Goal: Task Accomplishment & Management: Use online tool/utility

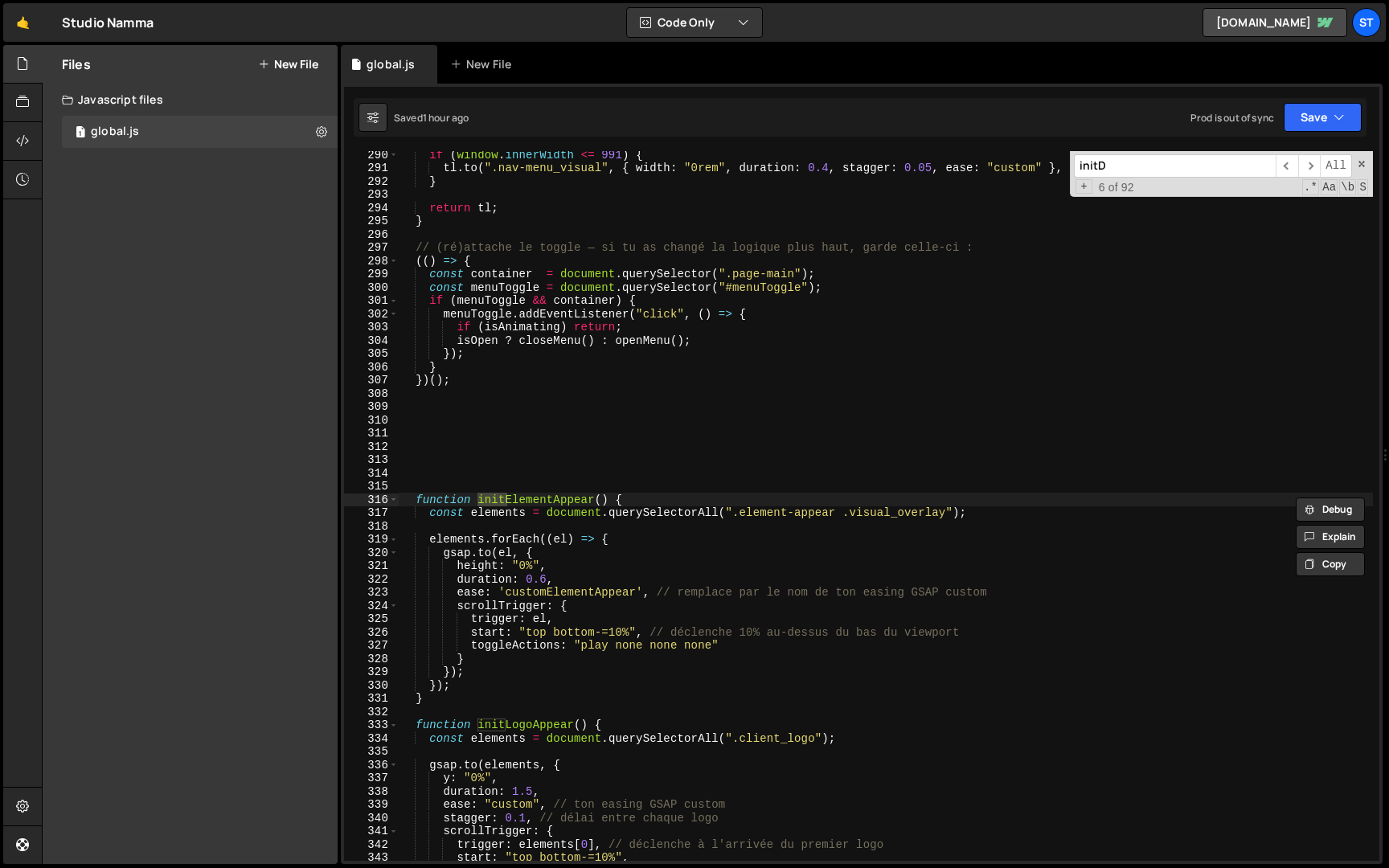
scroll to position [7799, 0]
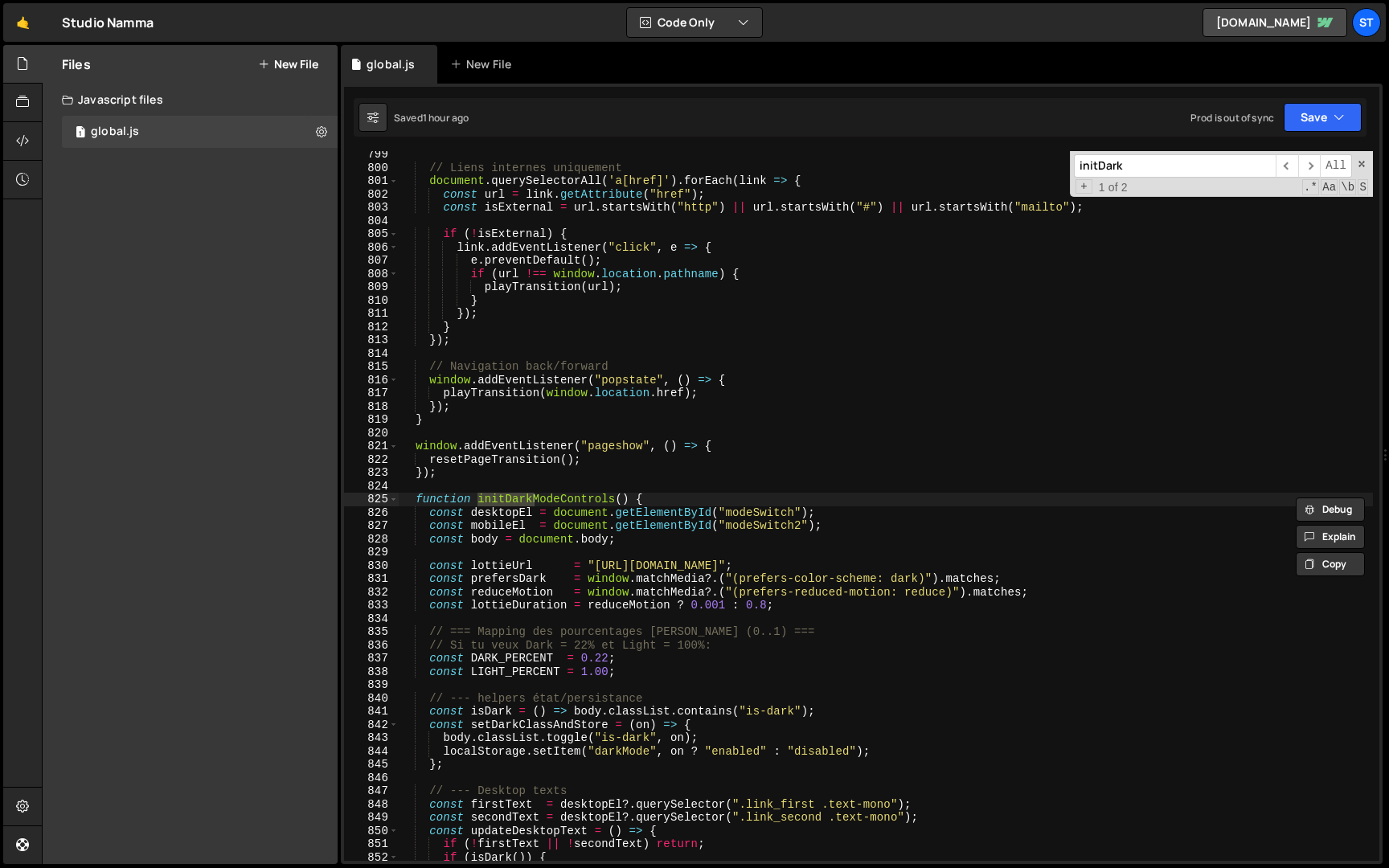
type input "initDark"
click at [416, 497] on div "// Liens internes uniquement document . querySelectorAll ( 'a[href]' ) . forEac…" at bounding box center [886, 515] width 974 height 736
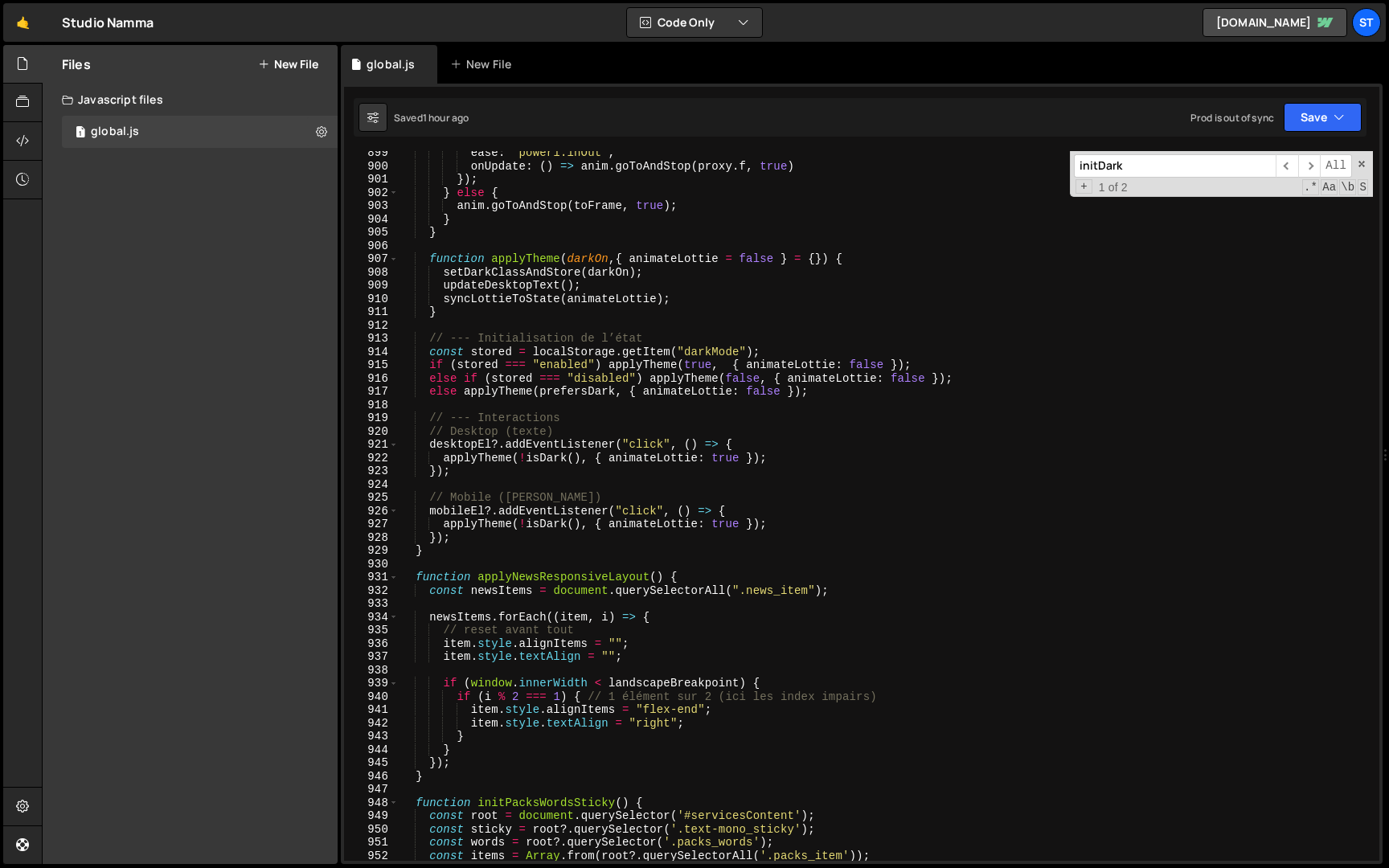
scroll to position [8961, 0]
click at [433, 553] on div "ease : "power1.inOut" , onUpdate : ( ) => anim . goToAndStop ( proxy . f , true…" at bounding box center [886, 514] width 974 height 736
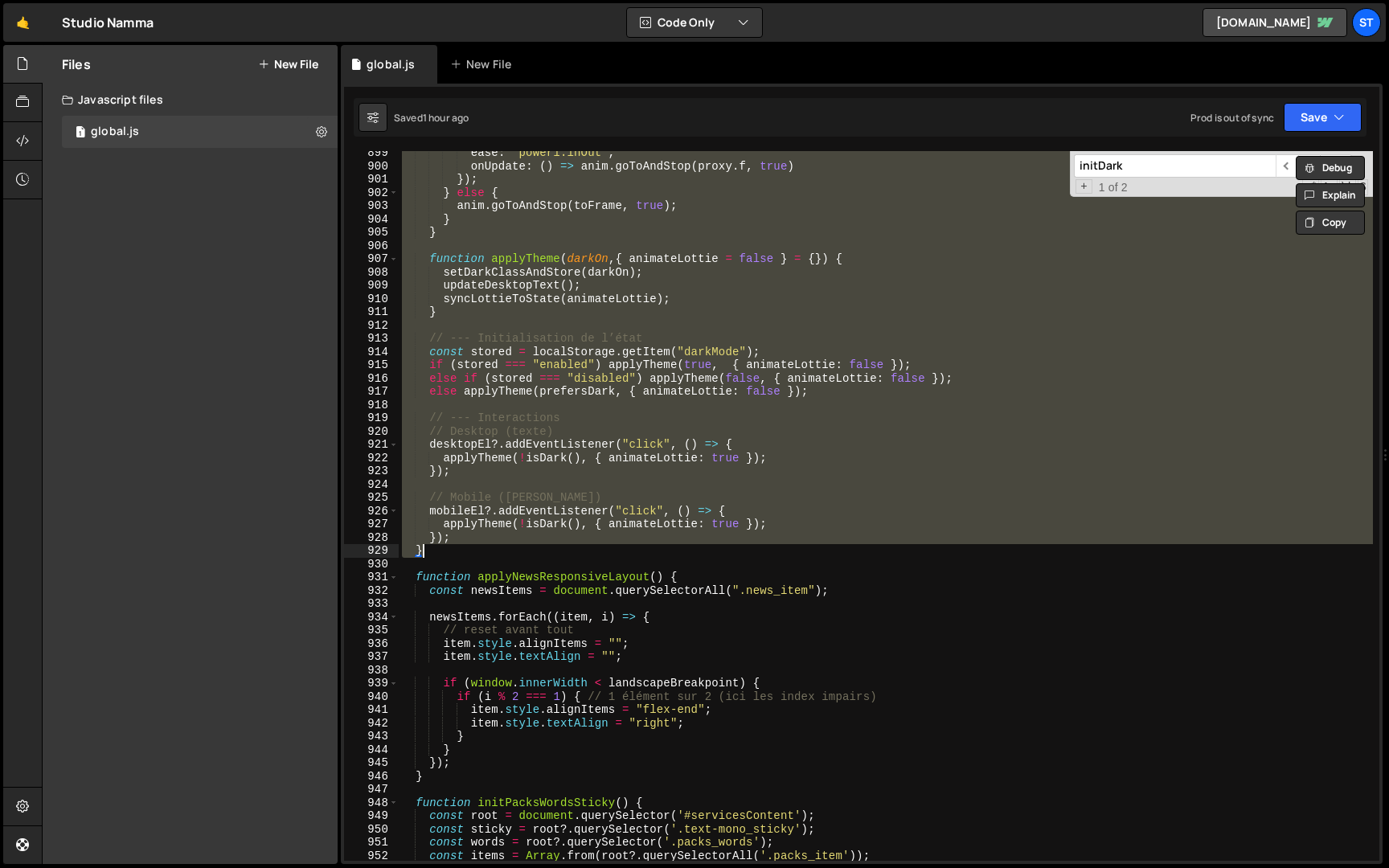
scroll to position [0, 3]
paste textarea
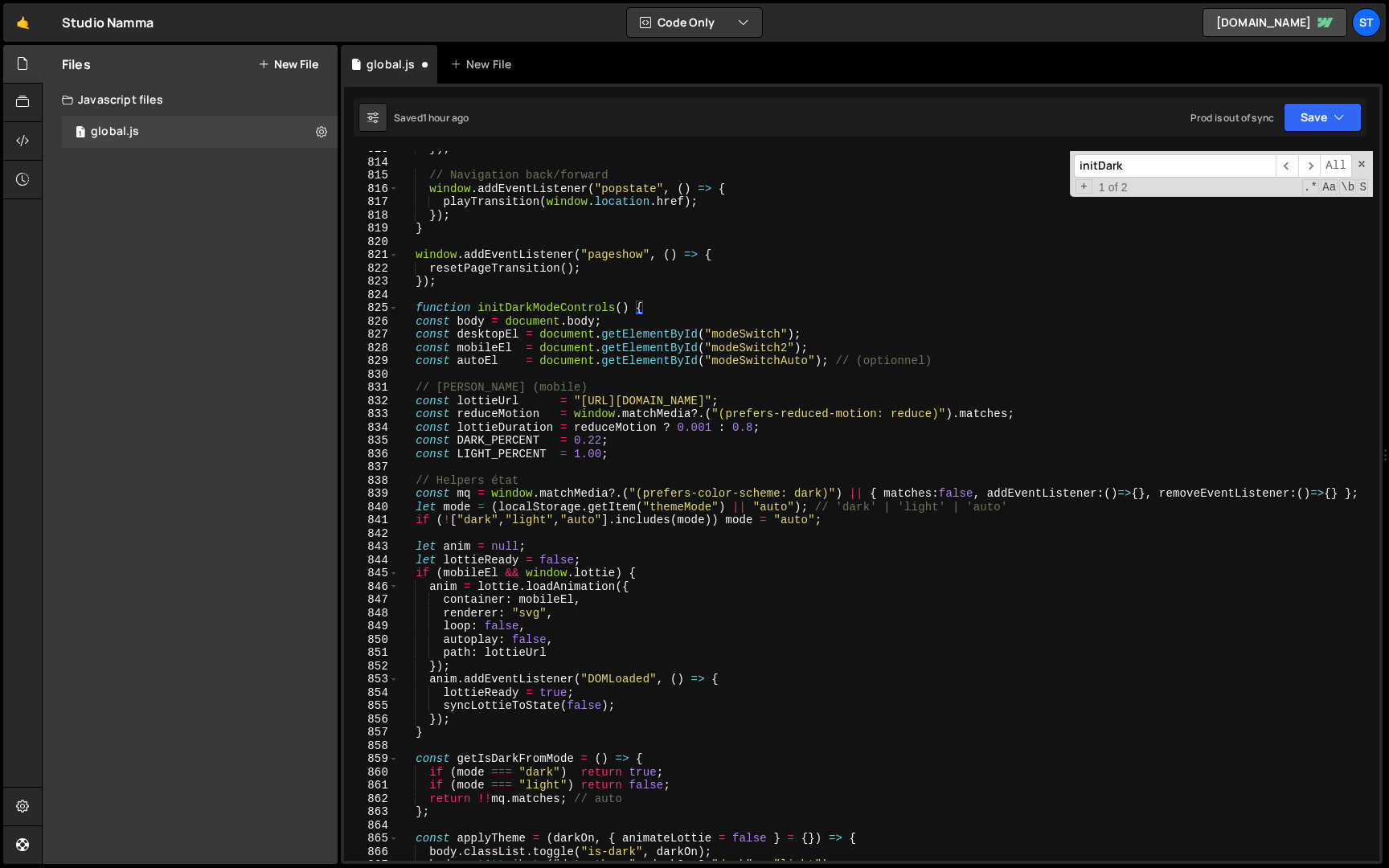
scroll to position [7805, 0]
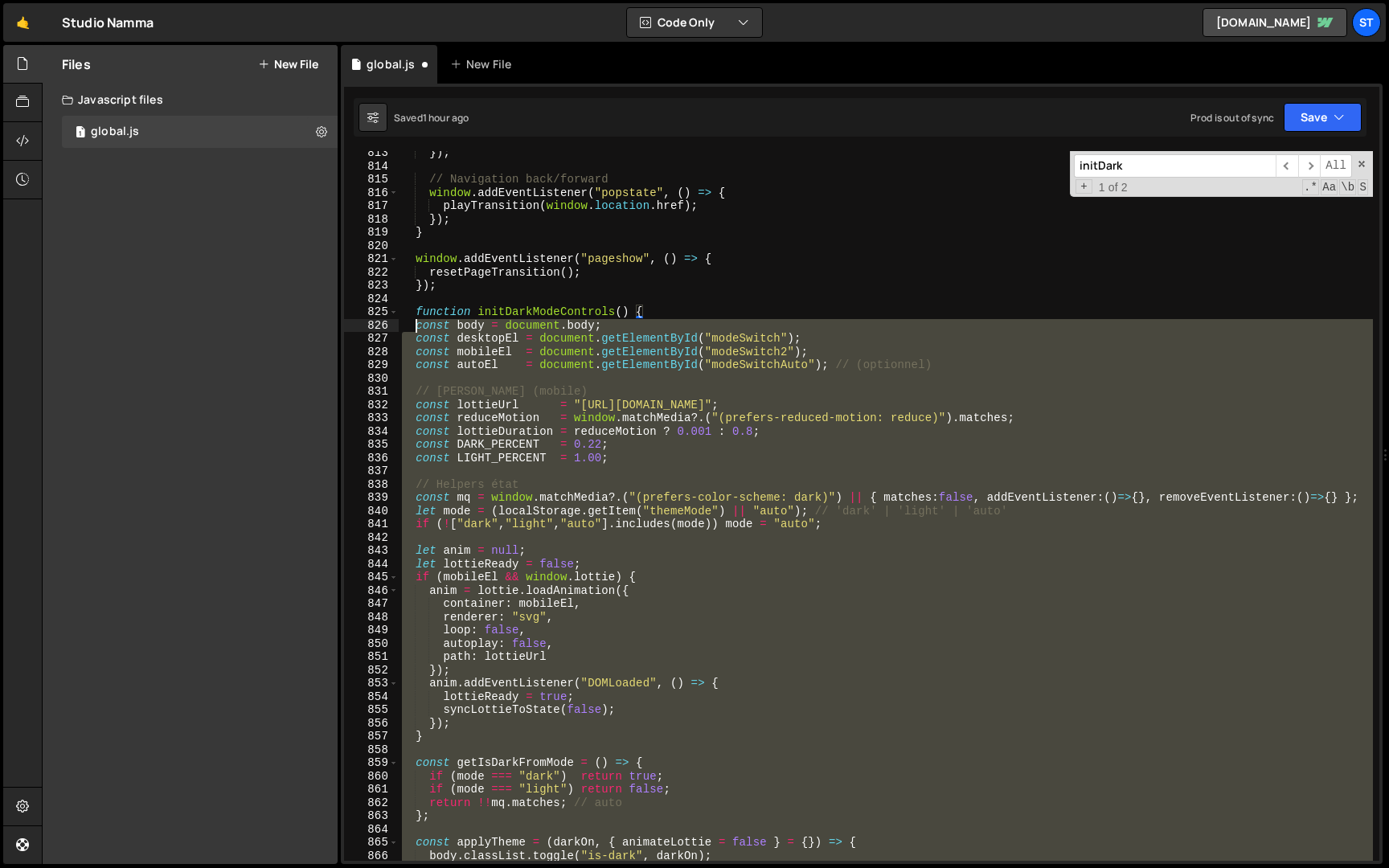
click at [415, 327] on div "}) ; // Navigation back/forward window . addEventListener ( "popstate" , ( ) =>…" at bounding box center [886, 514] width 974 height 736
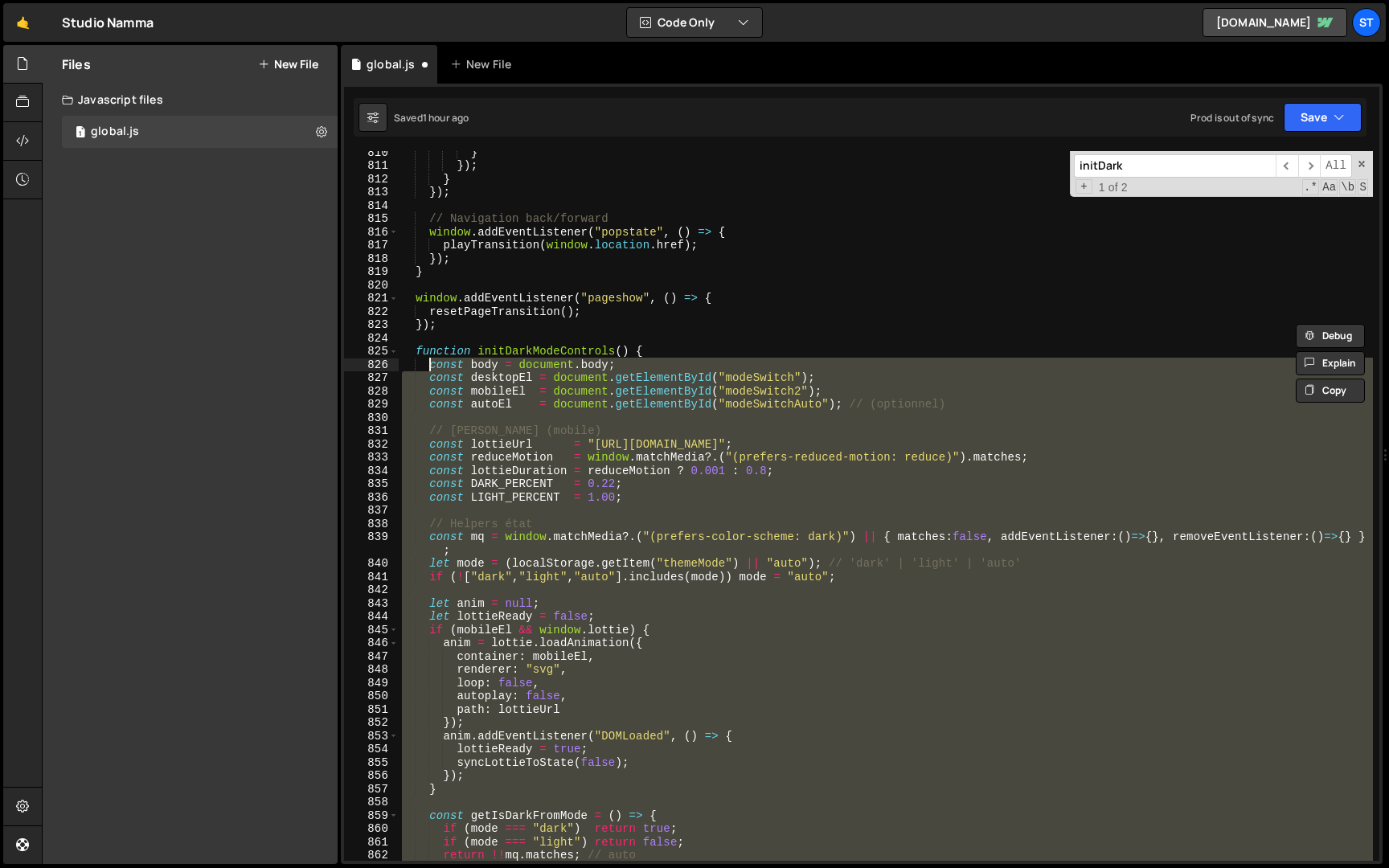
scroll to position [7746, 0]
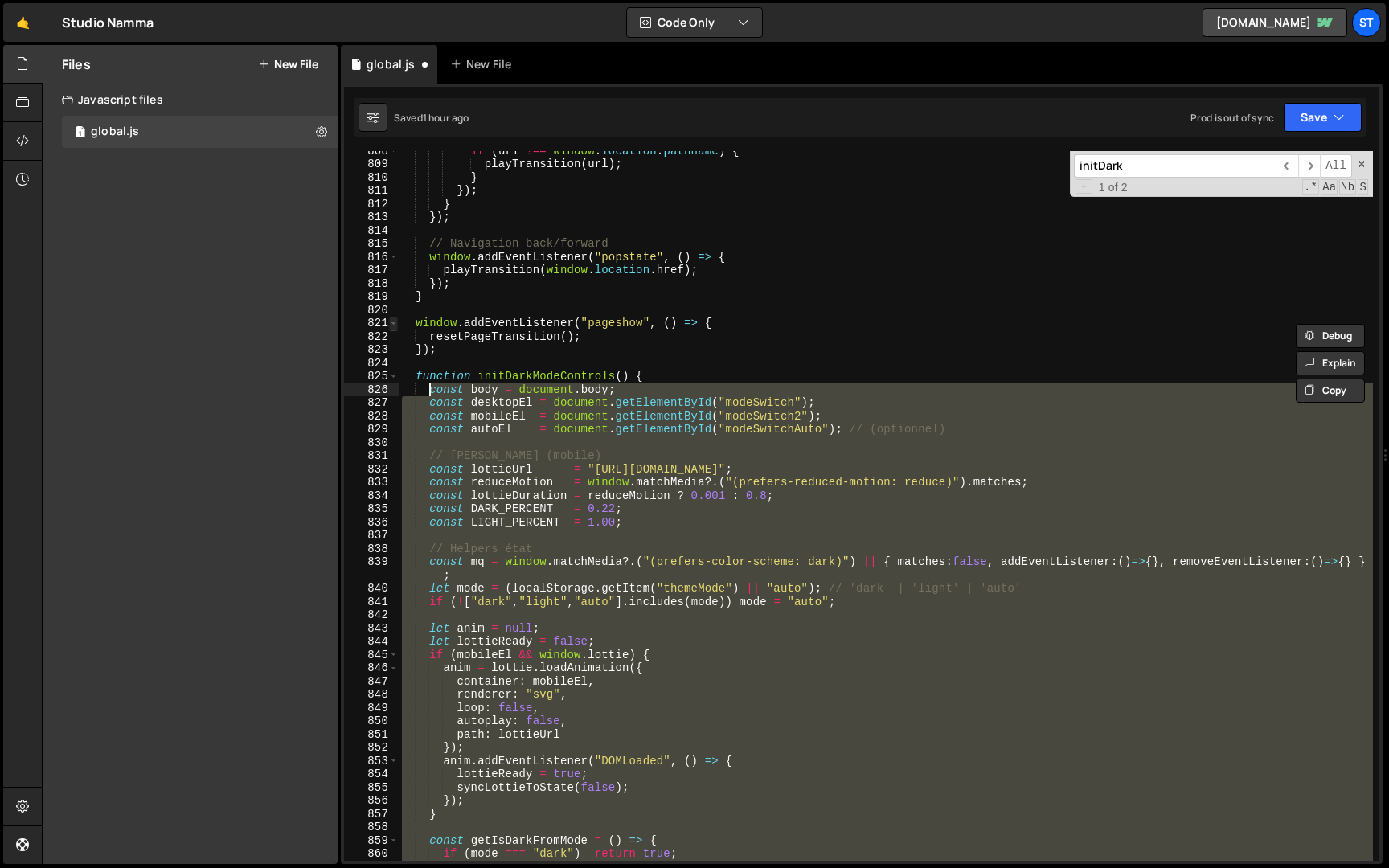
click at [393, 322] on span at bounding box center [394, 323] width 9 height 14
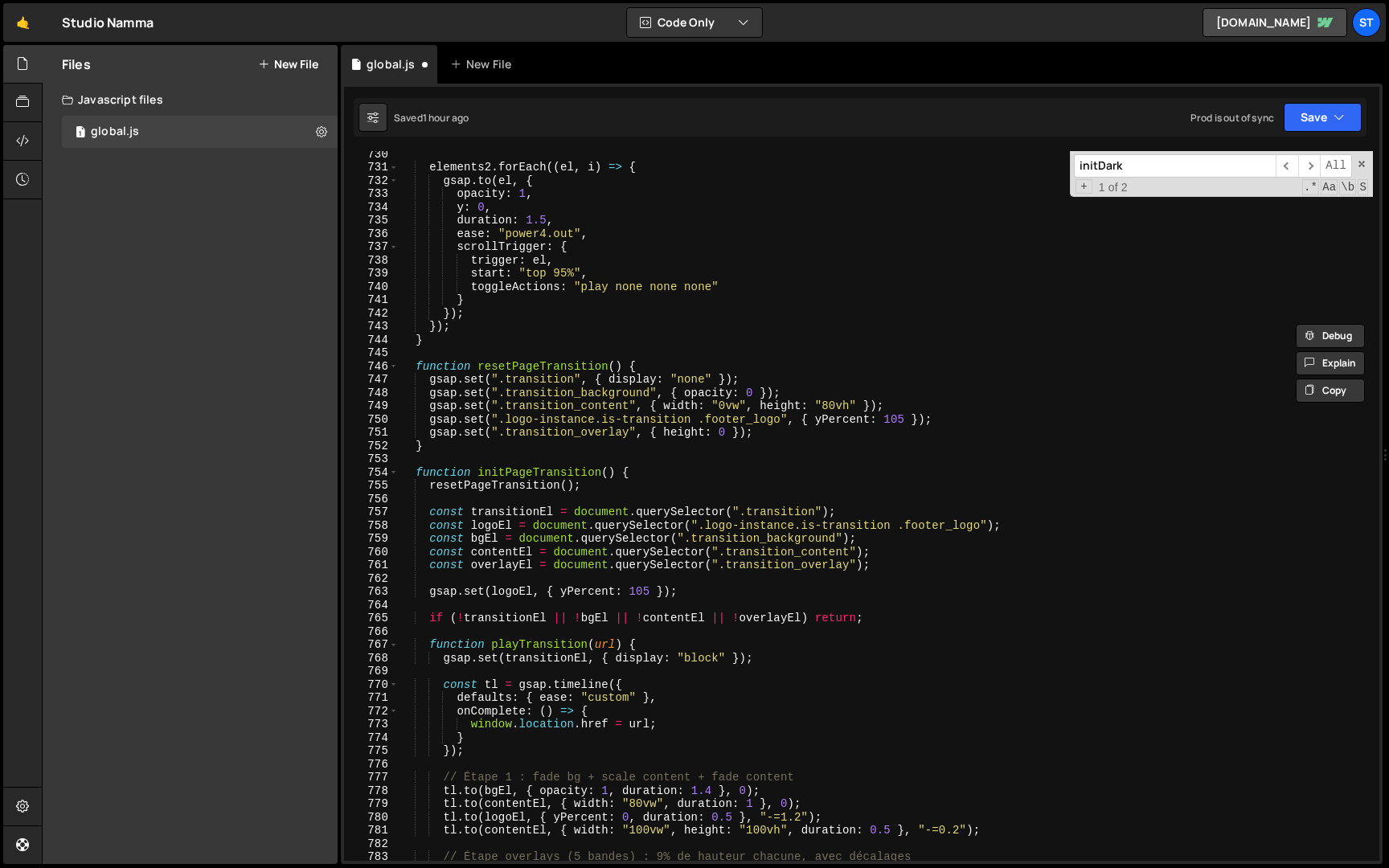
scroll to position [6860, 0]
click at [392, 476] on span at bounding box center [394, 477] width 9 height 14
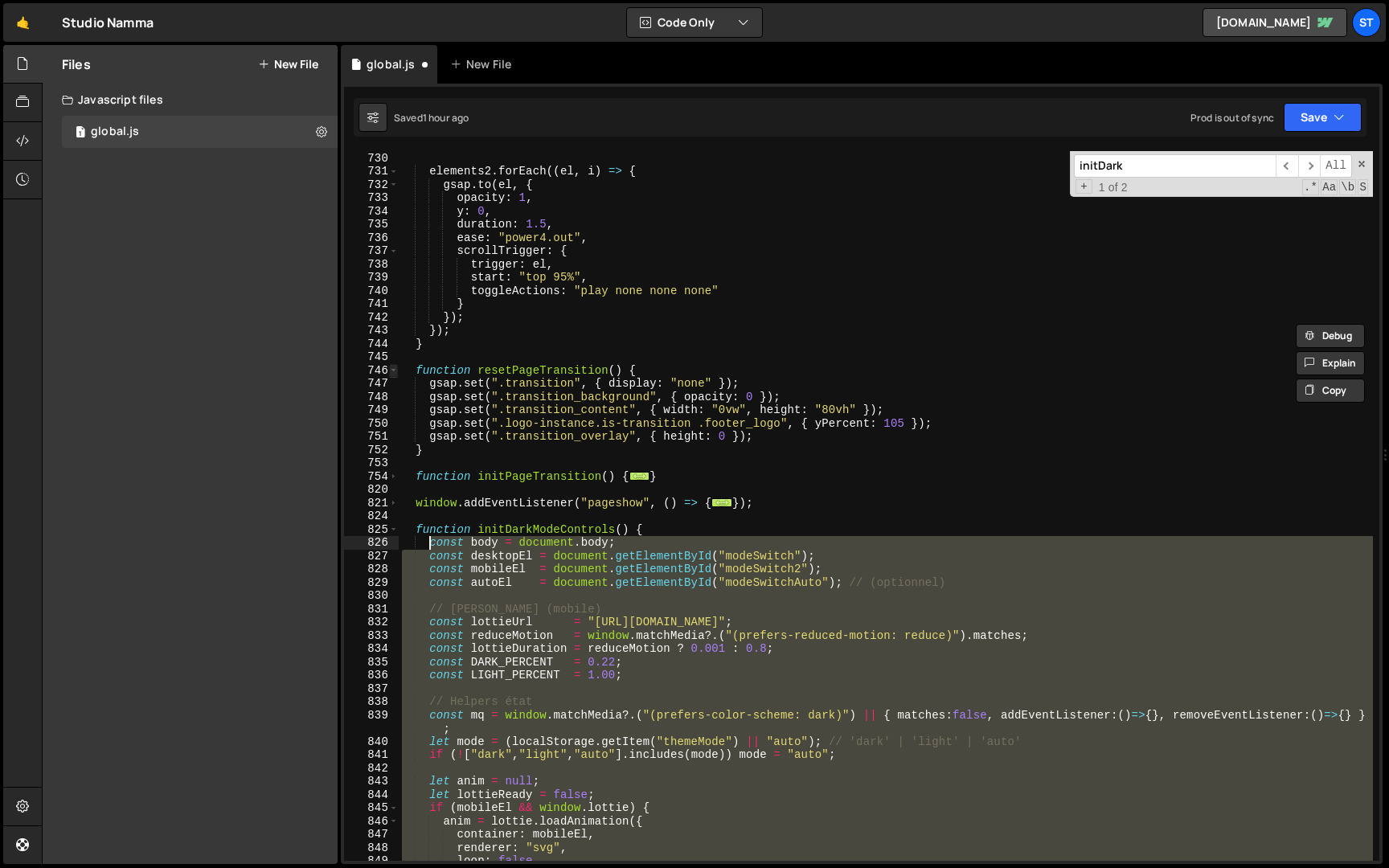
click at [390, 370] on span at bounding box center [394, 371] width 9 height 14
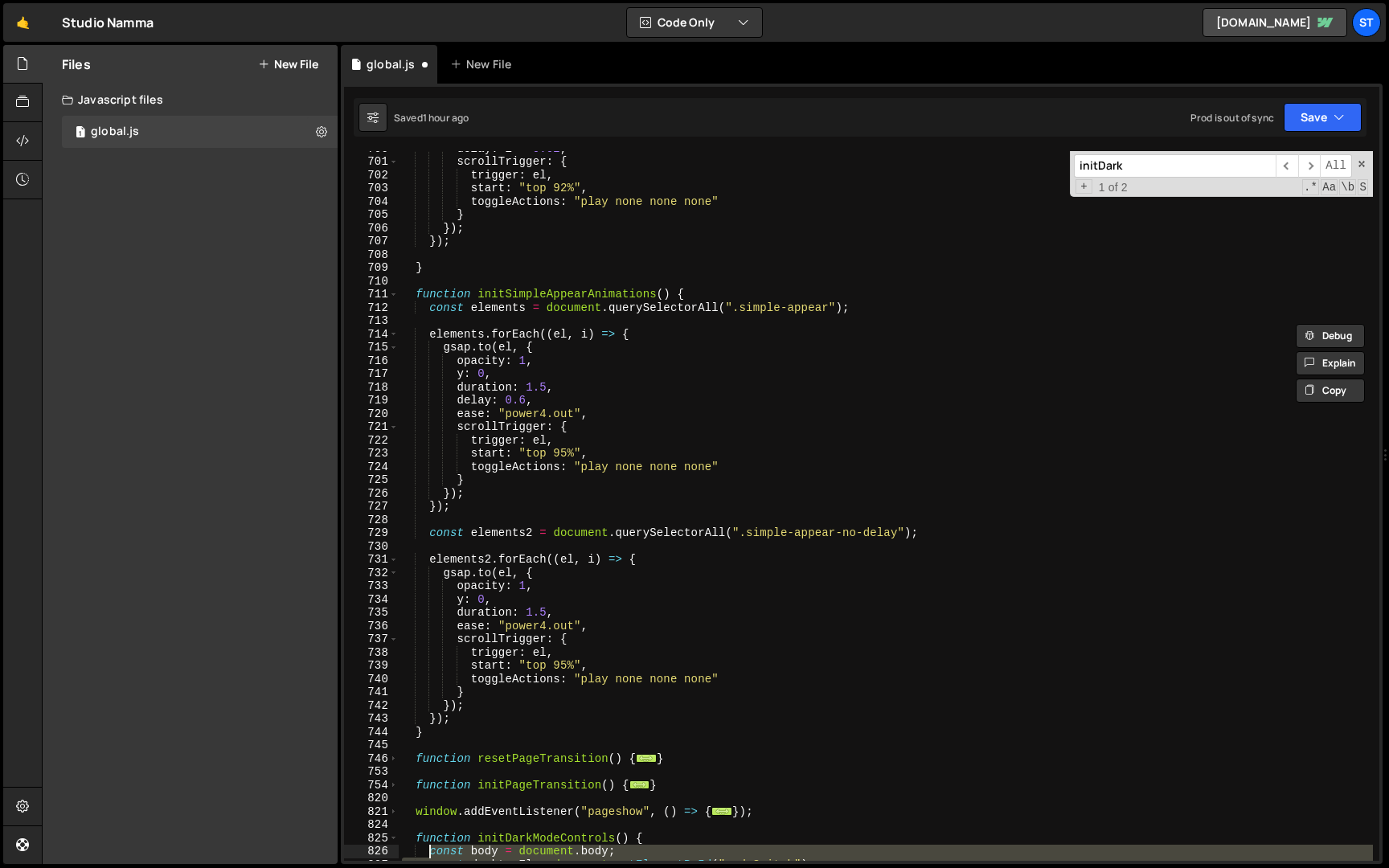
scroll to position [6733, 0]
click at [395, 292] on span at bounding box center [394, 295] width 9 height 14
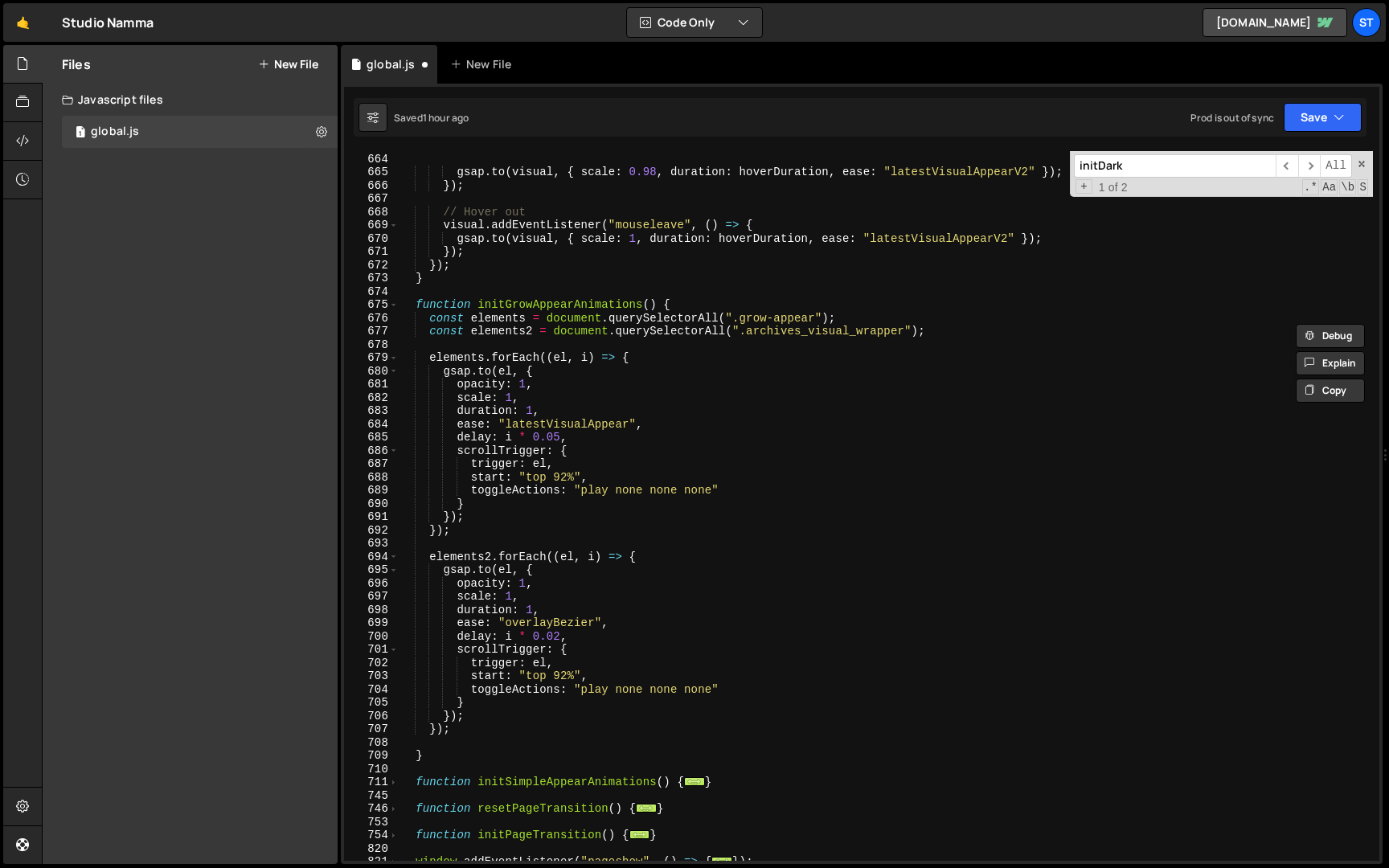
scroll to position [6394, 0]
click at [394, 305] on span at bounding box center [394, 306] width 9 height 14
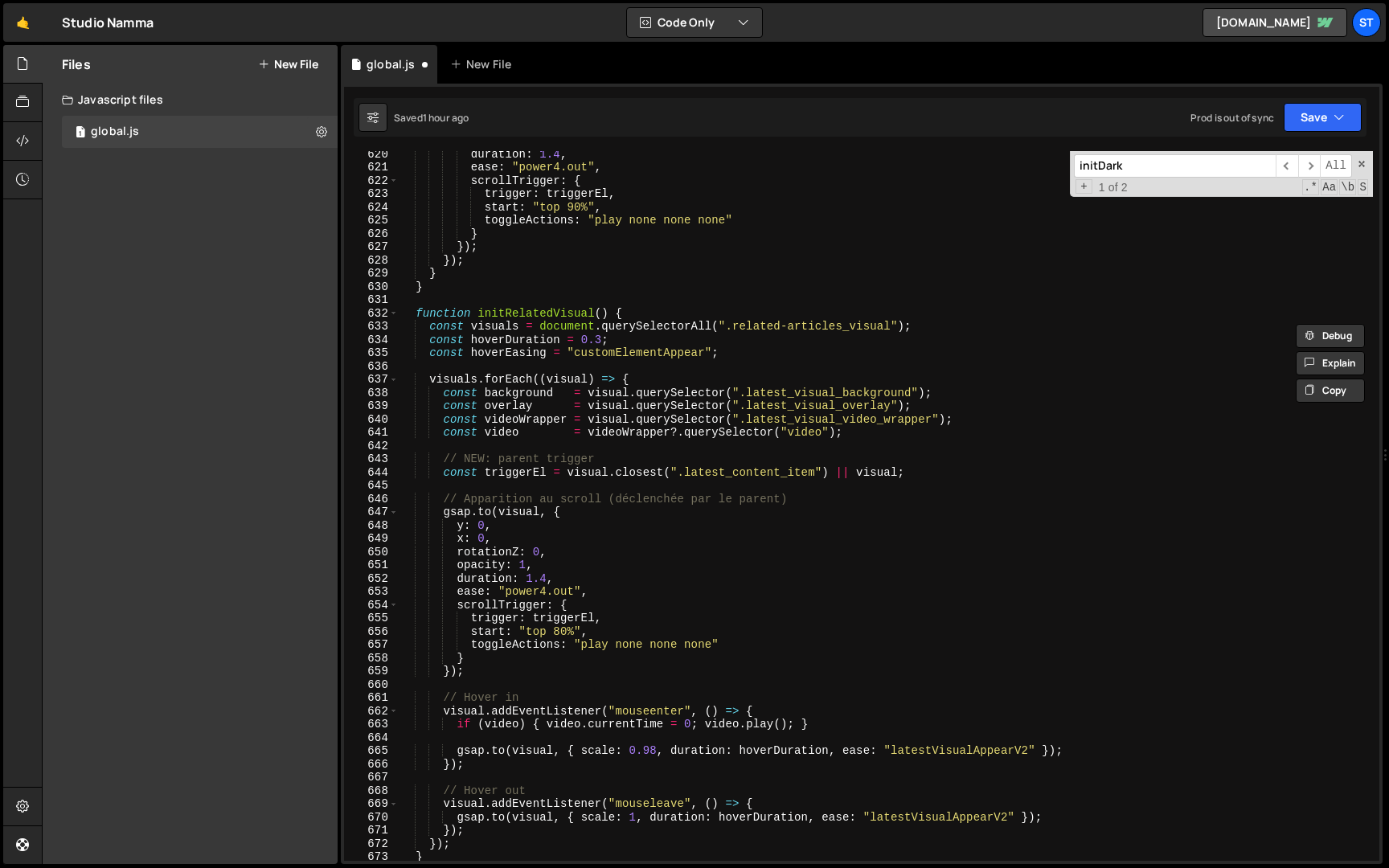
scroll to position [5967, 0]
click at [392, 312] on span at bounding box center [394, 314] width 9 height 14
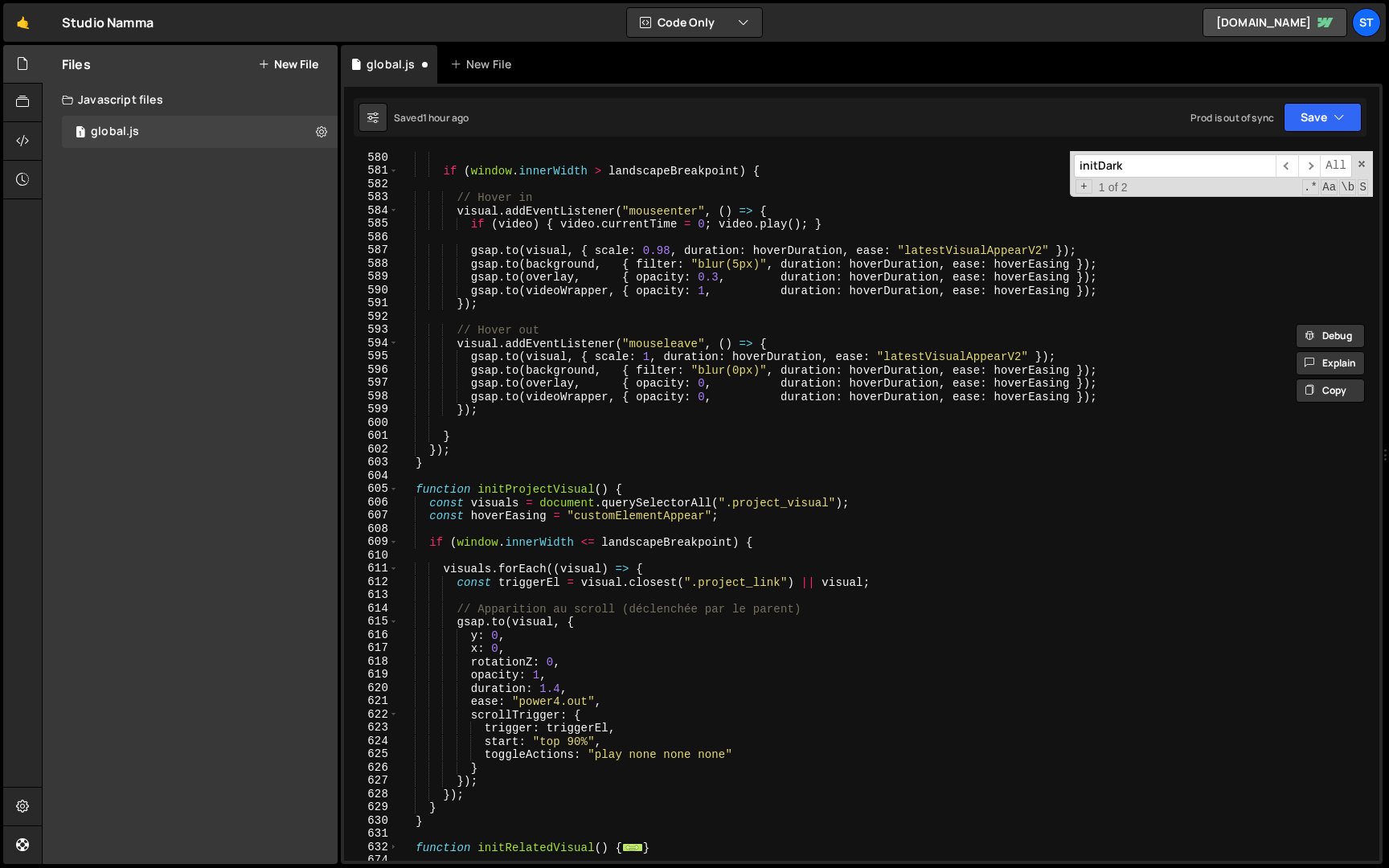
scroll to position [5601, 0]
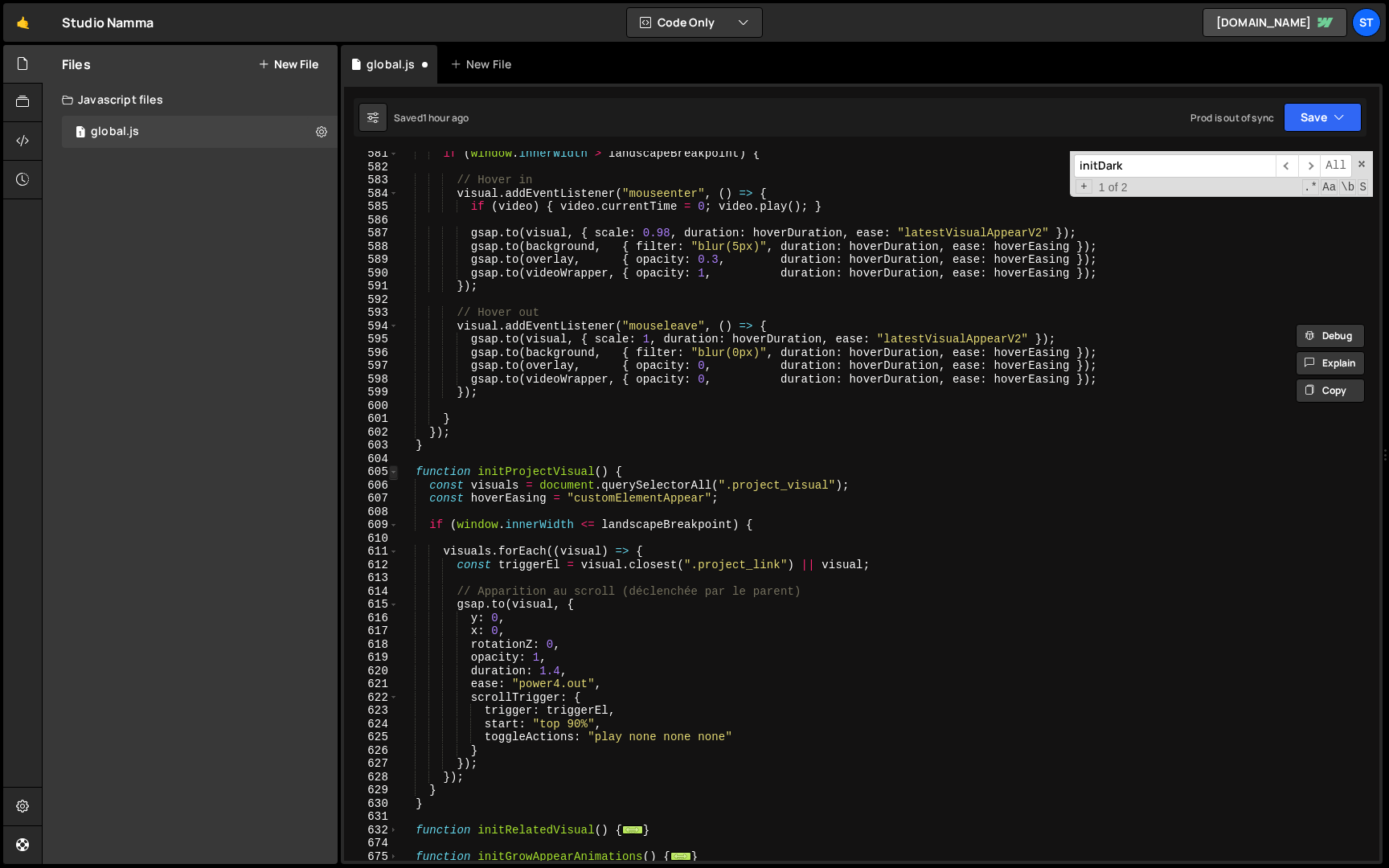
click at [393, 470] on span at bounding box center [394, 473] width 9 height 14
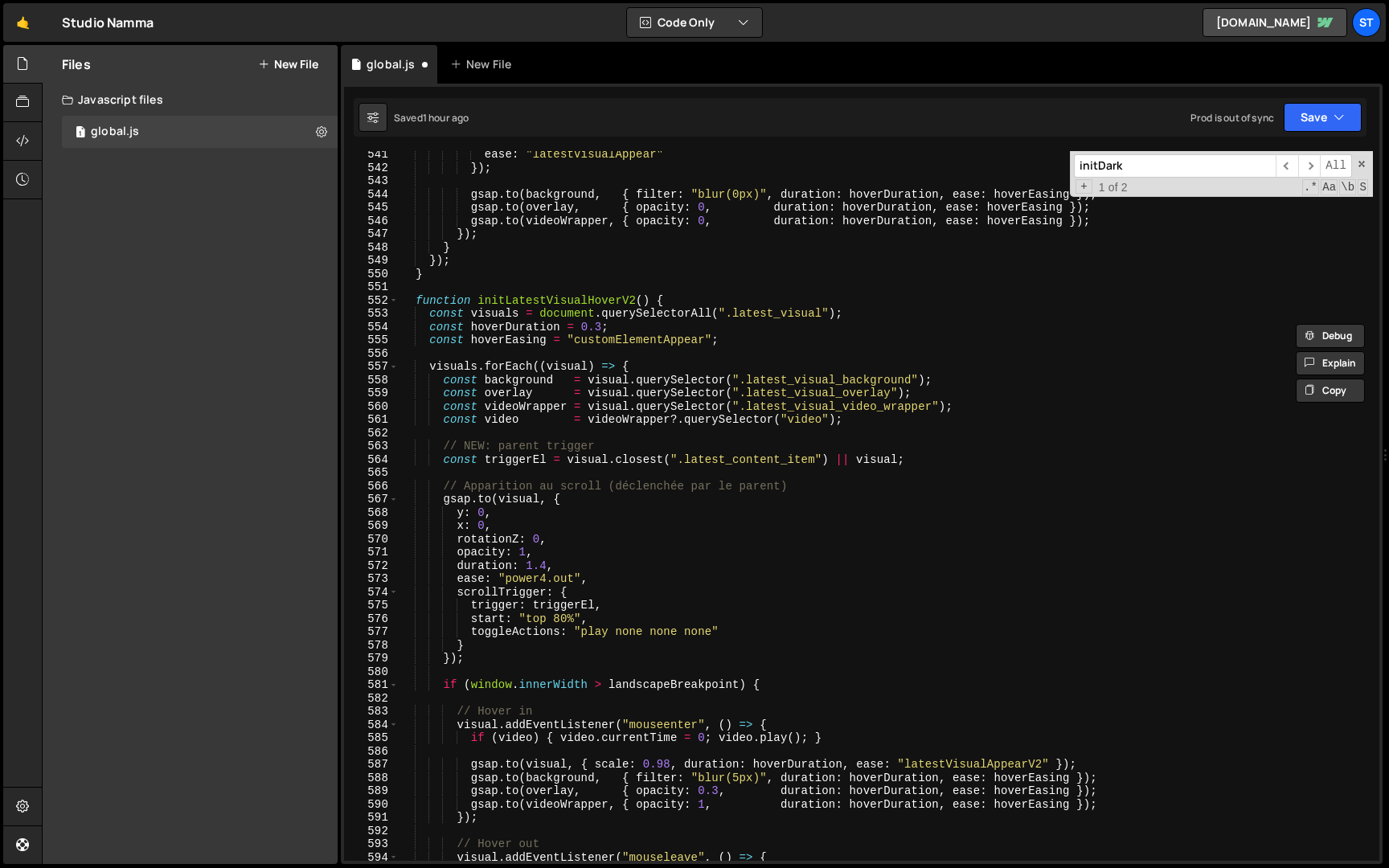
scroll to position [5155, 0]
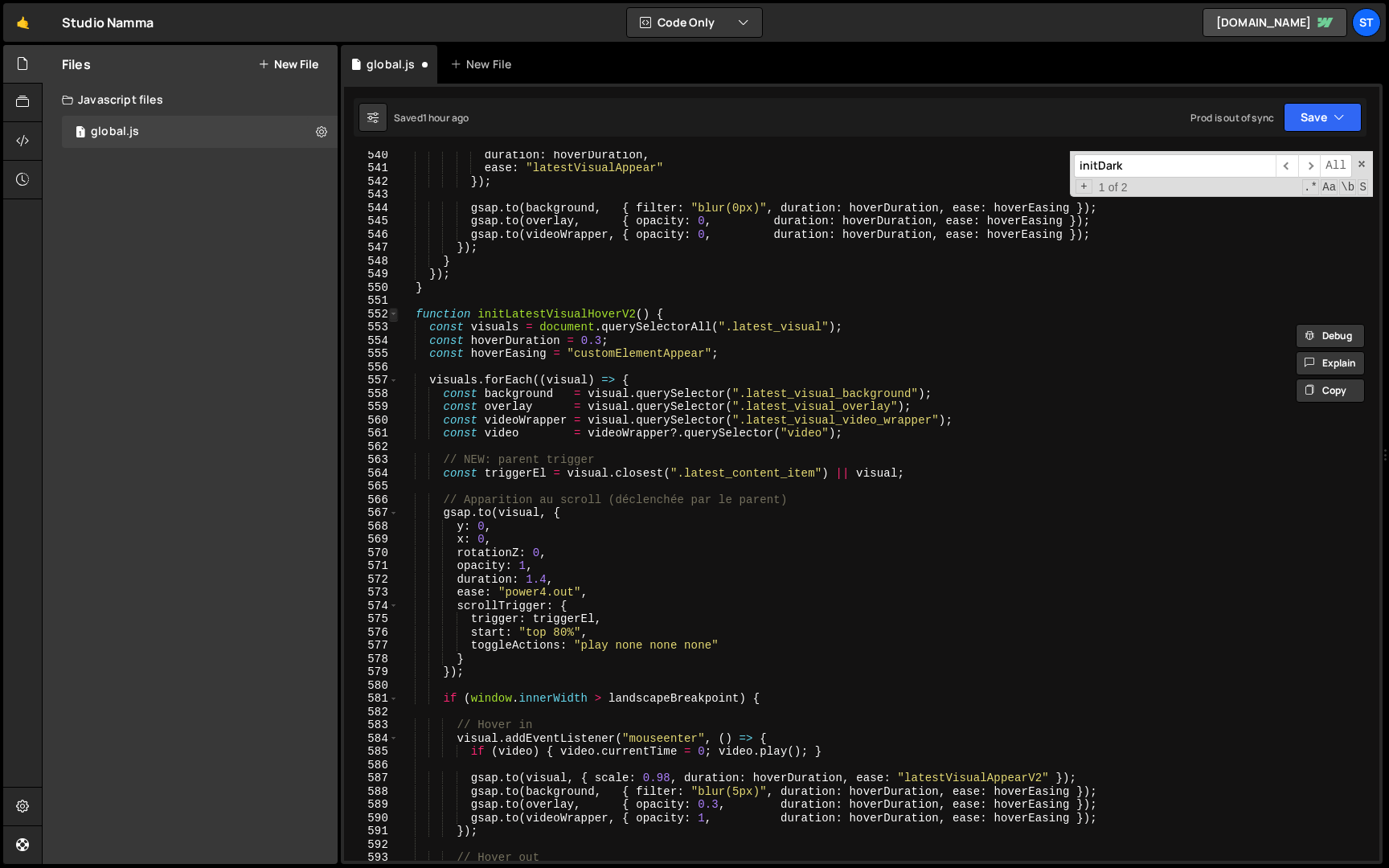
click at [389, 309] on span at bounding box center [394, 315] width 9 height 14
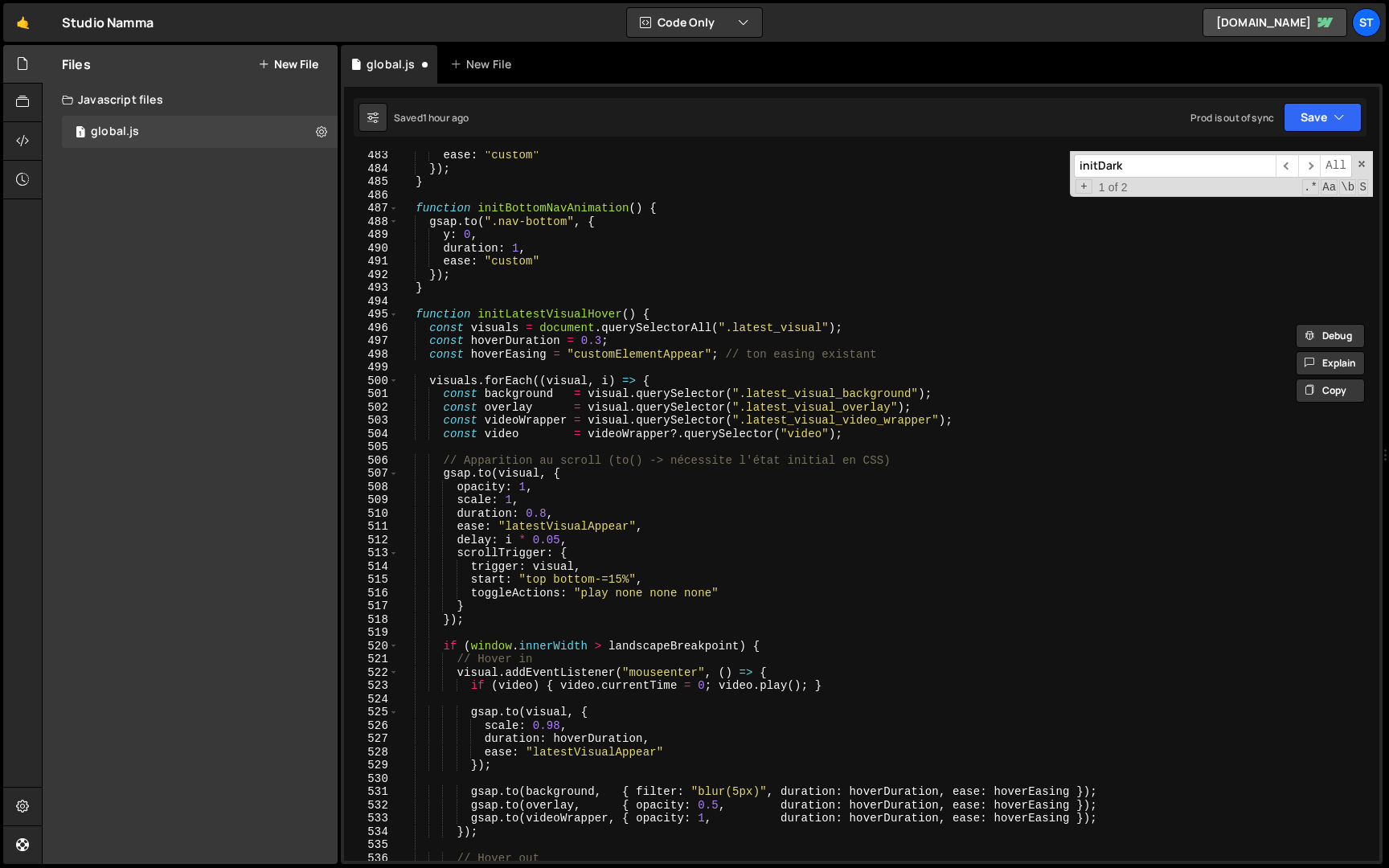
scroll to position [4507, 0]
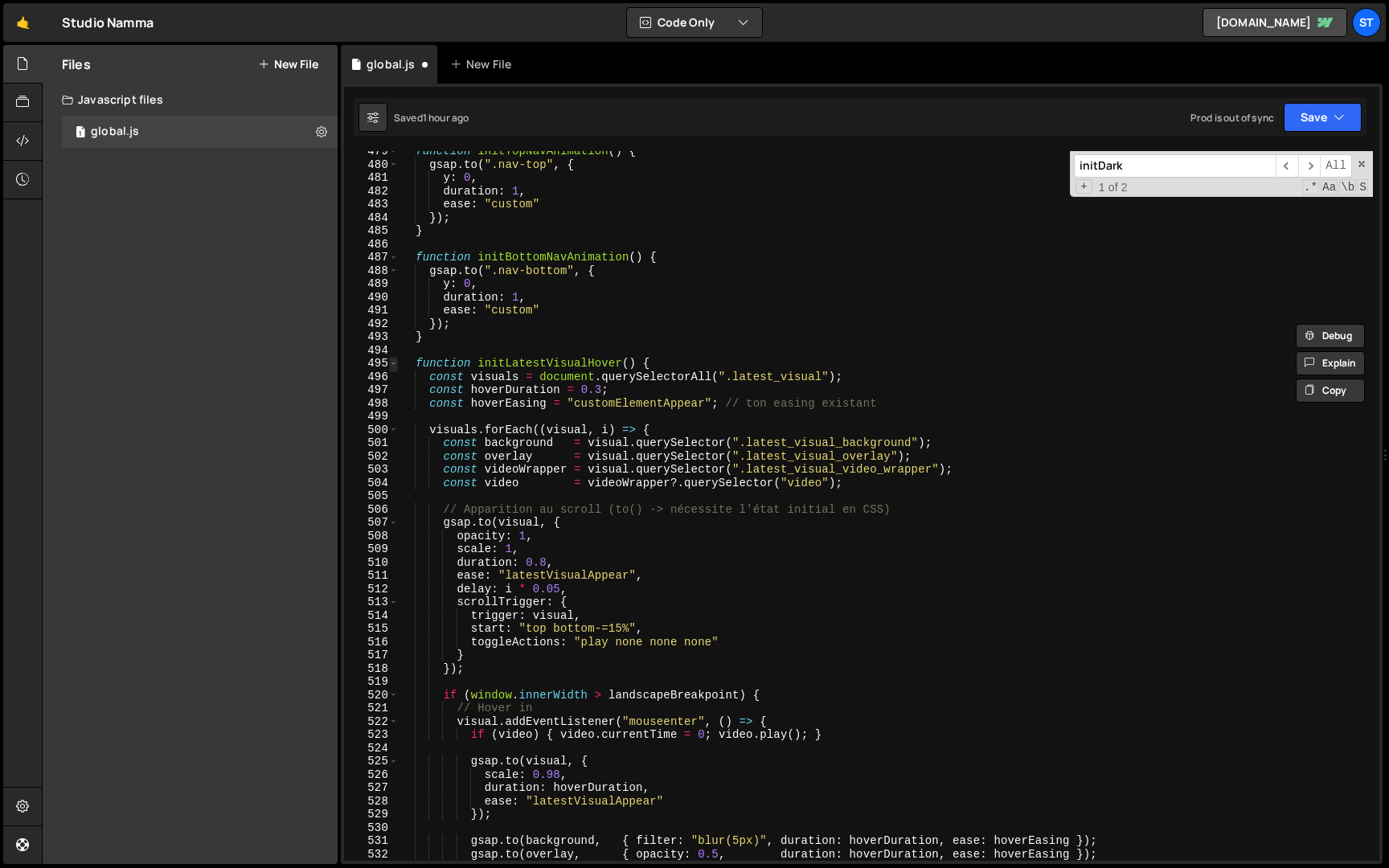
click at [392, 360] on span at bounding box center [394, 364] width 9 height 14
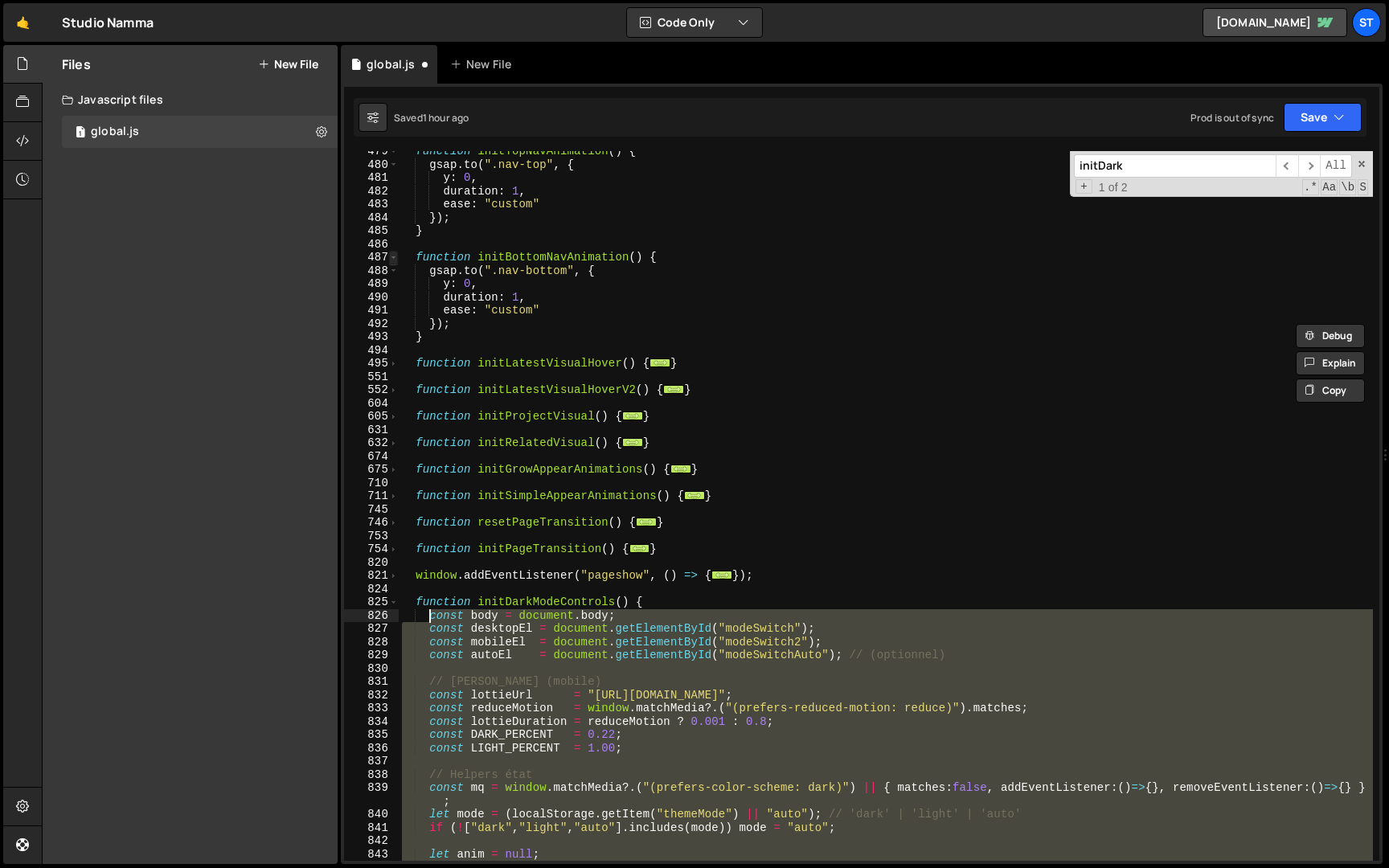
click at [392, 254] on span at bounding box center [394, 258] width 9 height 14
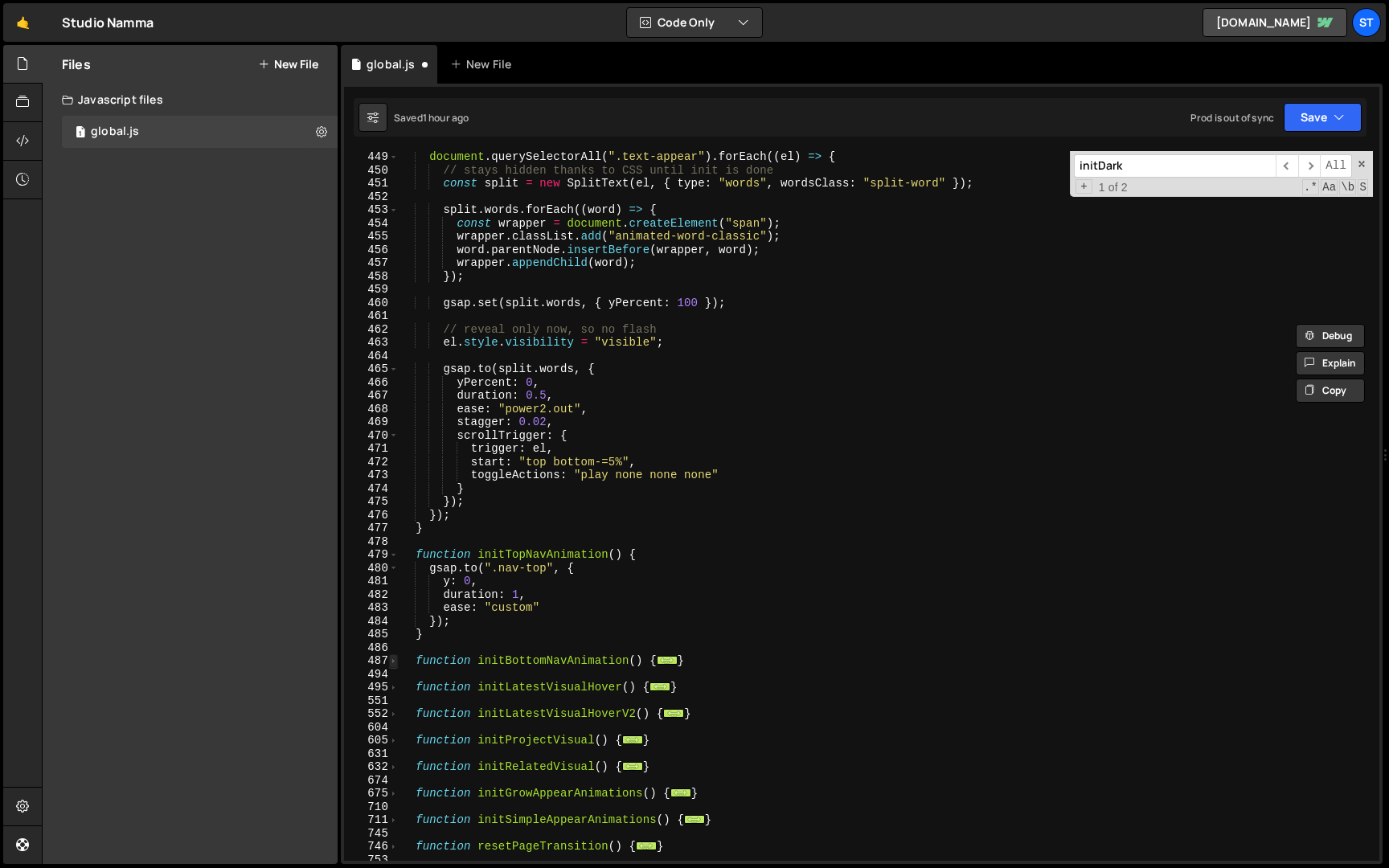
scroll to position [4188, 0]
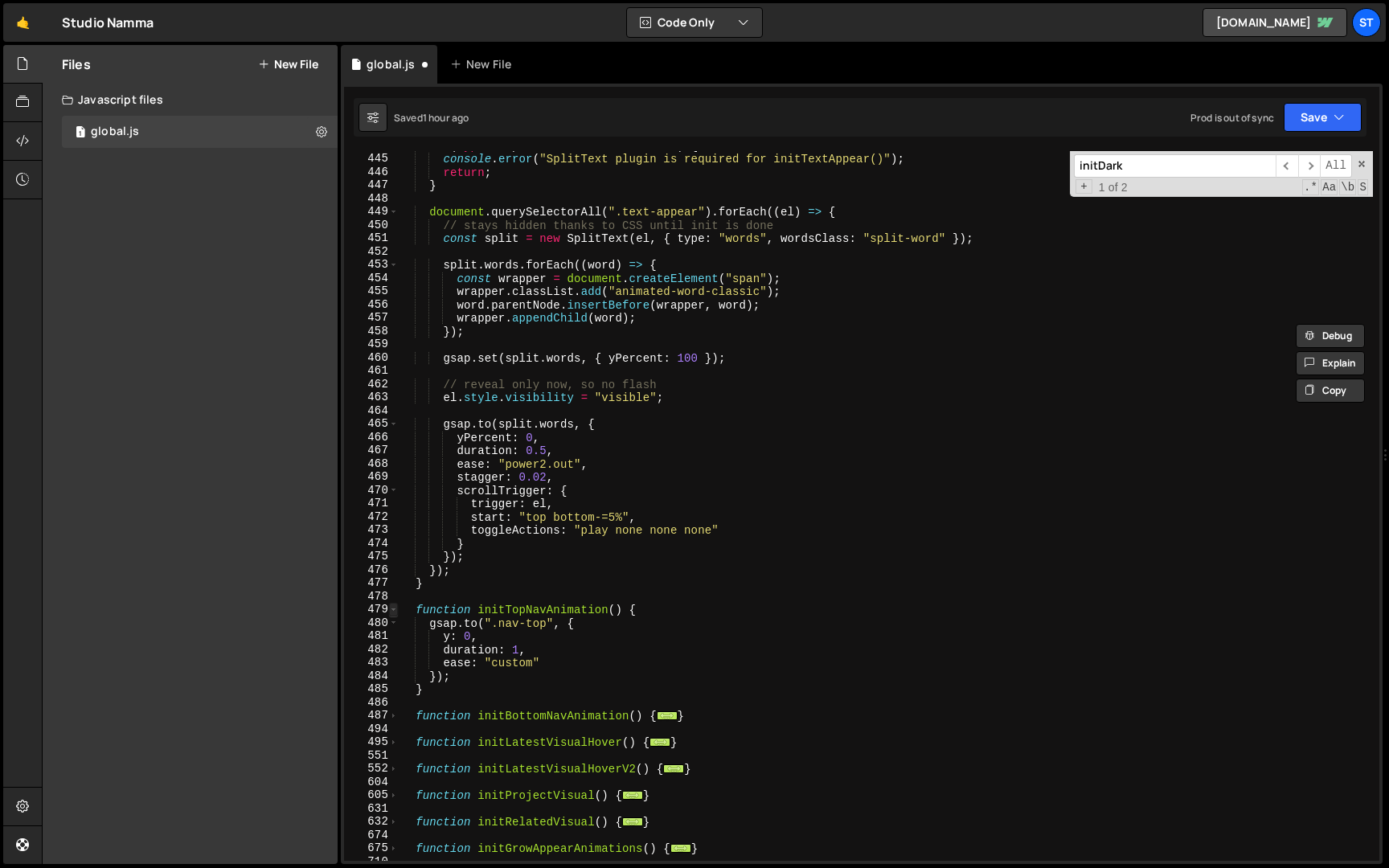
click at [394, 610] on span at bounding box center [394, 610] width 9 height 14
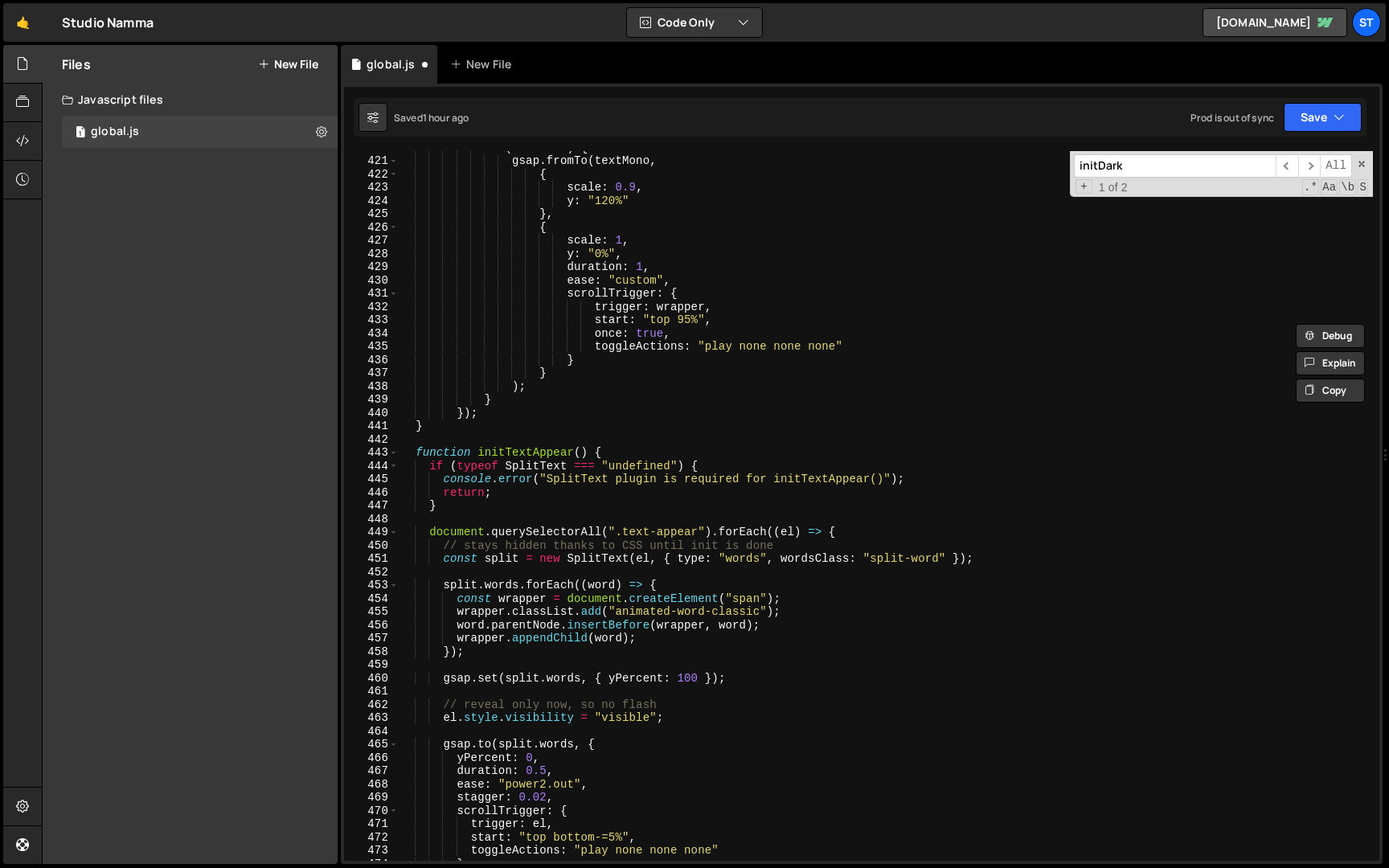
scroll to position [3850, 0]
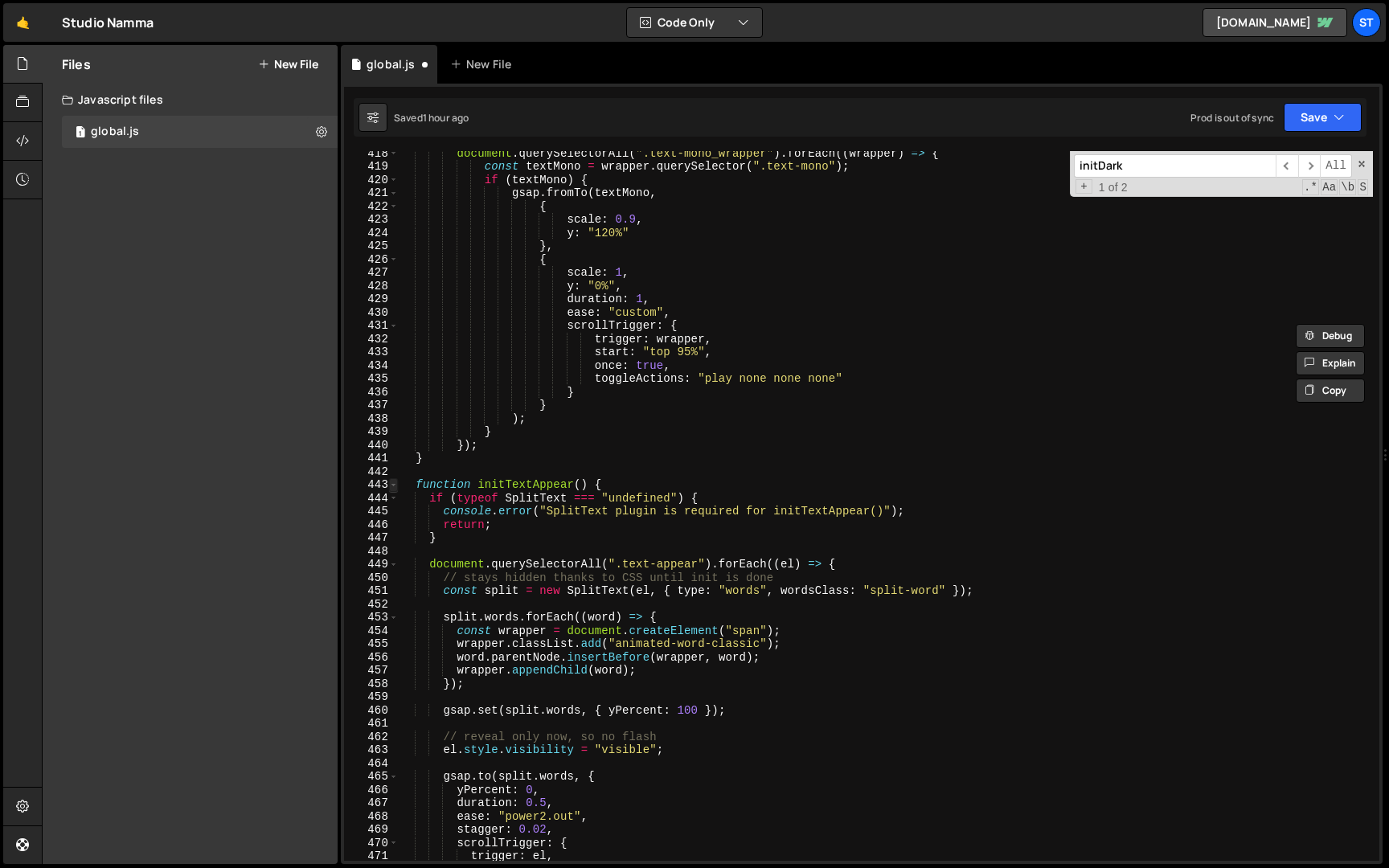
click at [395, 487] on span at bounding box center [394, 485] width 9 height 14
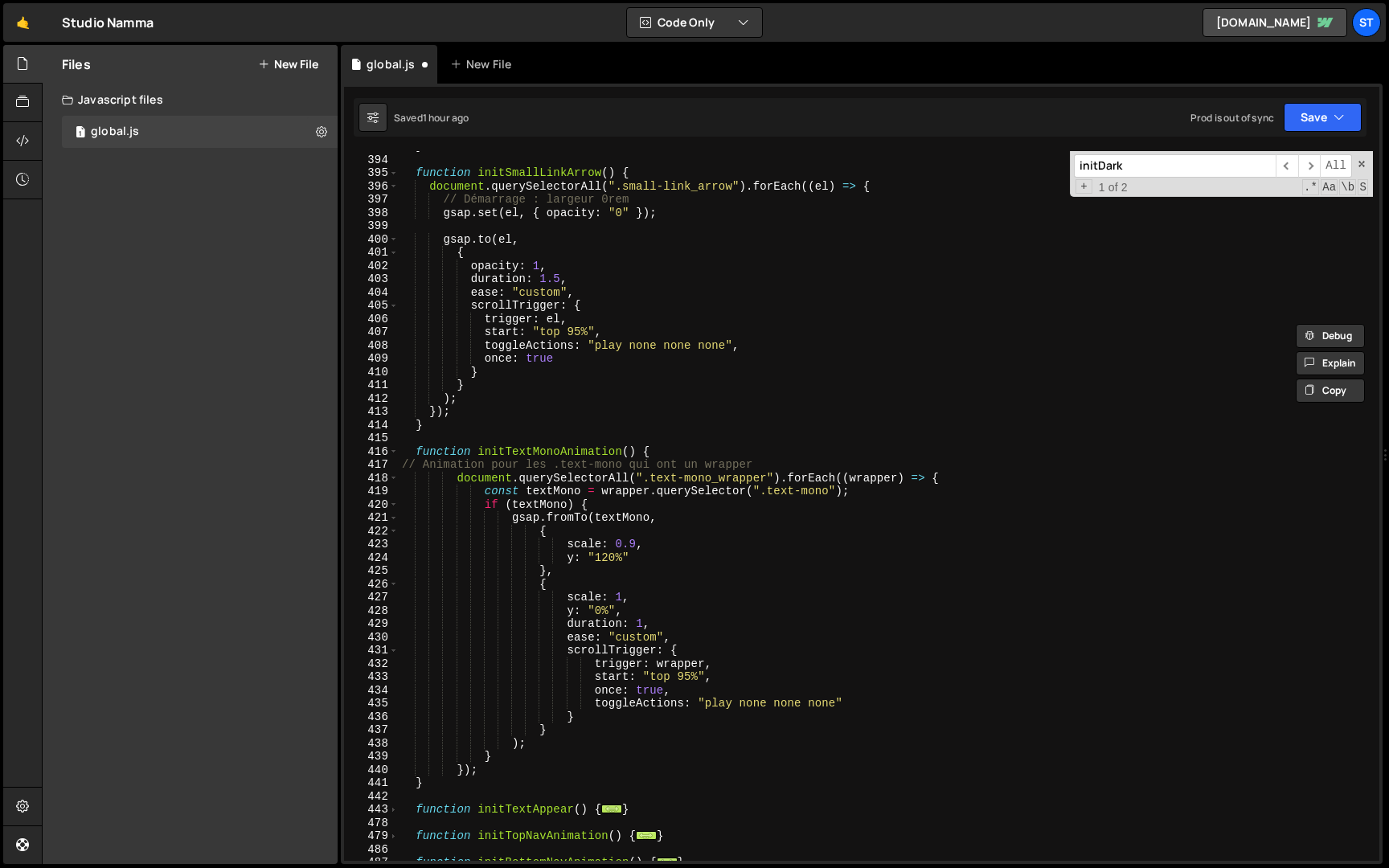
scroll to position [3534, 0]
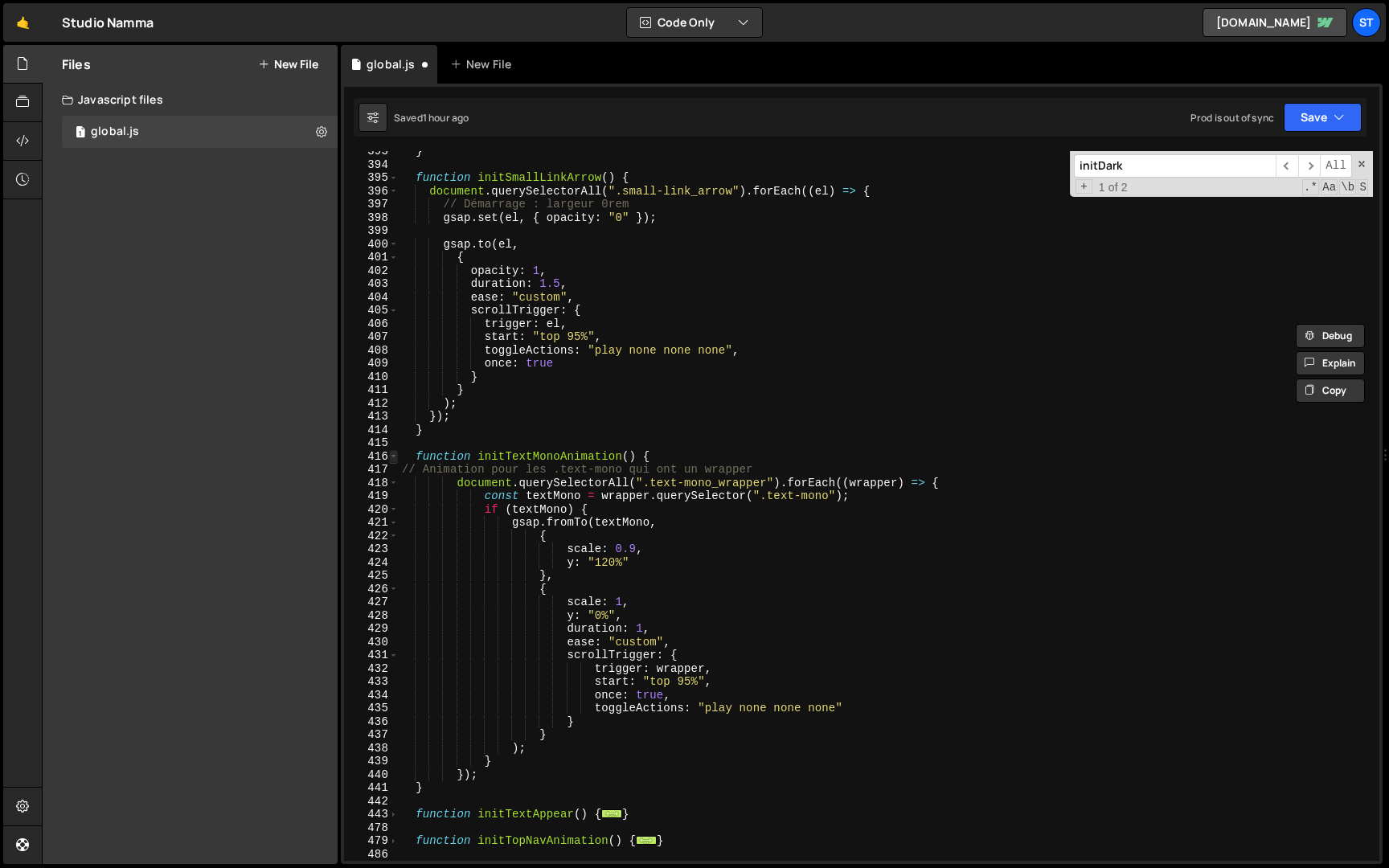
click at [391, 454] on span at bounding box center [394, 457] width 9 height 14
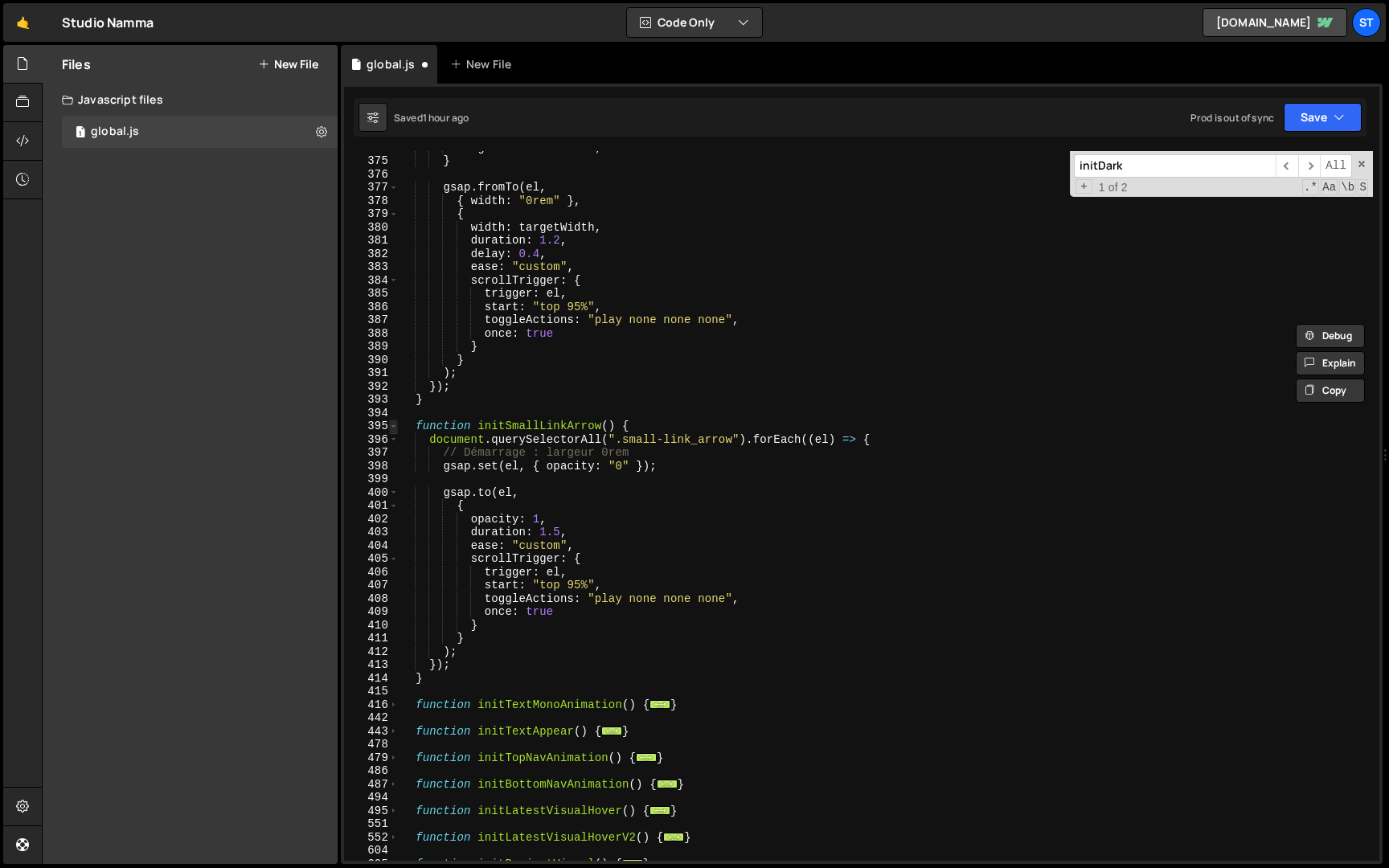
click at [391, 426] on span at bounding box center [394, 427] width 9 height 14
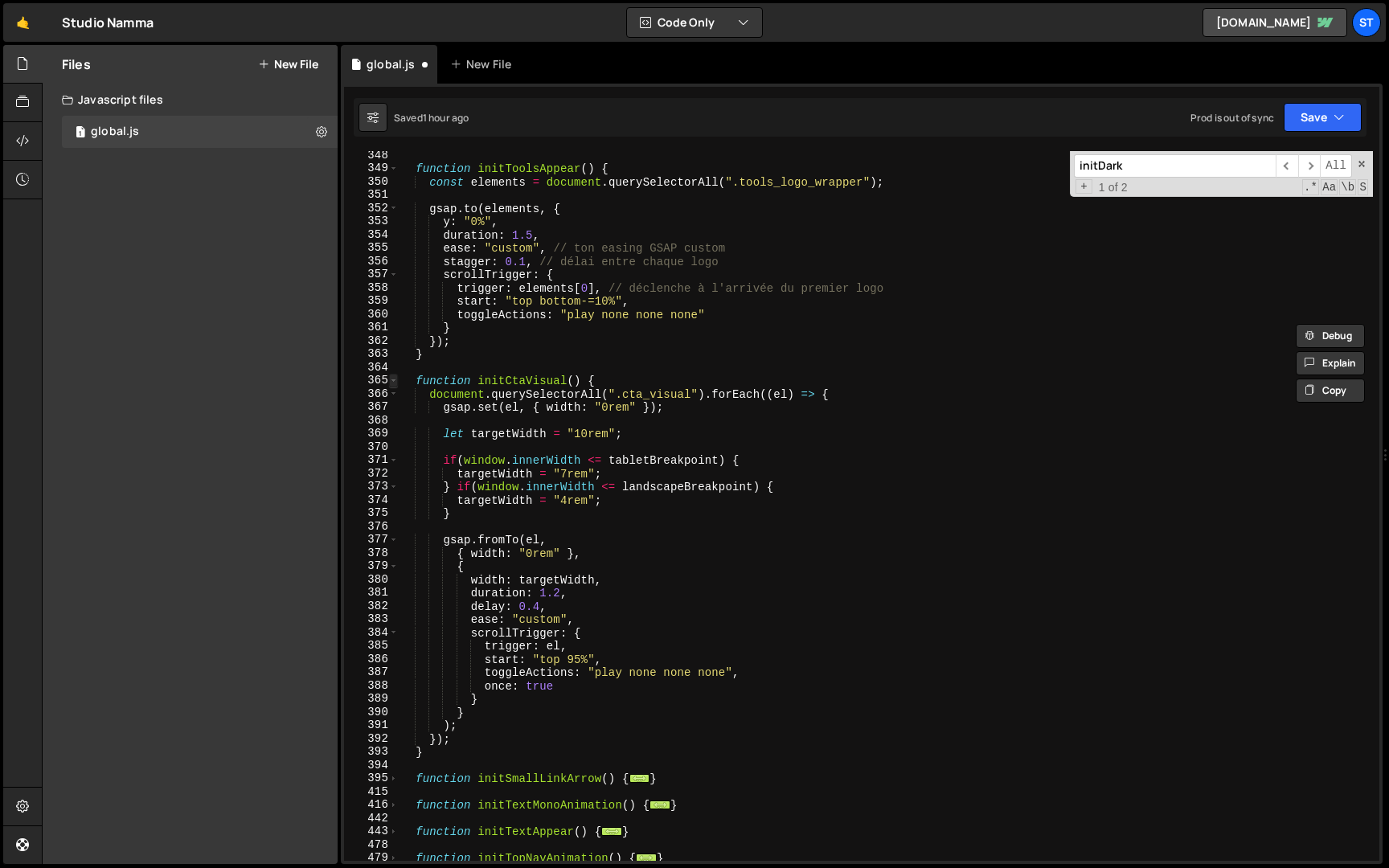
click at [389, 381] on span at bounding box center [394, 381] width 9 height 14
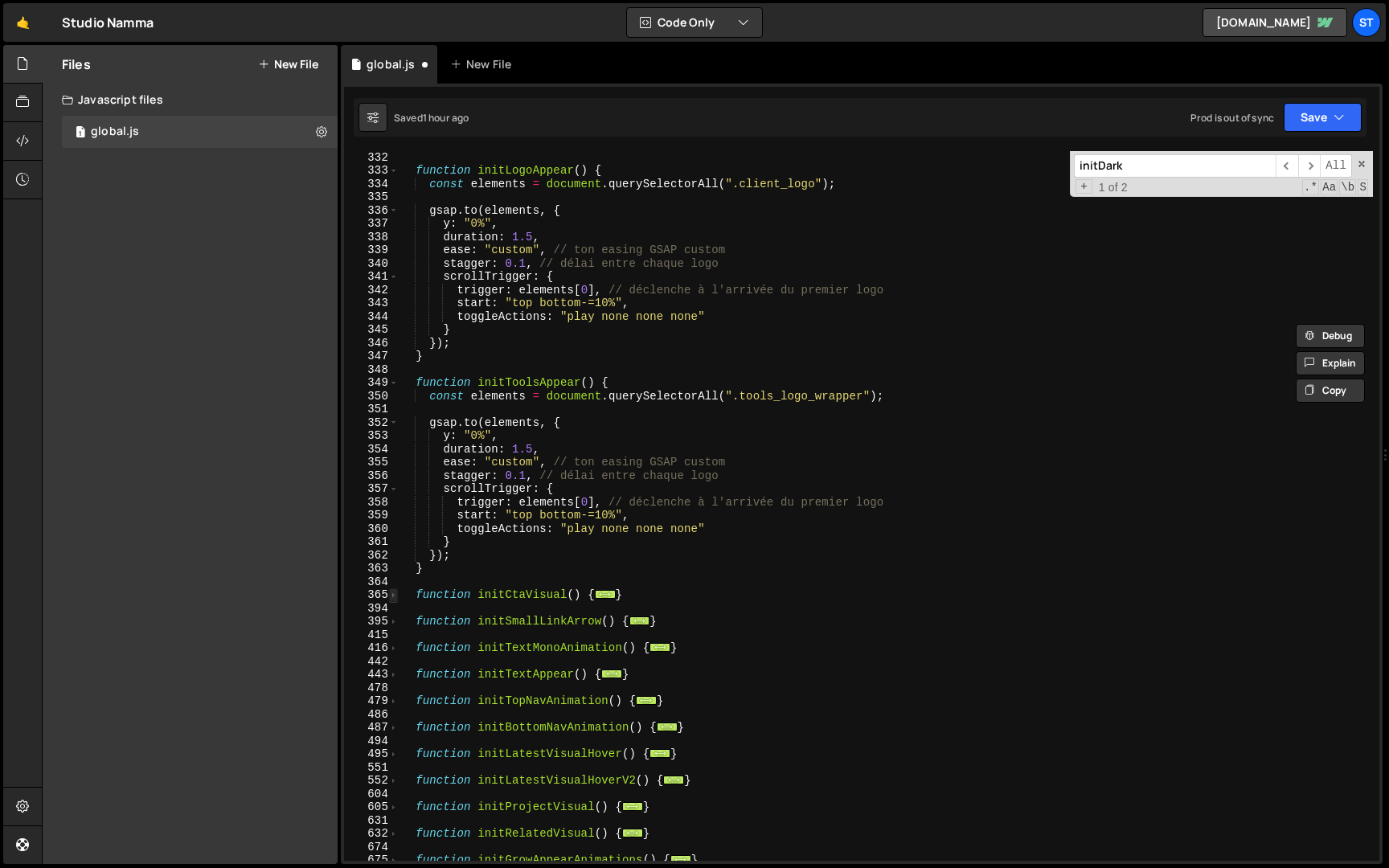
scroll to position [2719, 0]
click at [391, 381] on span at bounding box center [394, 383] width 9 height 14
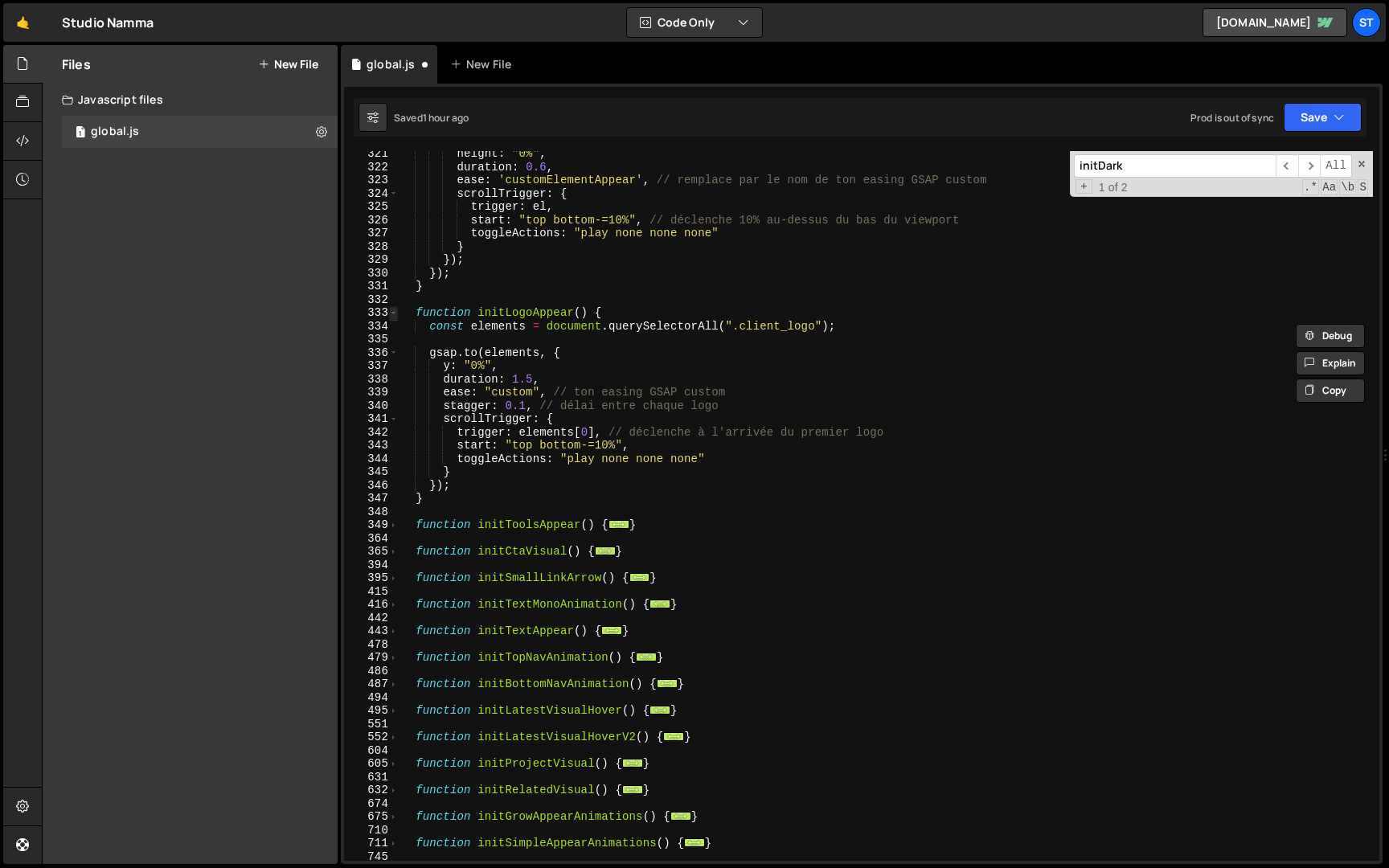
click at [392, 314] on span at bounding box center [394, 313] width 9 height 14
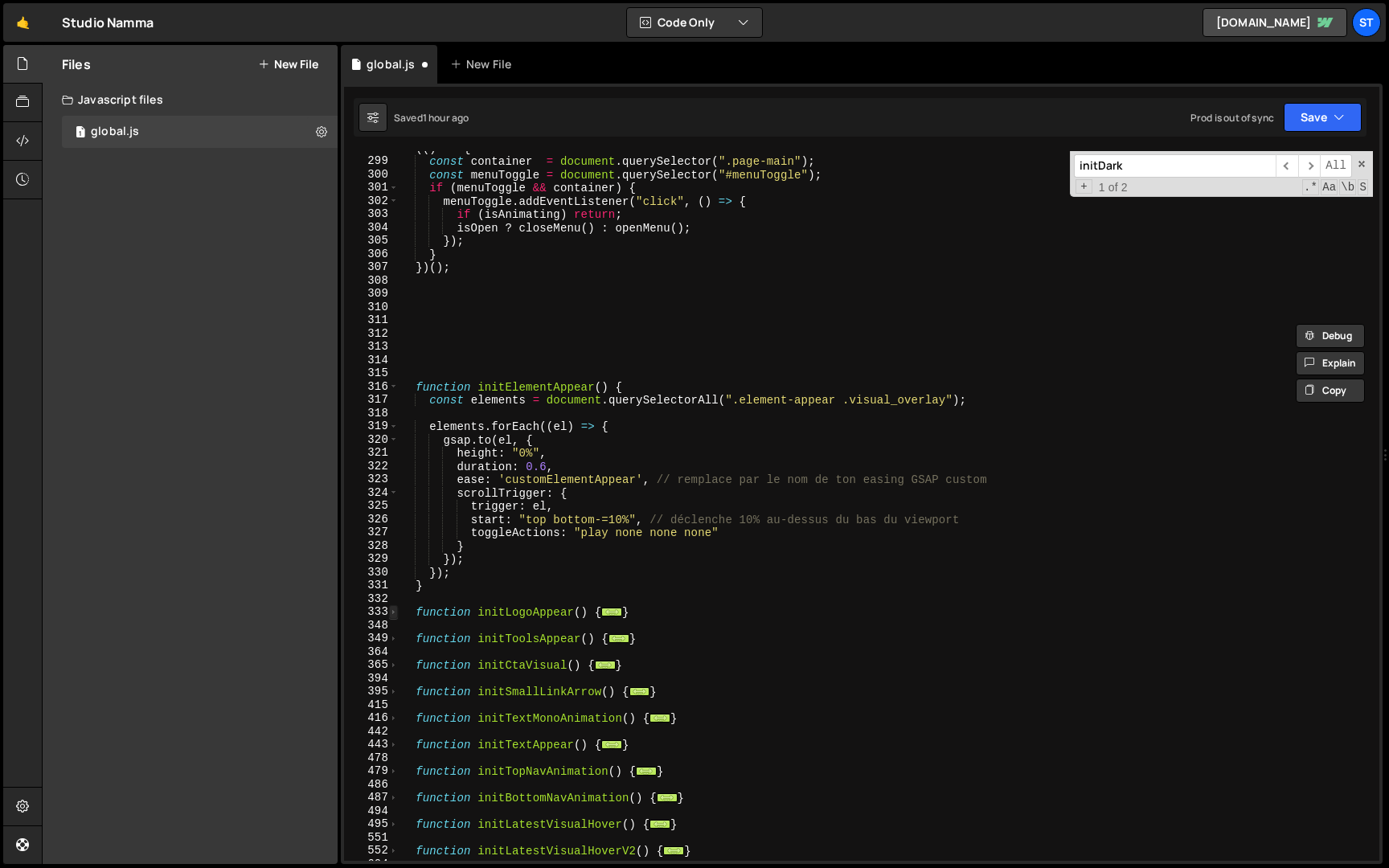
scroll to position [2243, 0]
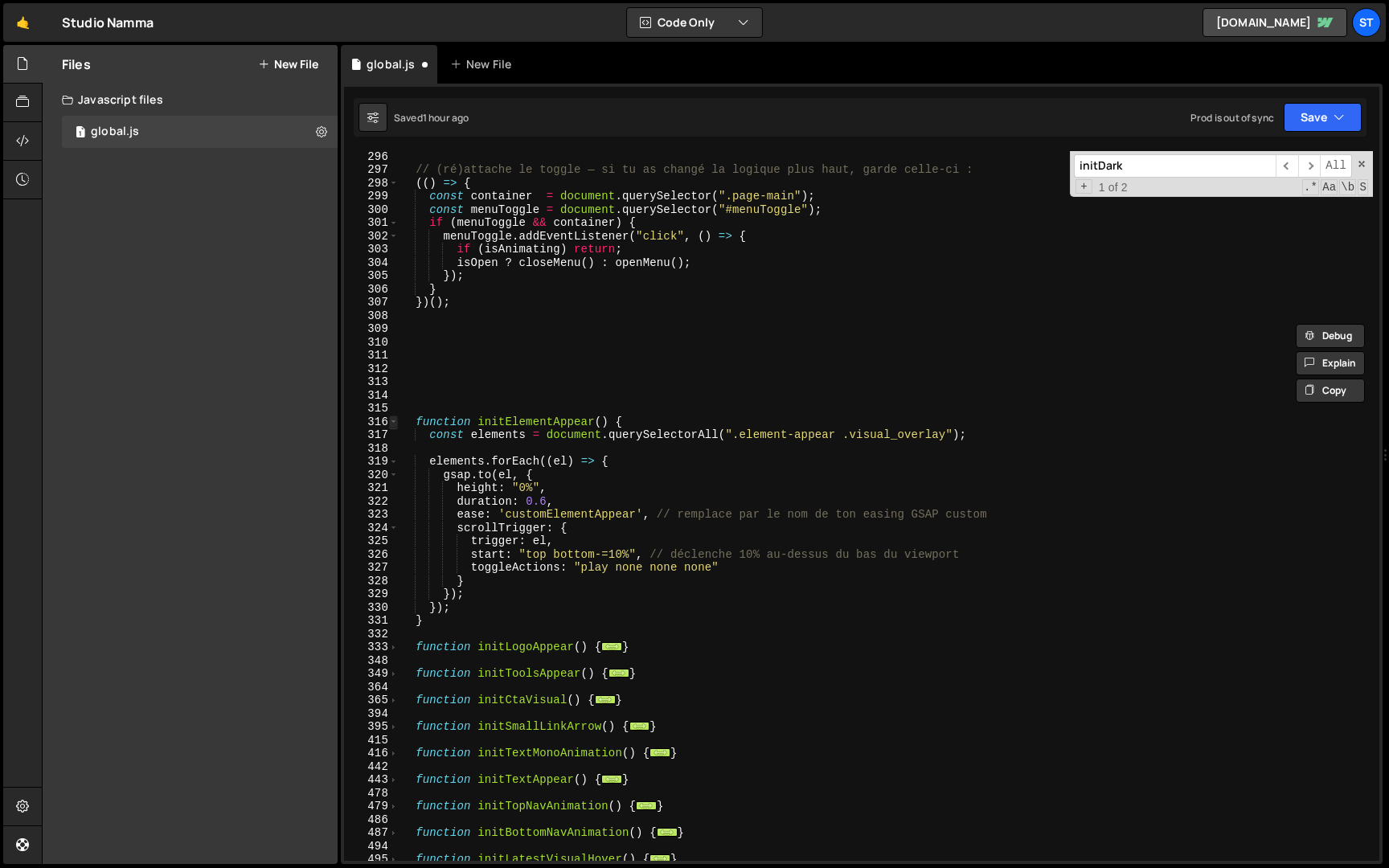
click at [396, 424] on span at bounding box center [394, 422] width 9 height 14
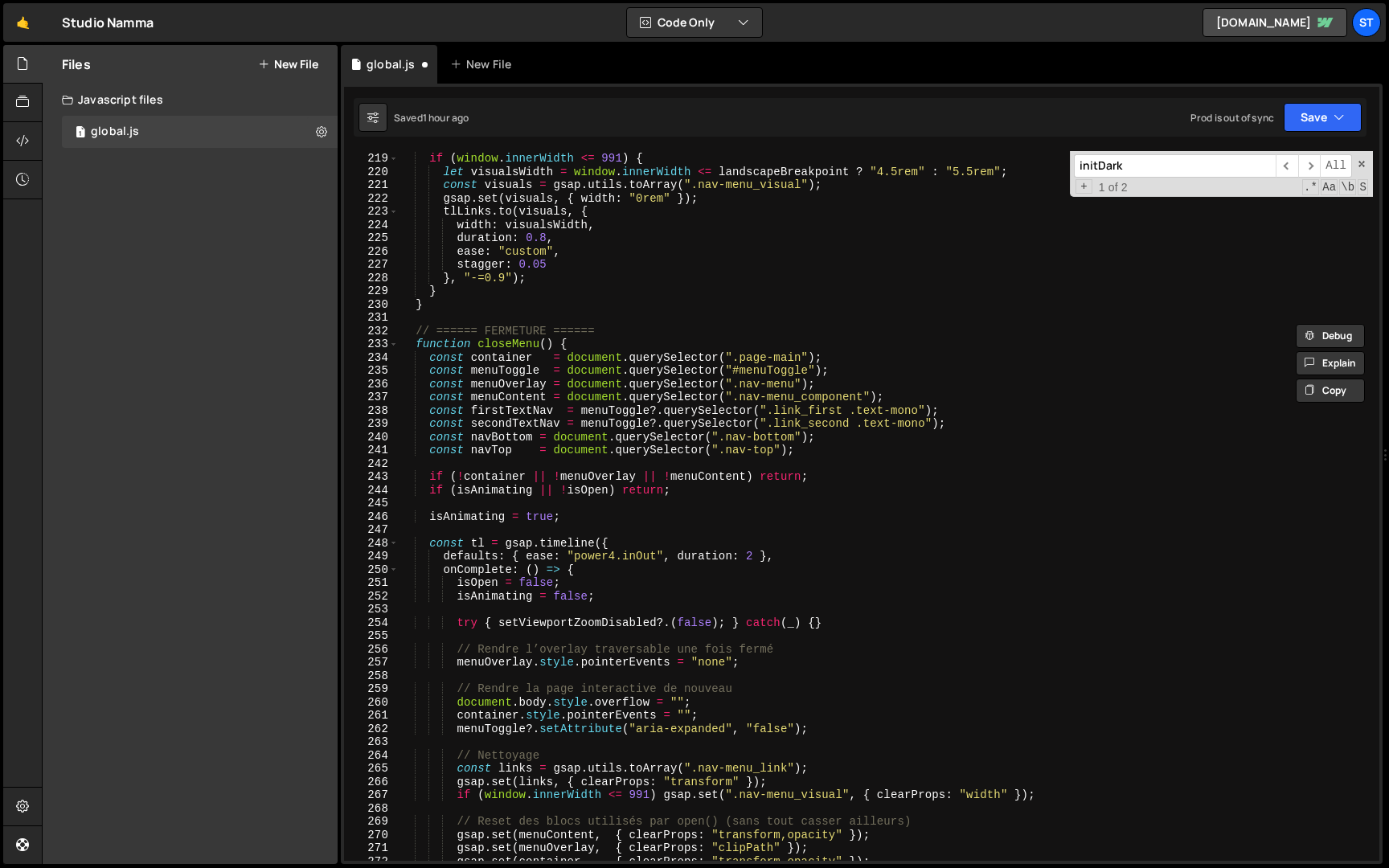
scroll to position [1138, 0]
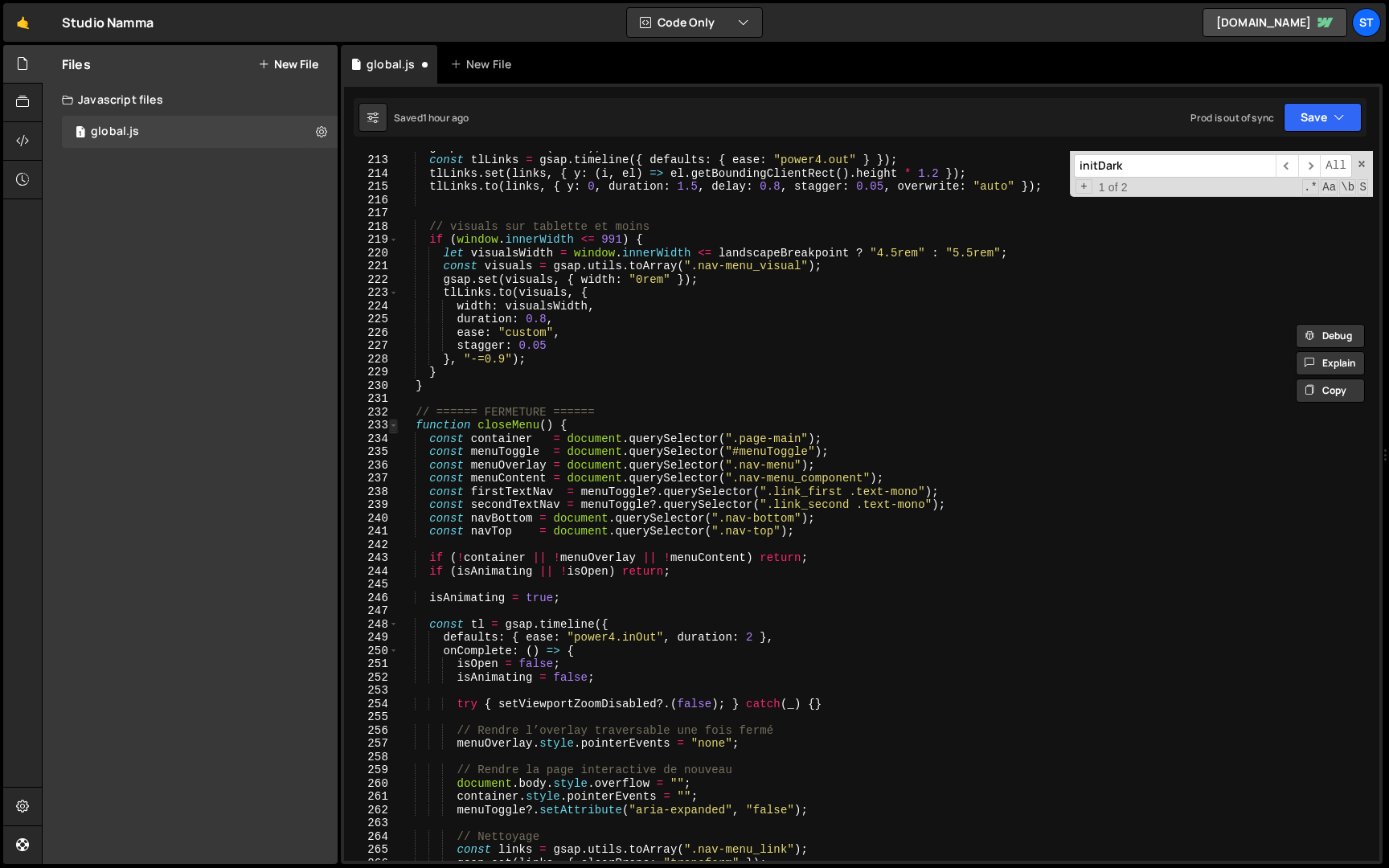
click at [393, 425] on span at bounding box center [394, 426] width 9 height 14
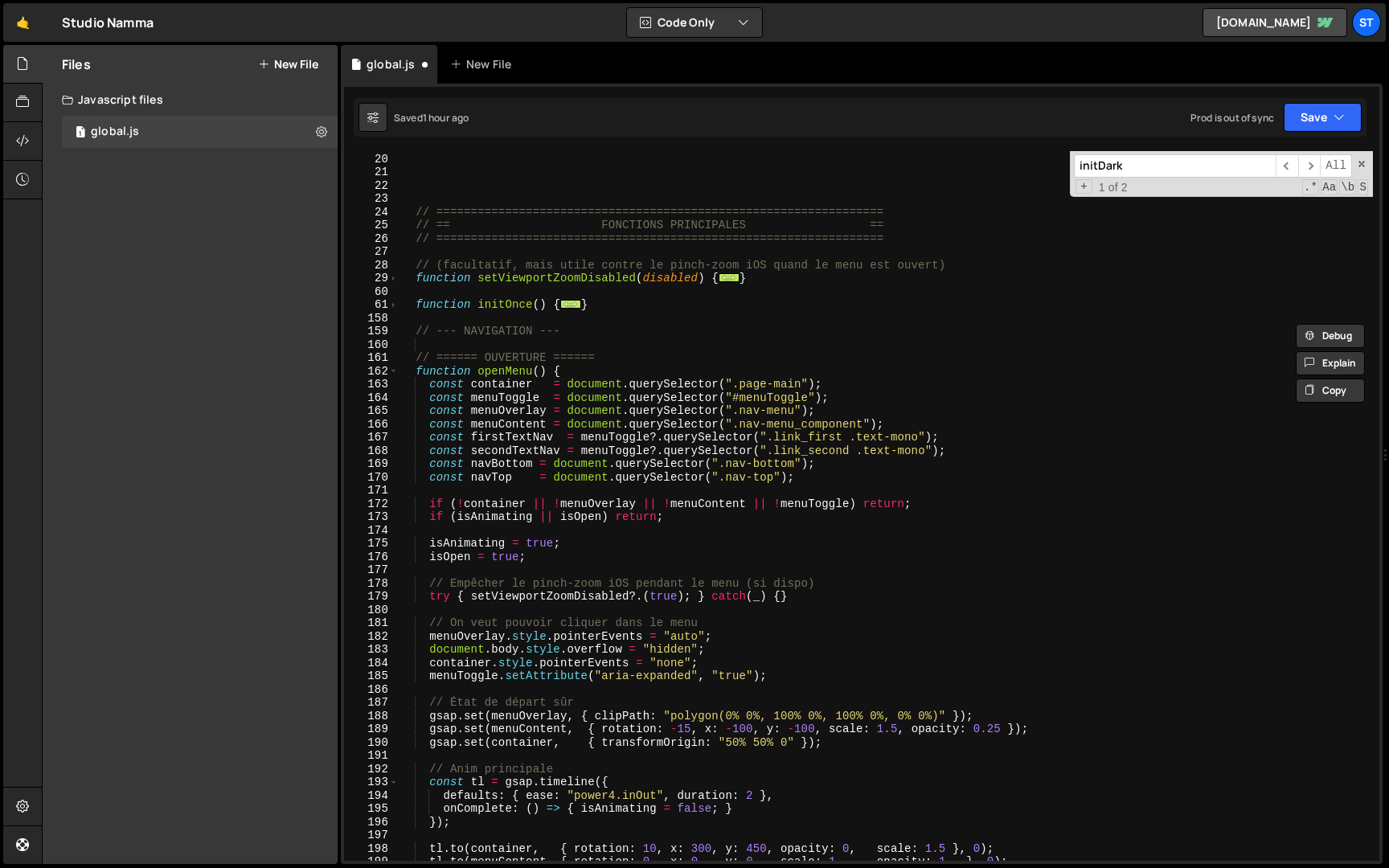
scroll to position [218, 0]
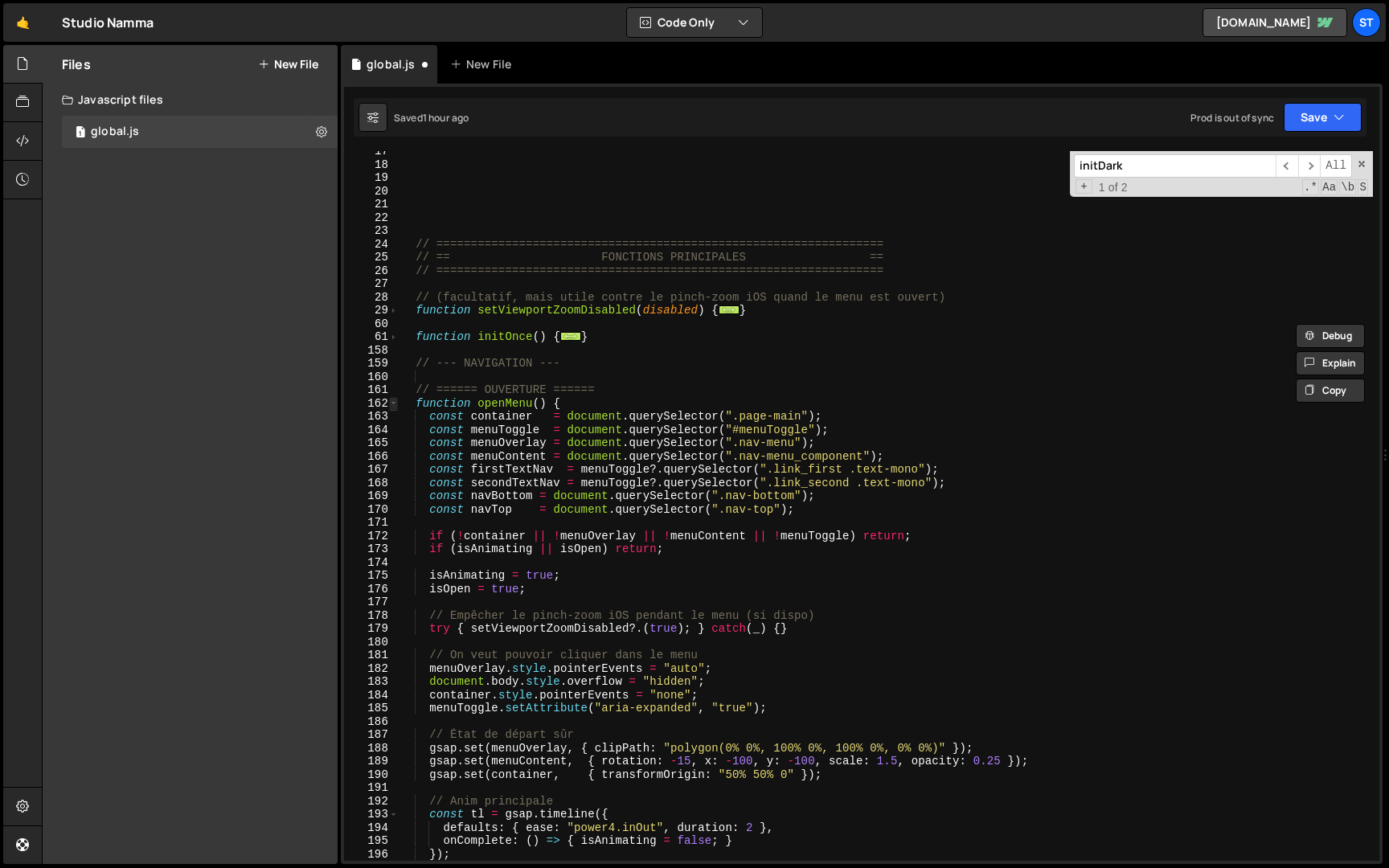
click at [395, 402] on span at bounding box center [394, 404] width 9 height 14
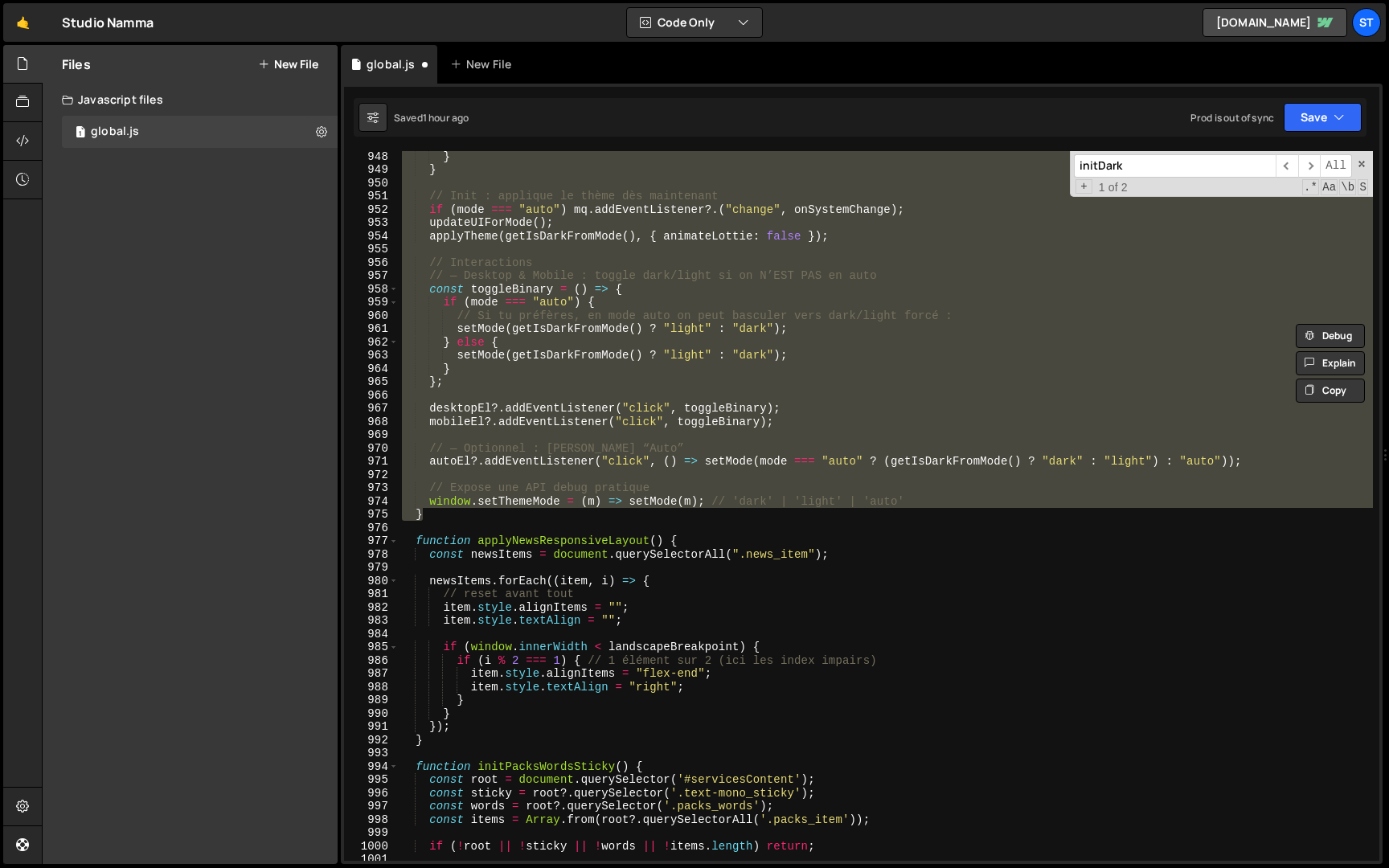
scroll to position [2995, 0]
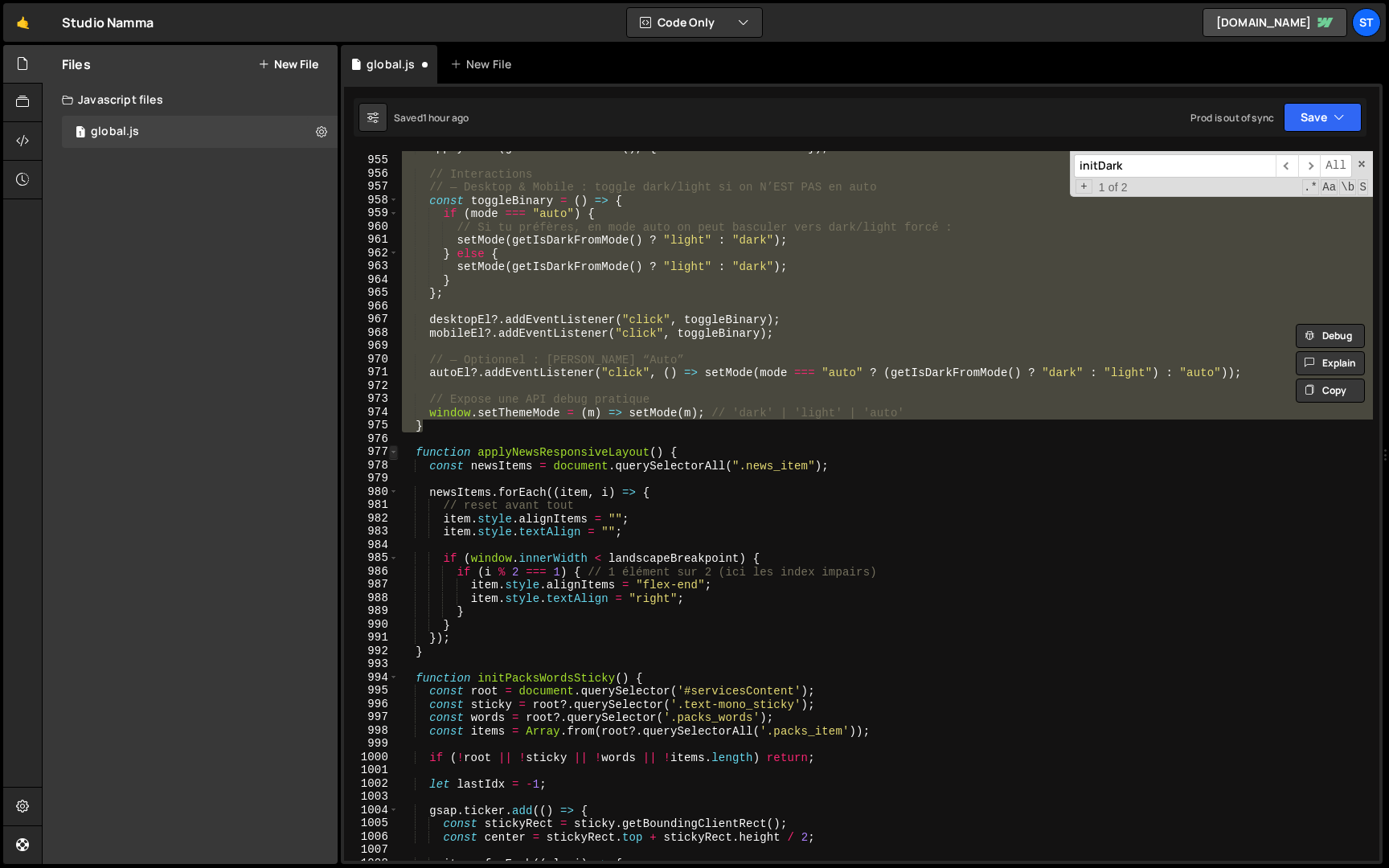
click at [395, 450] on span at bounding box center [394, 452] width 9 height 14
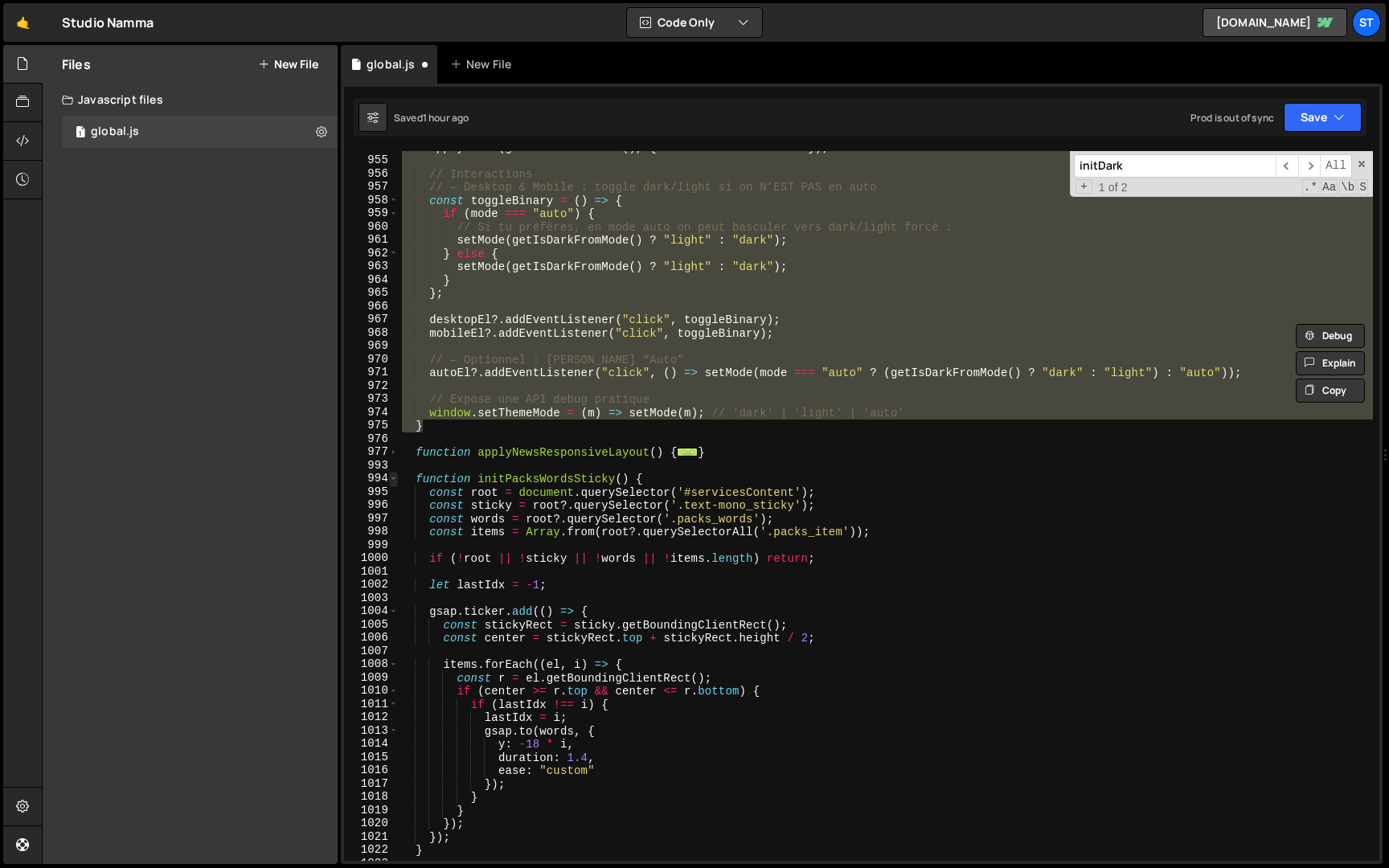
click at [395, 475] on span at bounding box center [394, 479] width 9 height 14
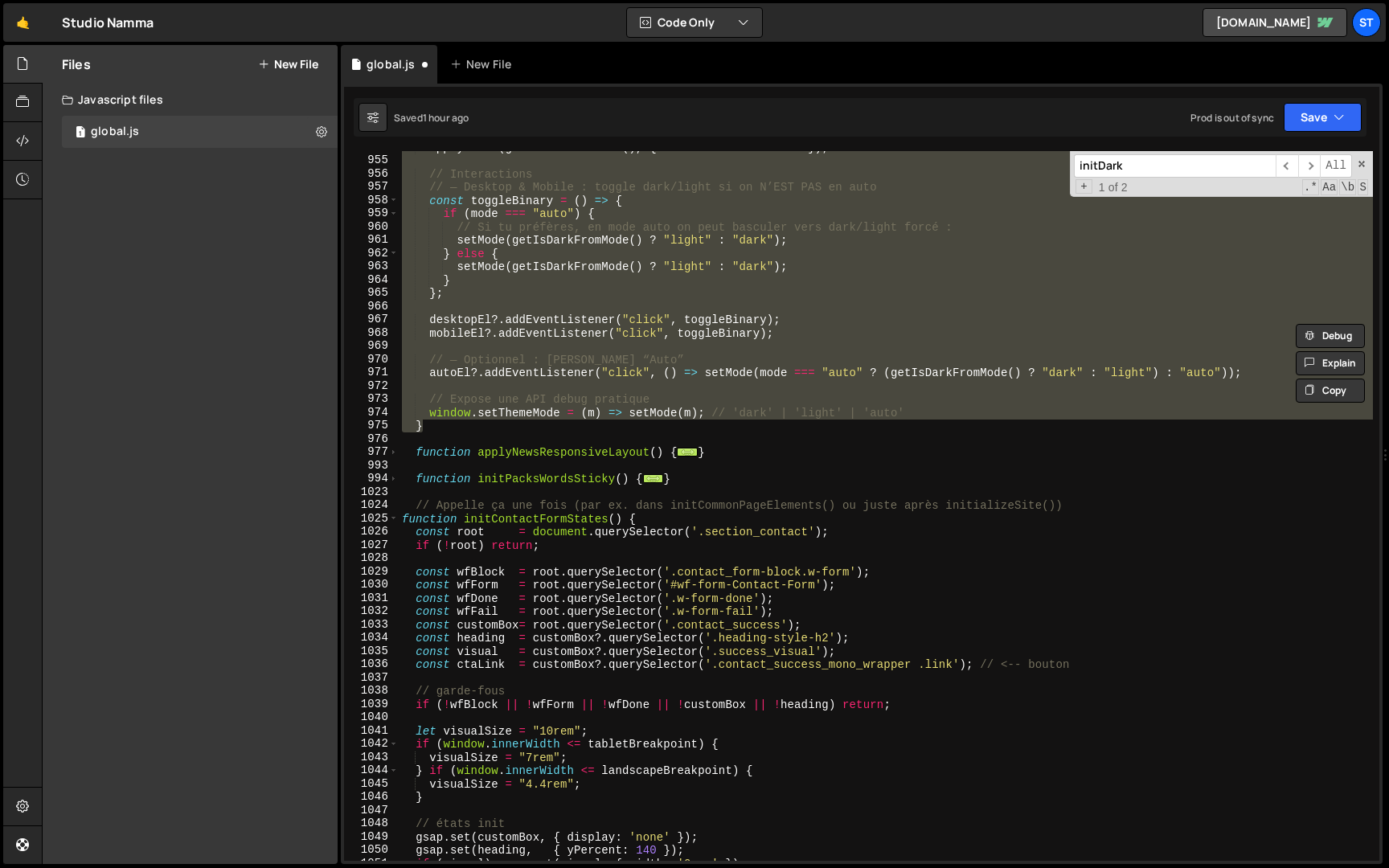
click at [402, 520] on div "applyTheme ( getIsDarkFromMode ( ) , { animateLottie : false }) ; // Interactio…" at bounding box center [886, 508] width 974 height 736
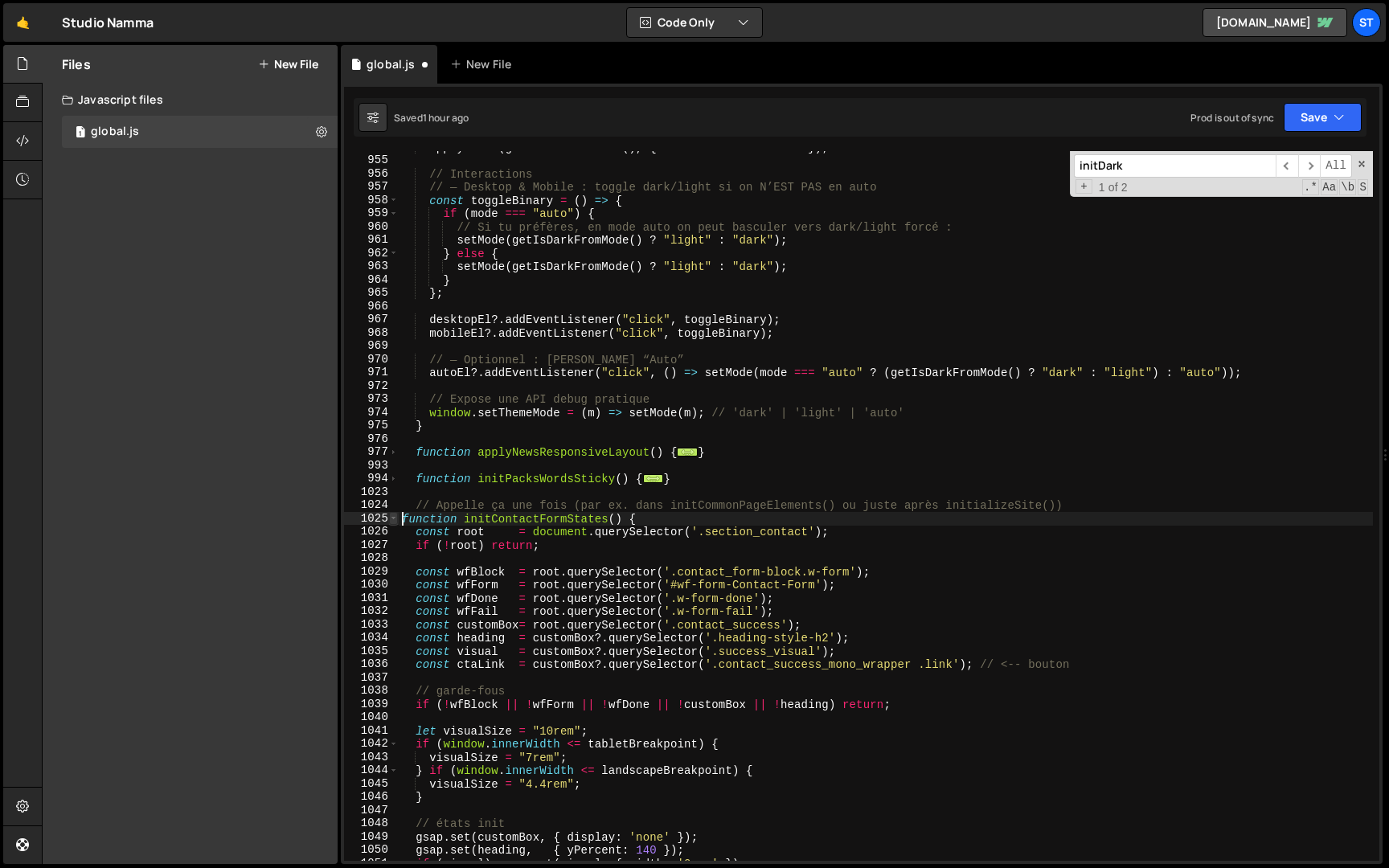
click at [395, 520] on span at bounding box center [394, 519] width 9 height 14
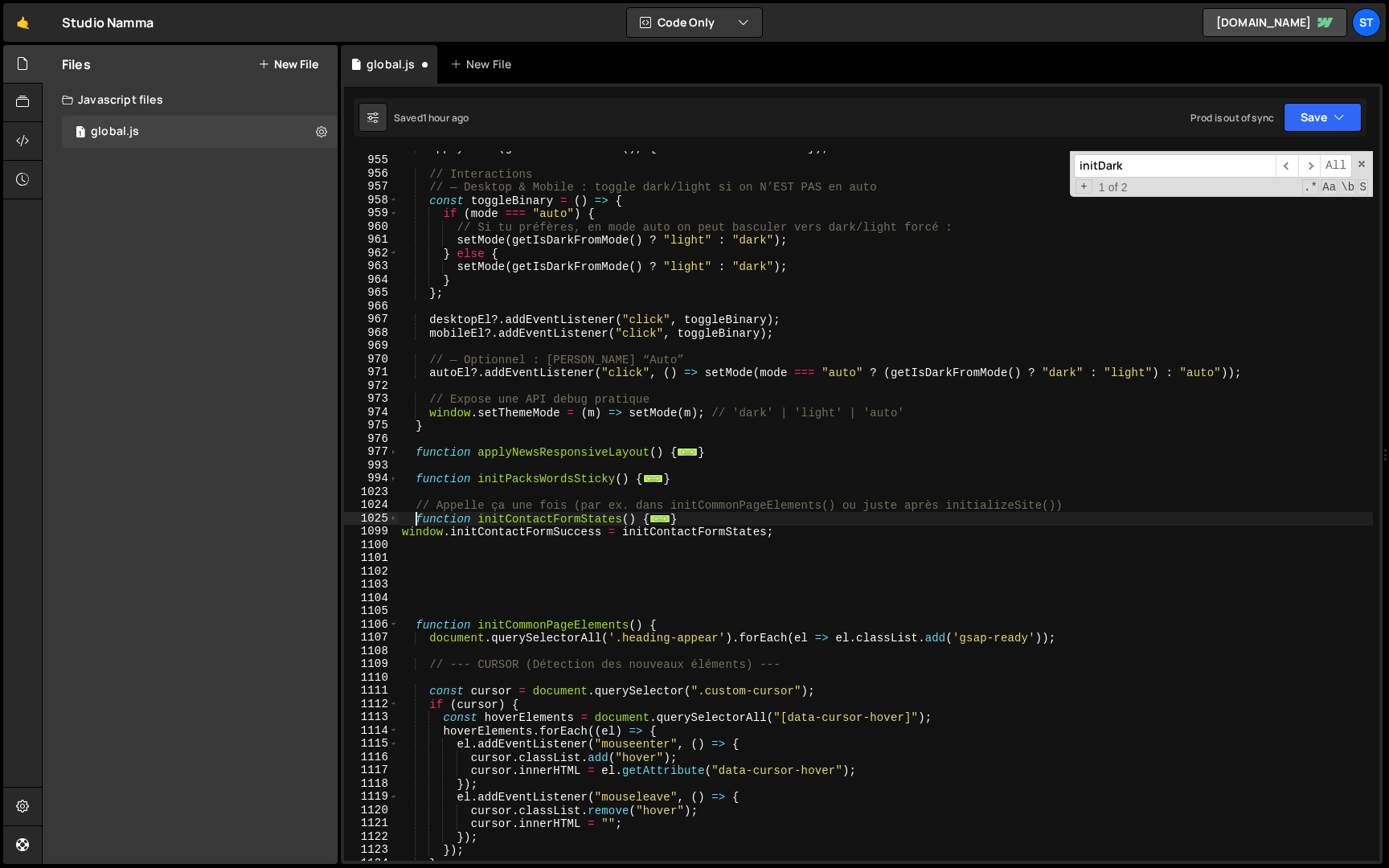
click at [402, 531] on div "applyTheme ( getIsDarkFromMode ( ) , { animateLottie : false }) ; // Interactio…" at bounding box center [886, 508] width 974 height 736
click at [394, 625] on span at bounding box center [394, 625] width 9 height 14
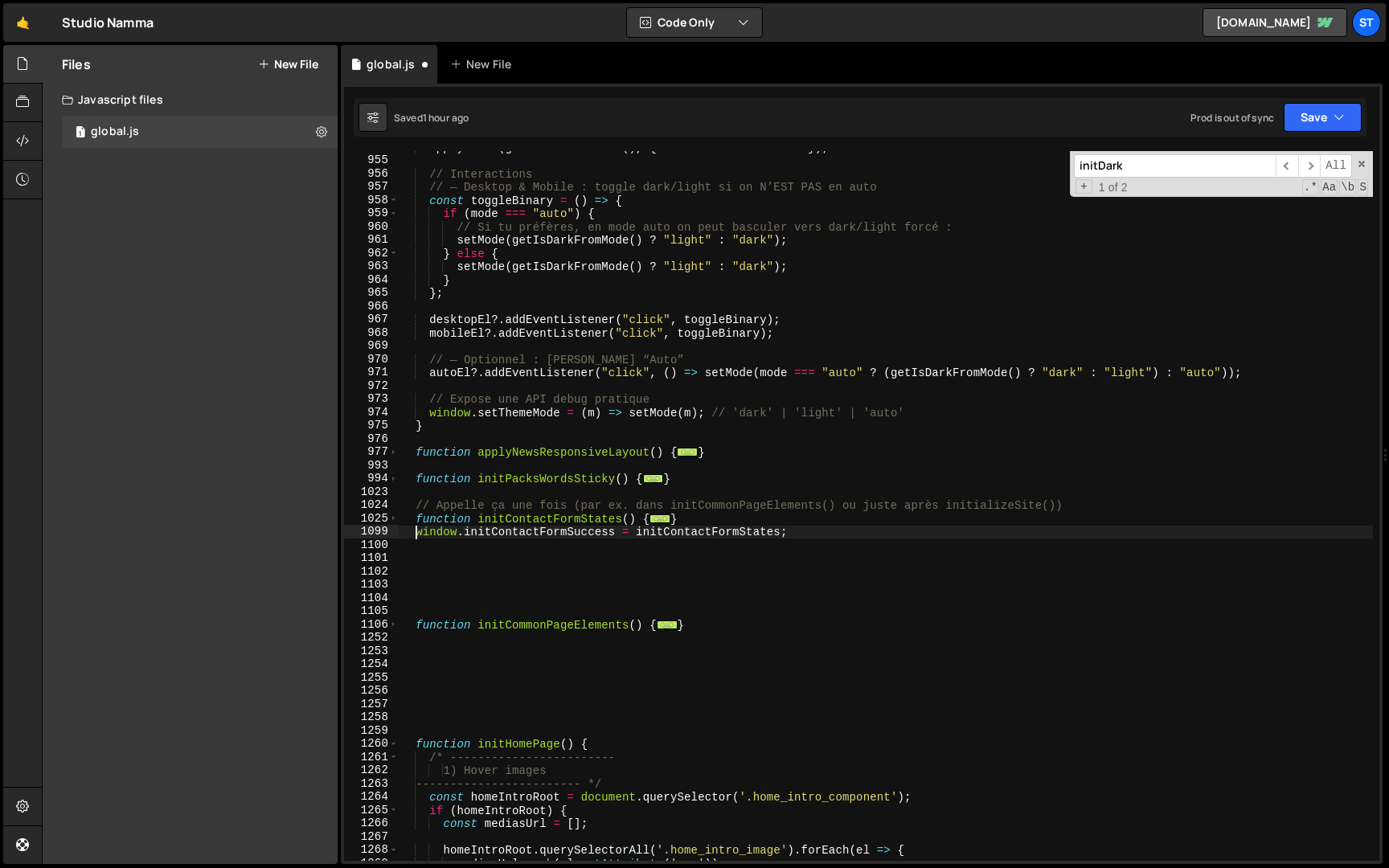
click at [398, 745] on div "1260" at bounding box center [371, 744] width 55 height 14
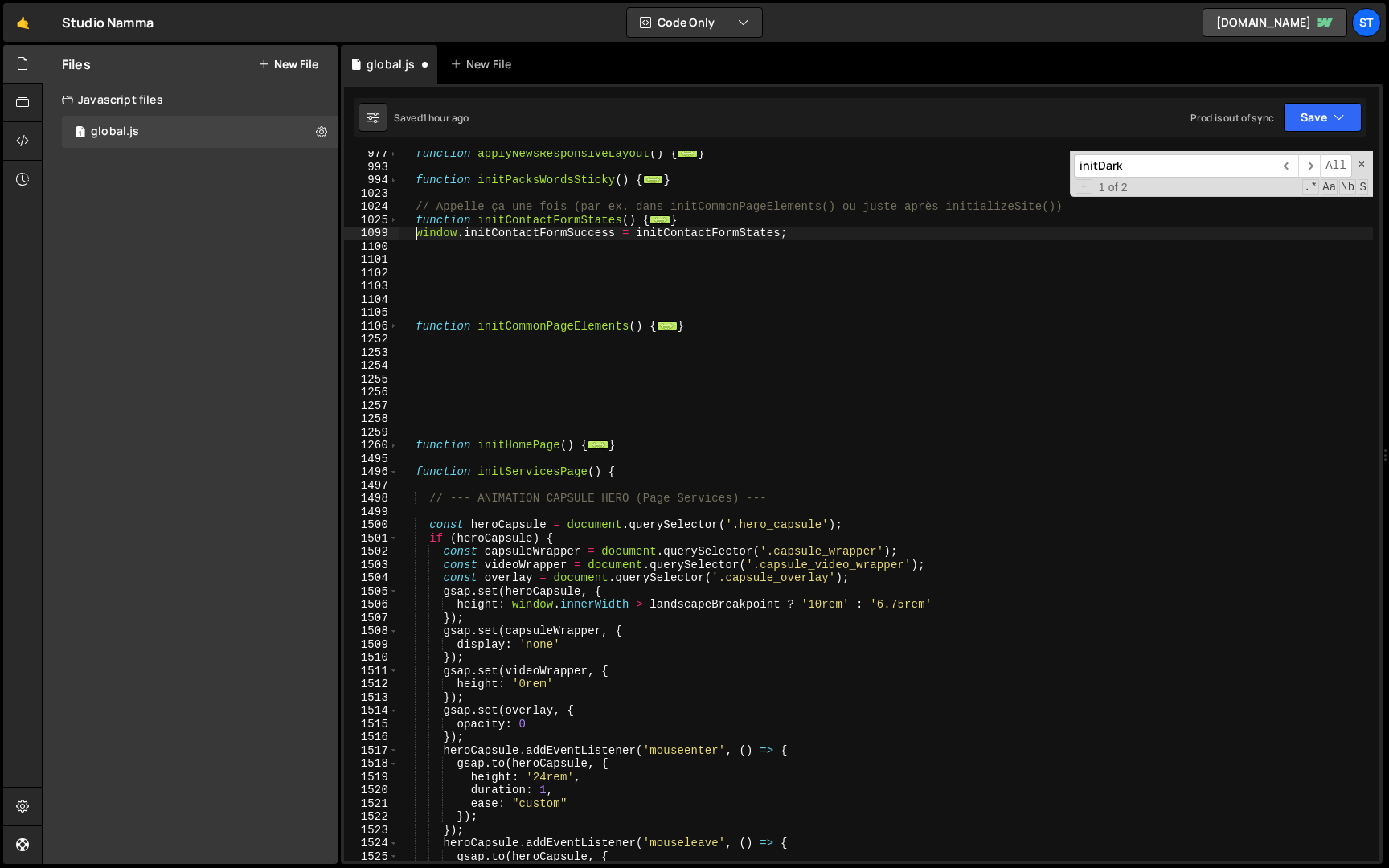
scroll to position [3295, 0]
click at [391, 471] on span at bounding box center [394, 471] width 9 height 14
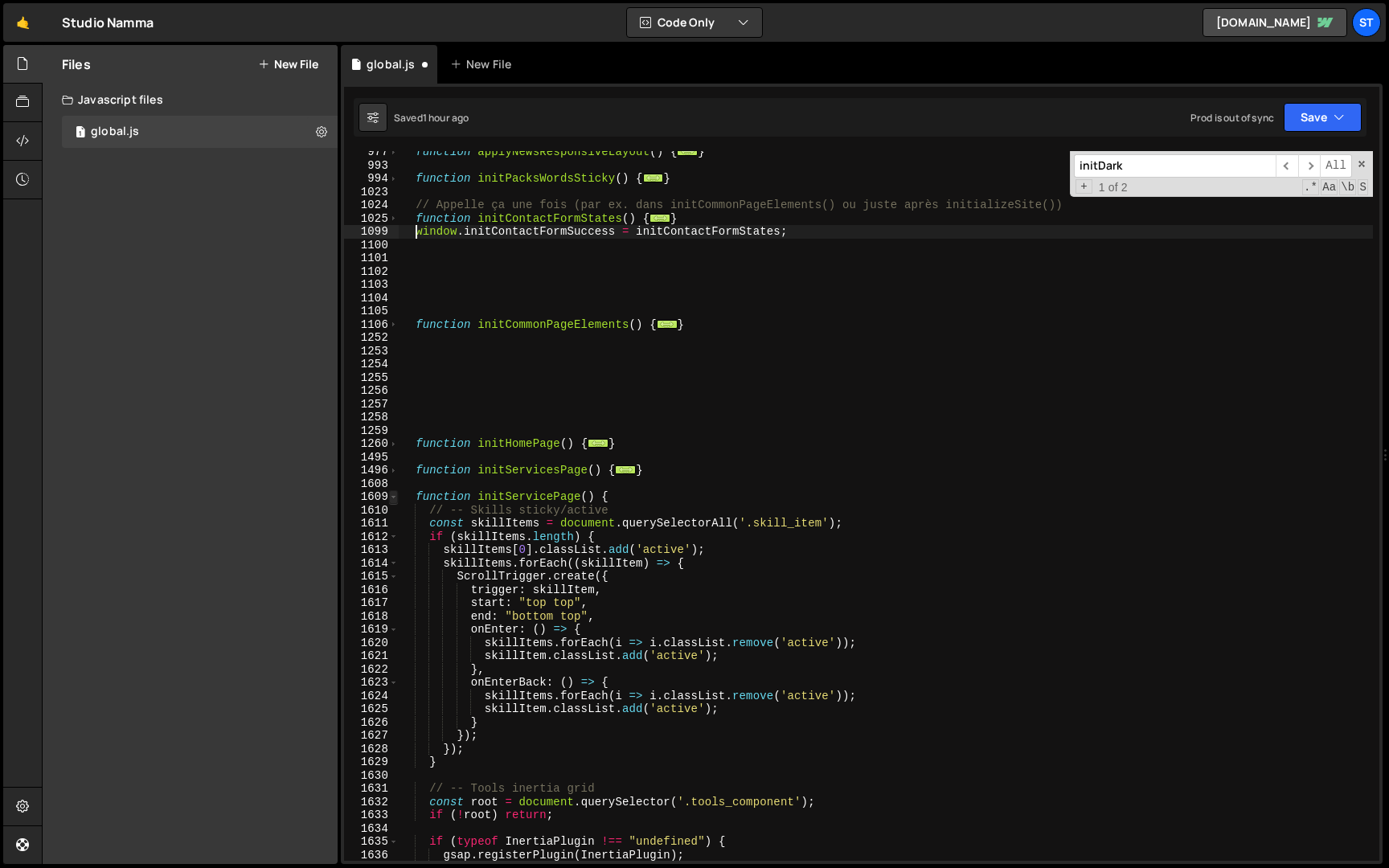
click at [391, 500] on span at bounding box center [394, 497] width 9 height 14
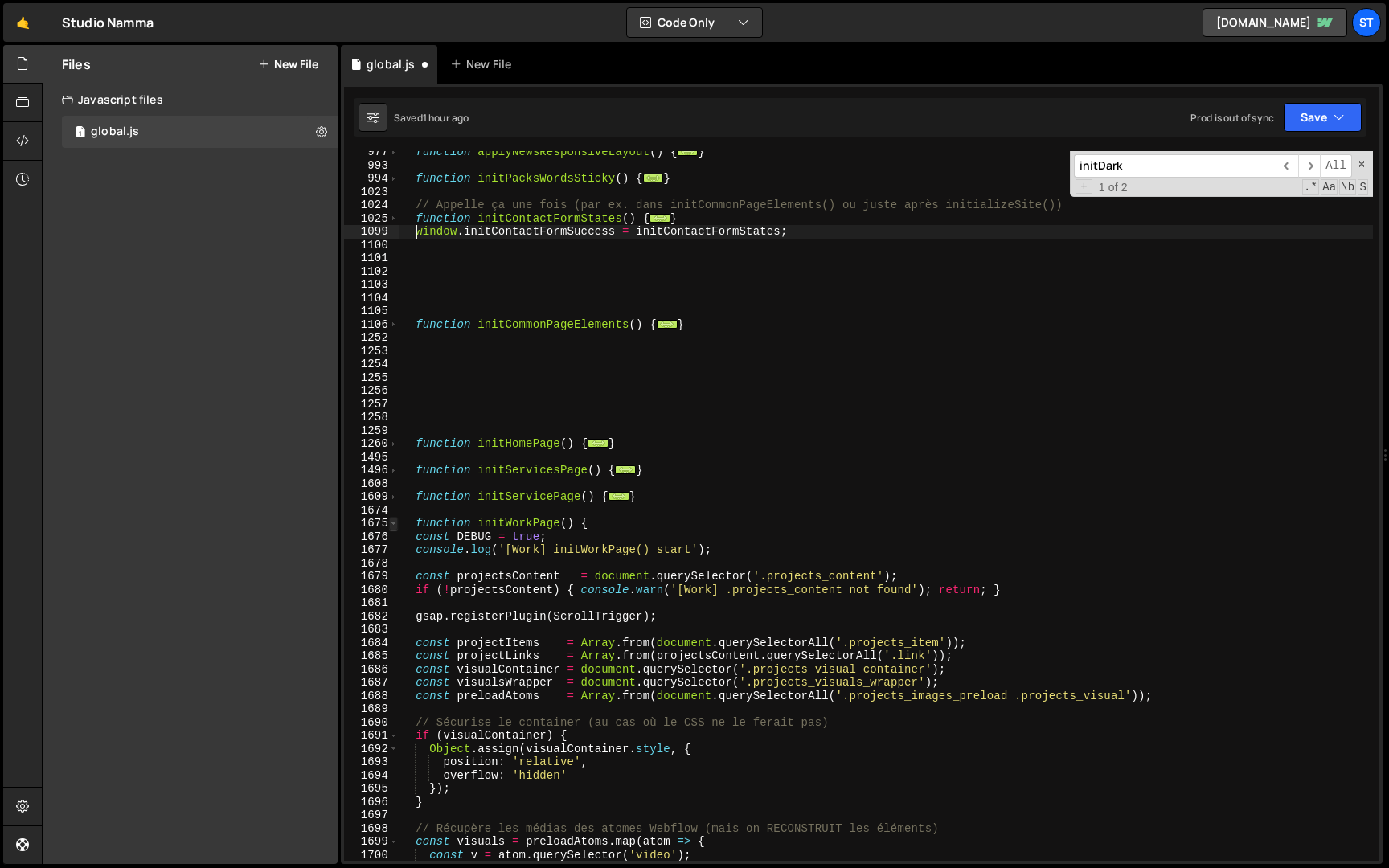
click at [391, 520] on span at bounding box center [394, 524] width 9 height 14
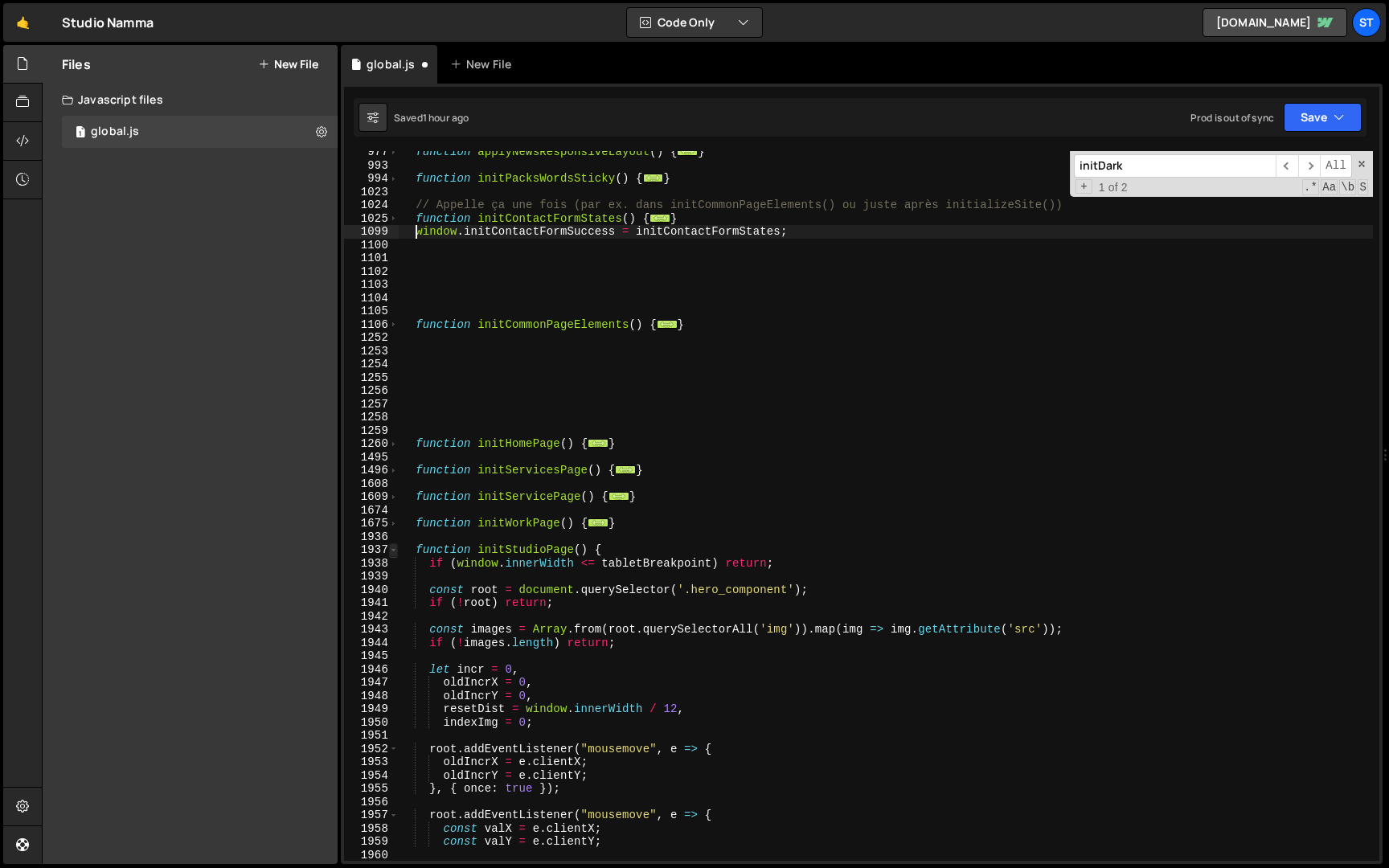
click at [393, 548] on span at bounding box center [394, 550] width 9 height 14
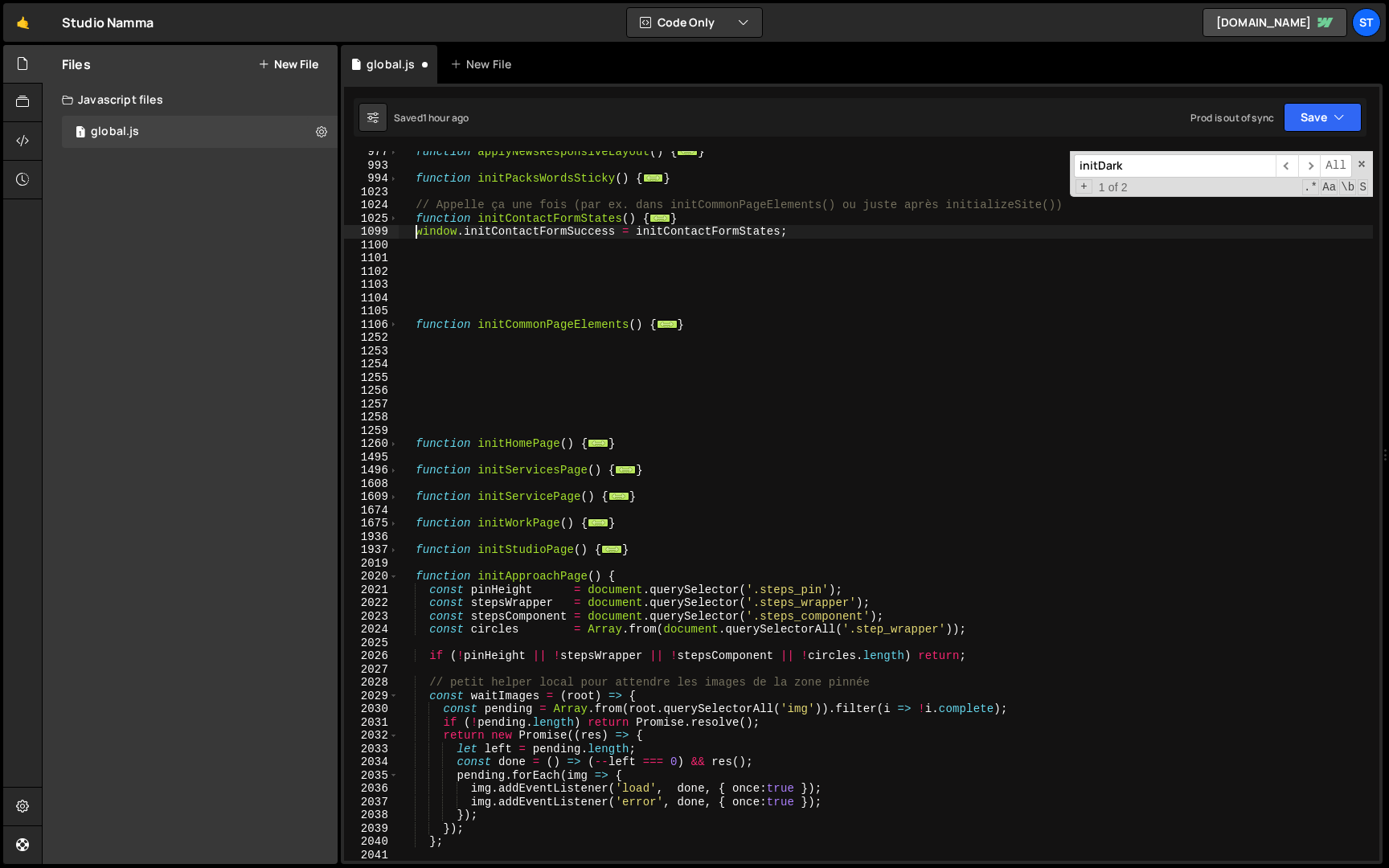
click at [395, 588] on div "2021" at bounding box center [371, 591] width 55 height 14
click at [393, 577] on span at bounding box center [394, 577] width 9 height 14
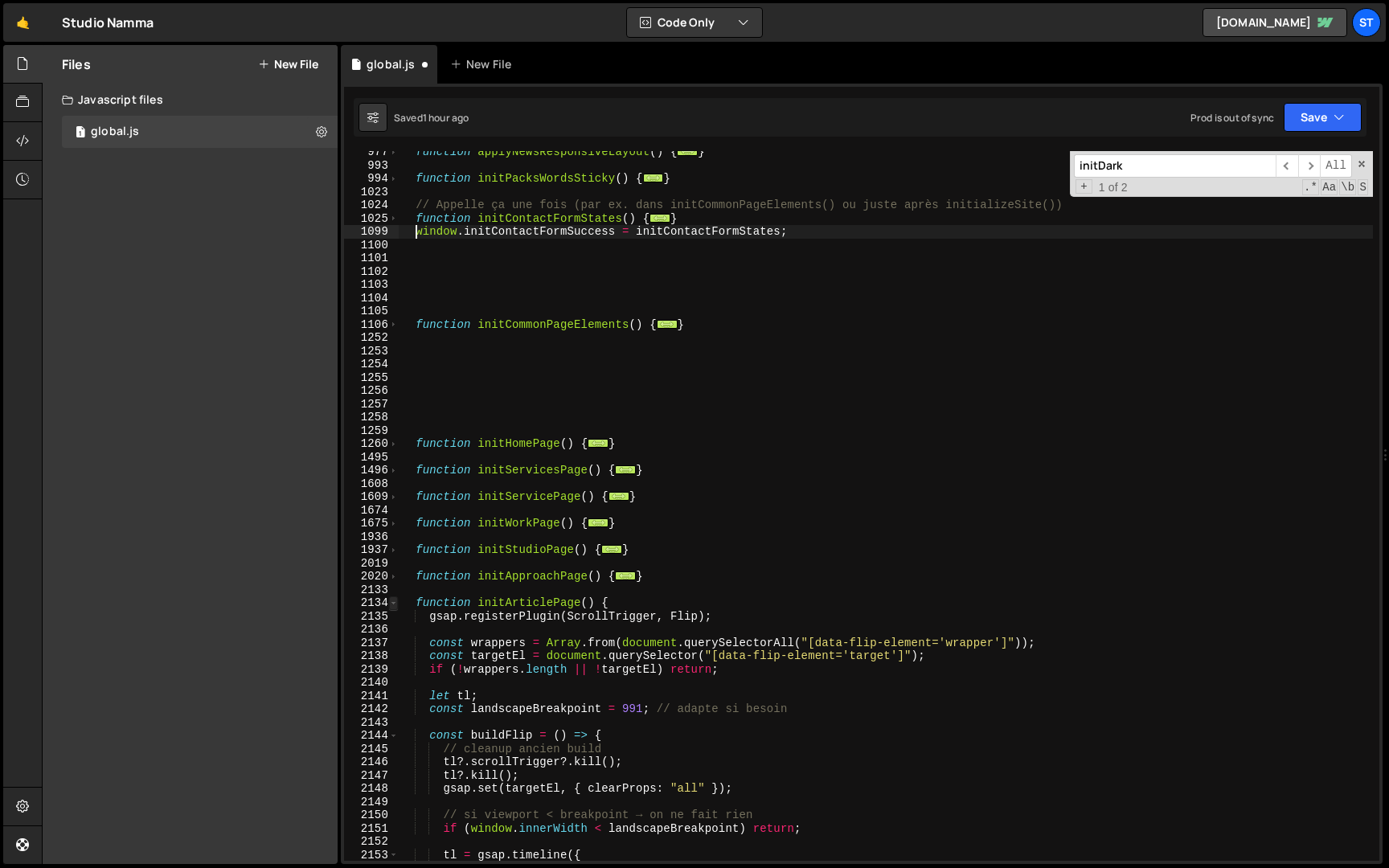
click at [395, 600] on span at bounding box center [394, 603] width 9 height 14
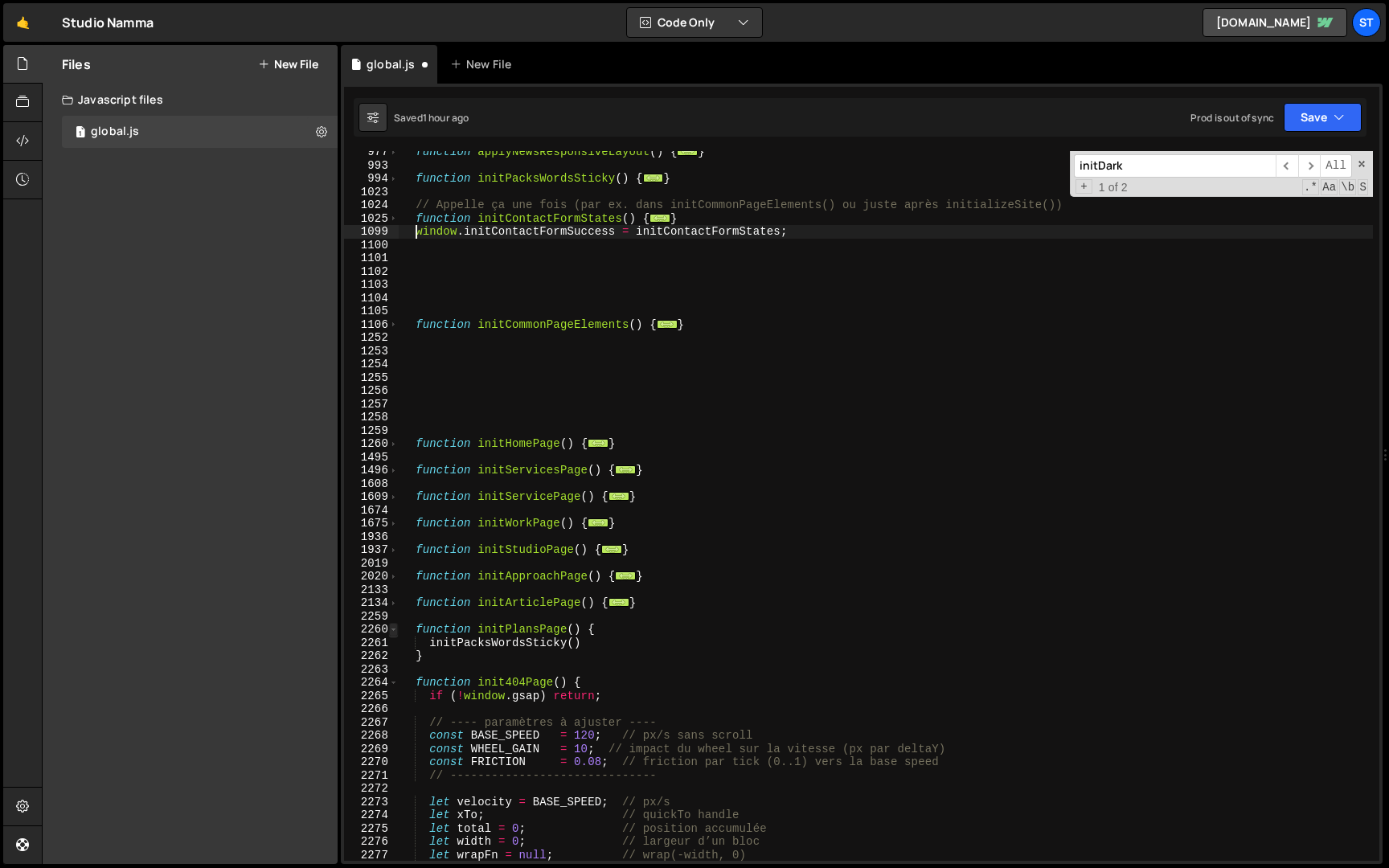
click at [395, 626] on span at bounding box center [394, 630] width 9 height 14
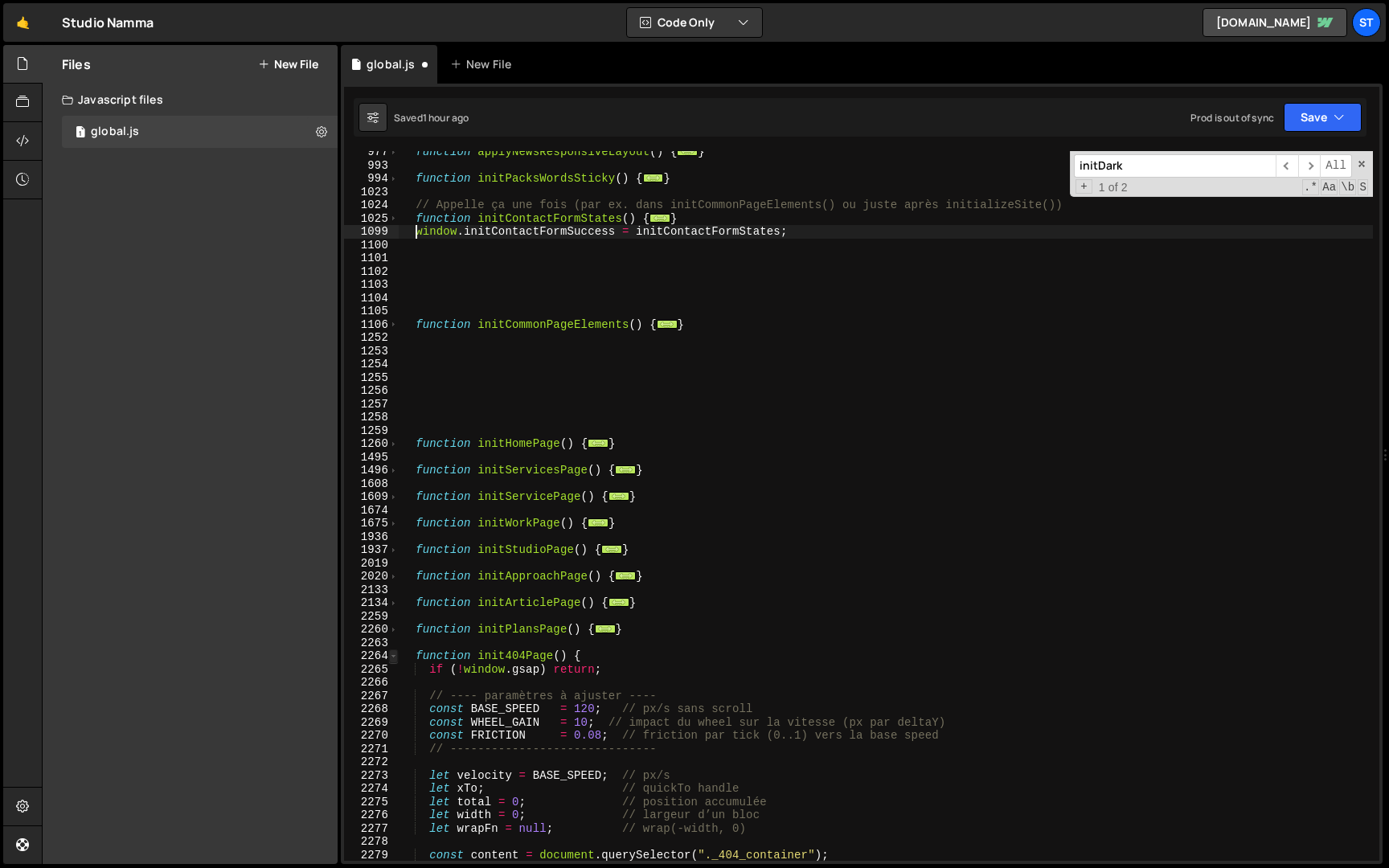
click at [395, 659] on span at bounding box center [394, 656] width 9 height 14
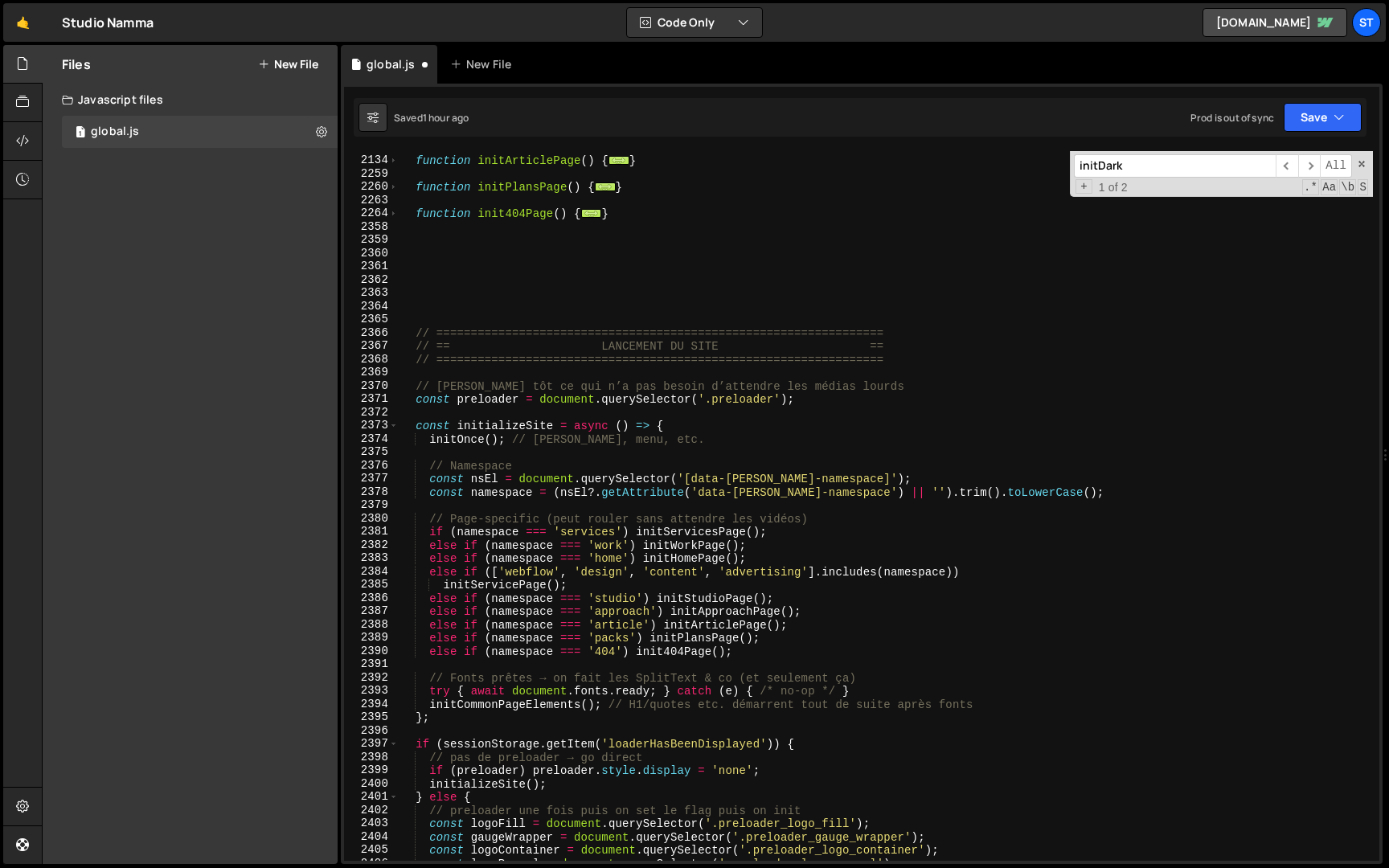
scroll to position [3739, 0]
click at [391, 421] on span at bounding box center [394, 424] width 9 height 14
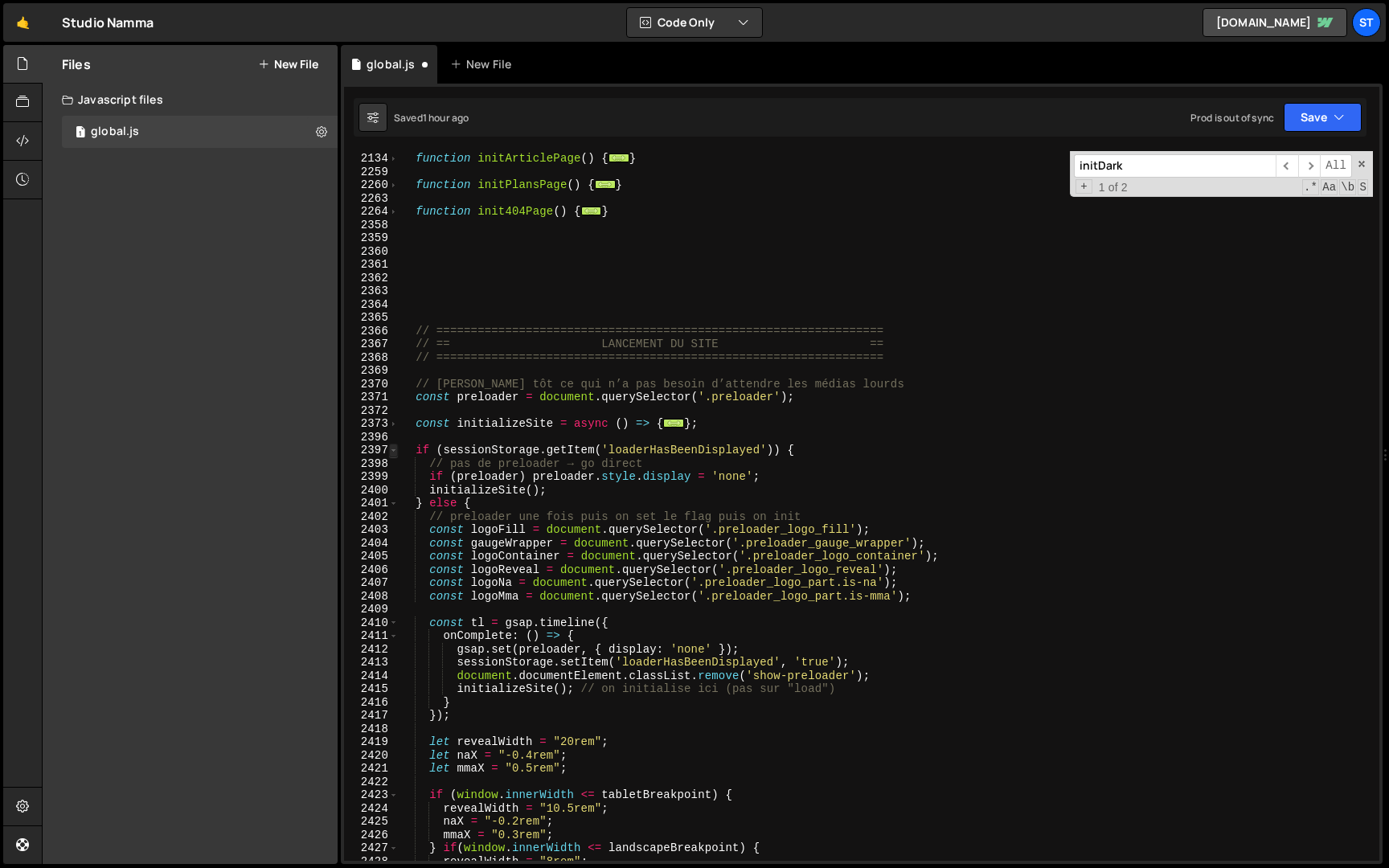
click at [395, 449] on span at bounding box center [394, 451] width 9 height 14
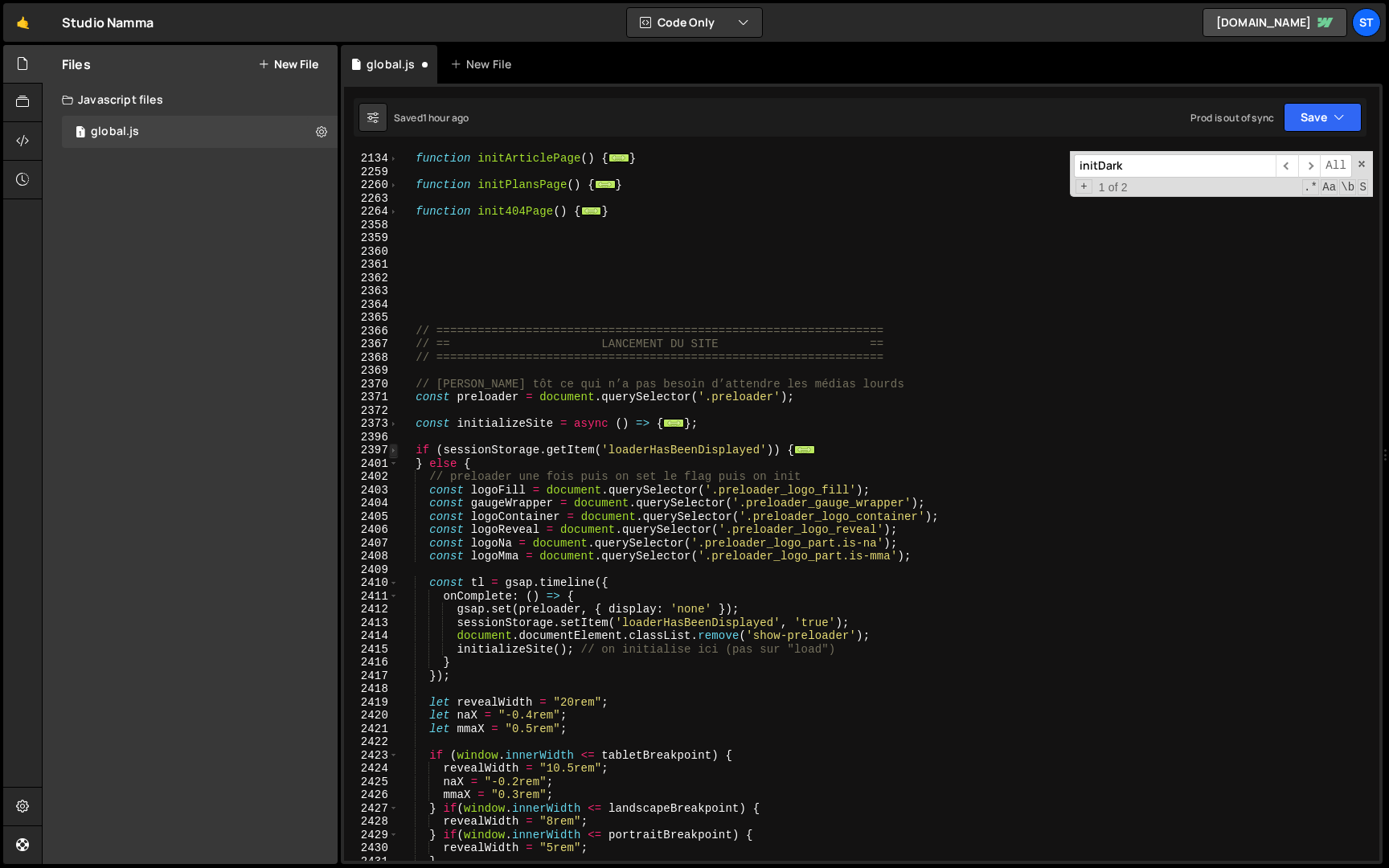
click at [395, 447] on span at bounding box center [394, 451] width 9 height 14
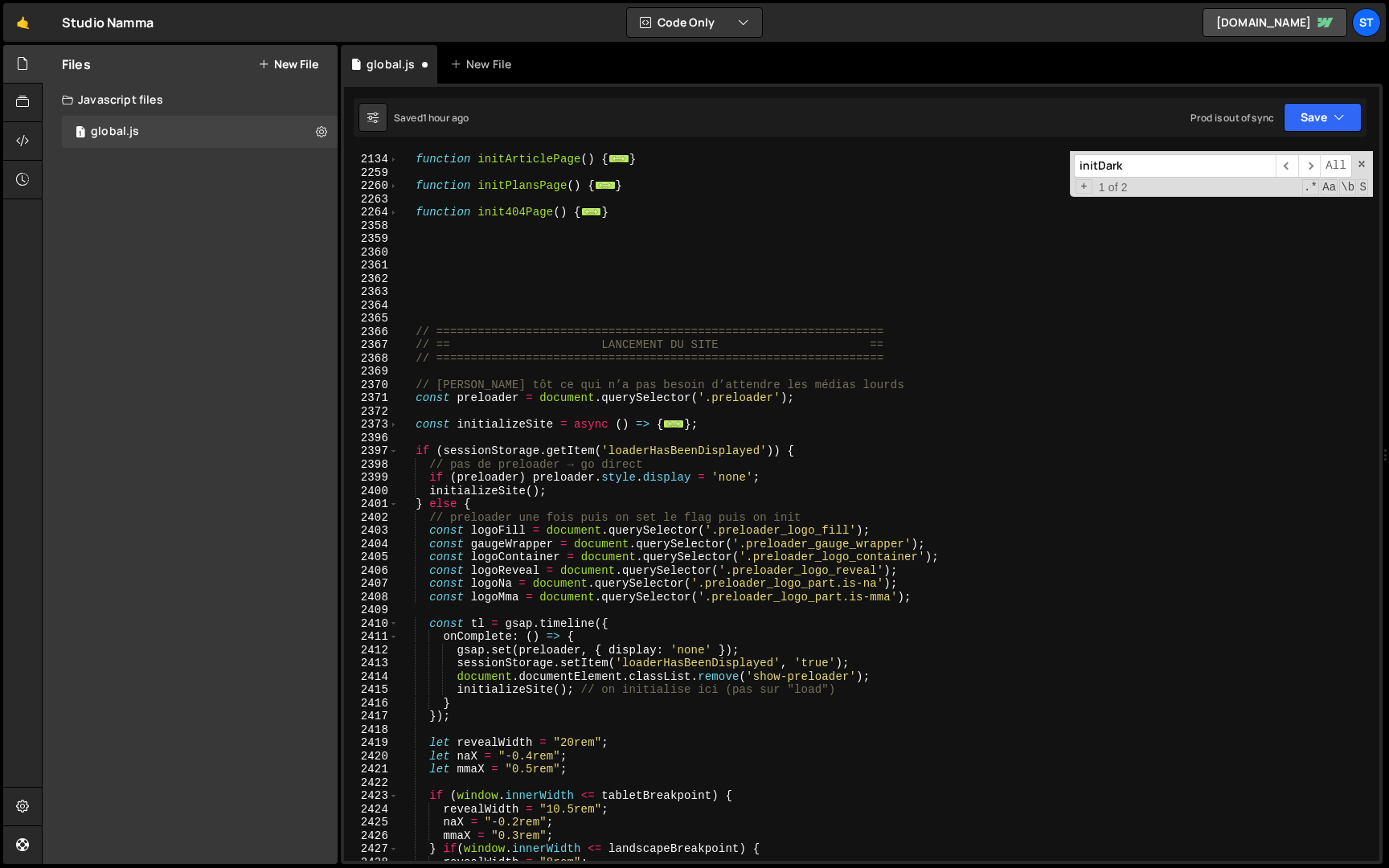
scroll to position [3660, 0]
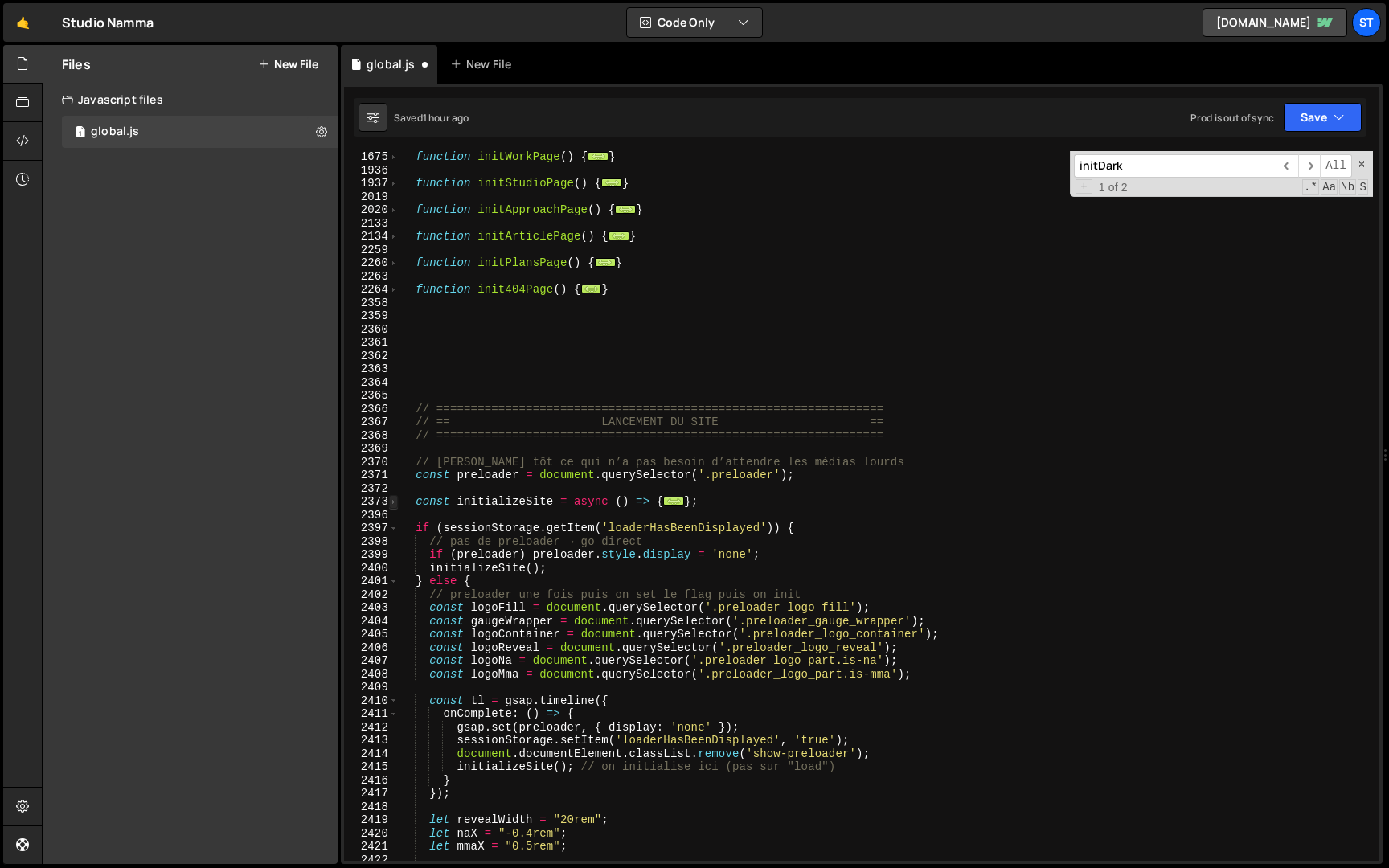
click at [395, 501] on span at bounding box center [394, 502] width 9 height 14
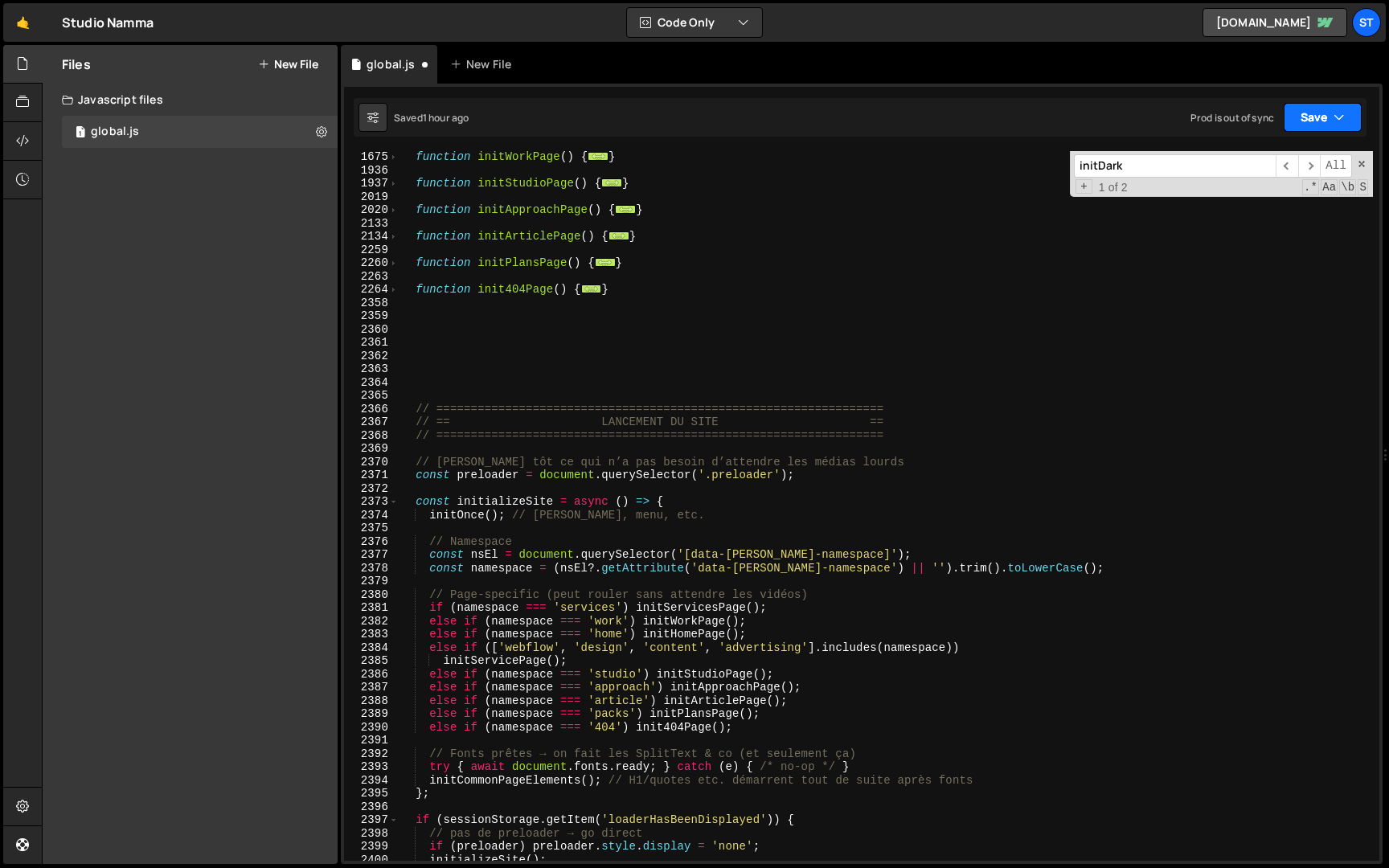
click at [1343, 123] on icon "button" at bounding box center [1339, 117] width 11 height 17
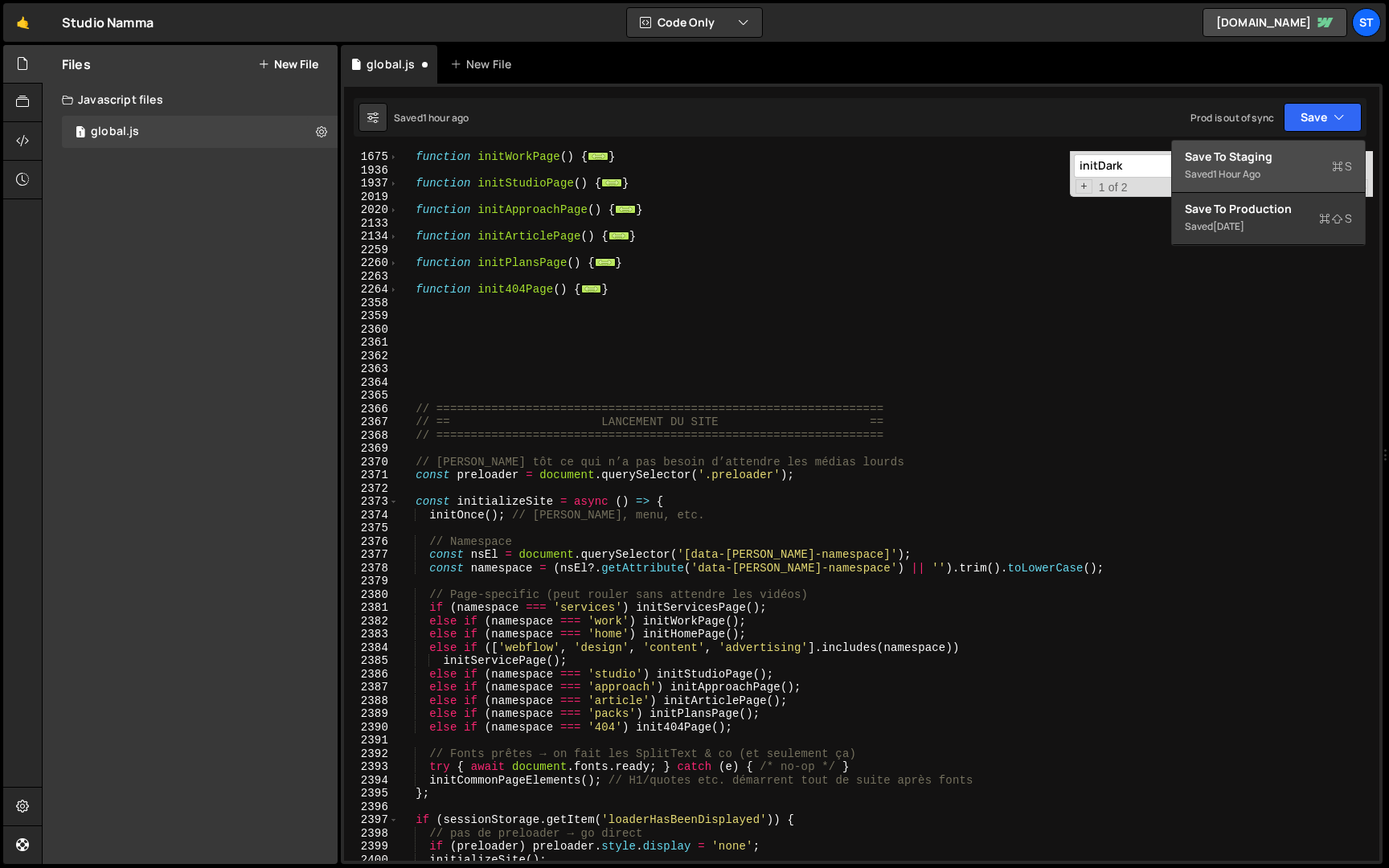
click at [1266, 175] on div "Saved 1 hour ago" at bounding box center [1268, 175] width 167 height 19
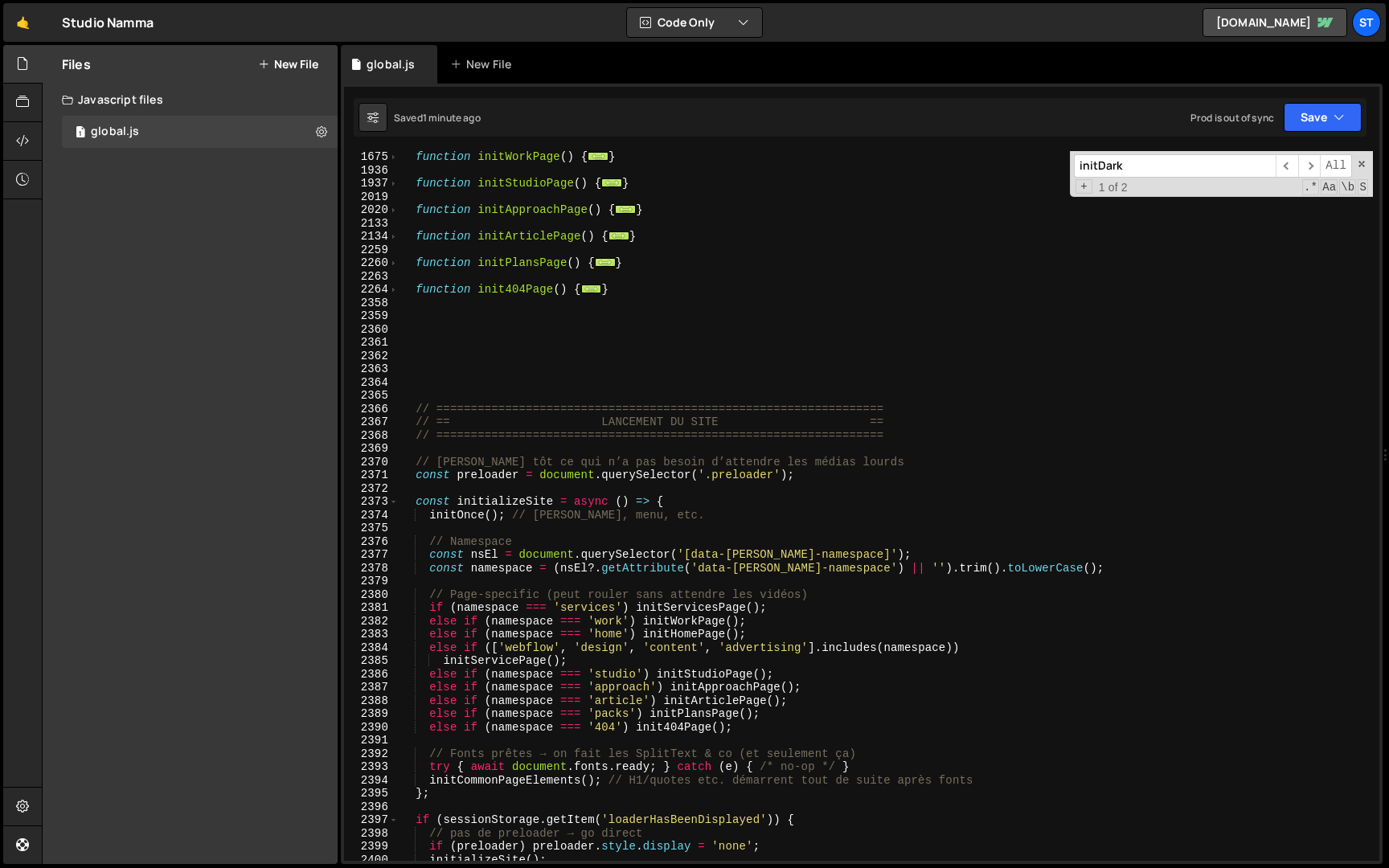
click at [1160, 163] on input "initDark" at bounding box center [1175, 166] width 202 height 23
click at [1290, 166] on span "​" at bounding box center [1287, 166] width 23 height 23
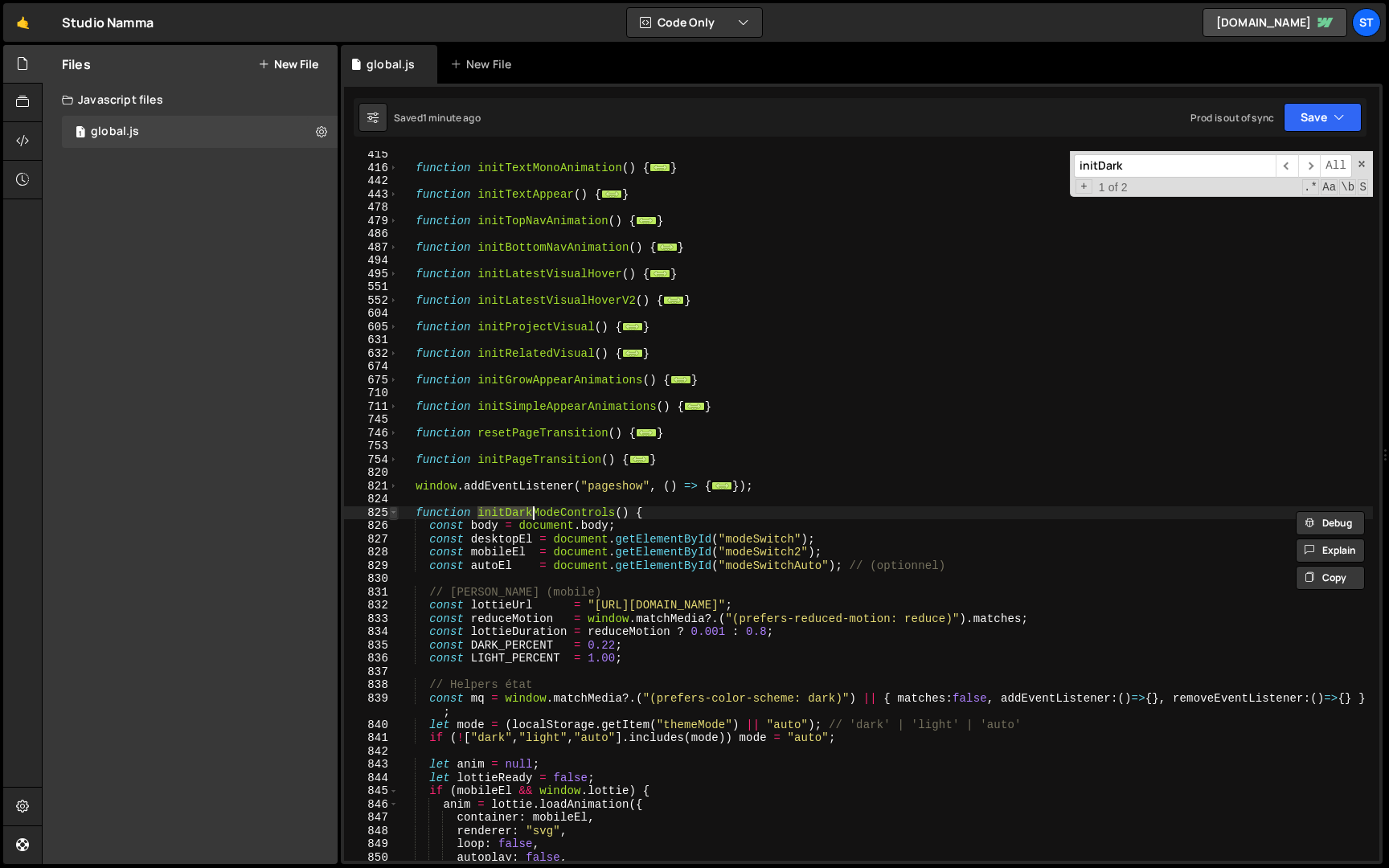
click at [394, 514] on span at bounding box center [394, 514] width 9 height 14
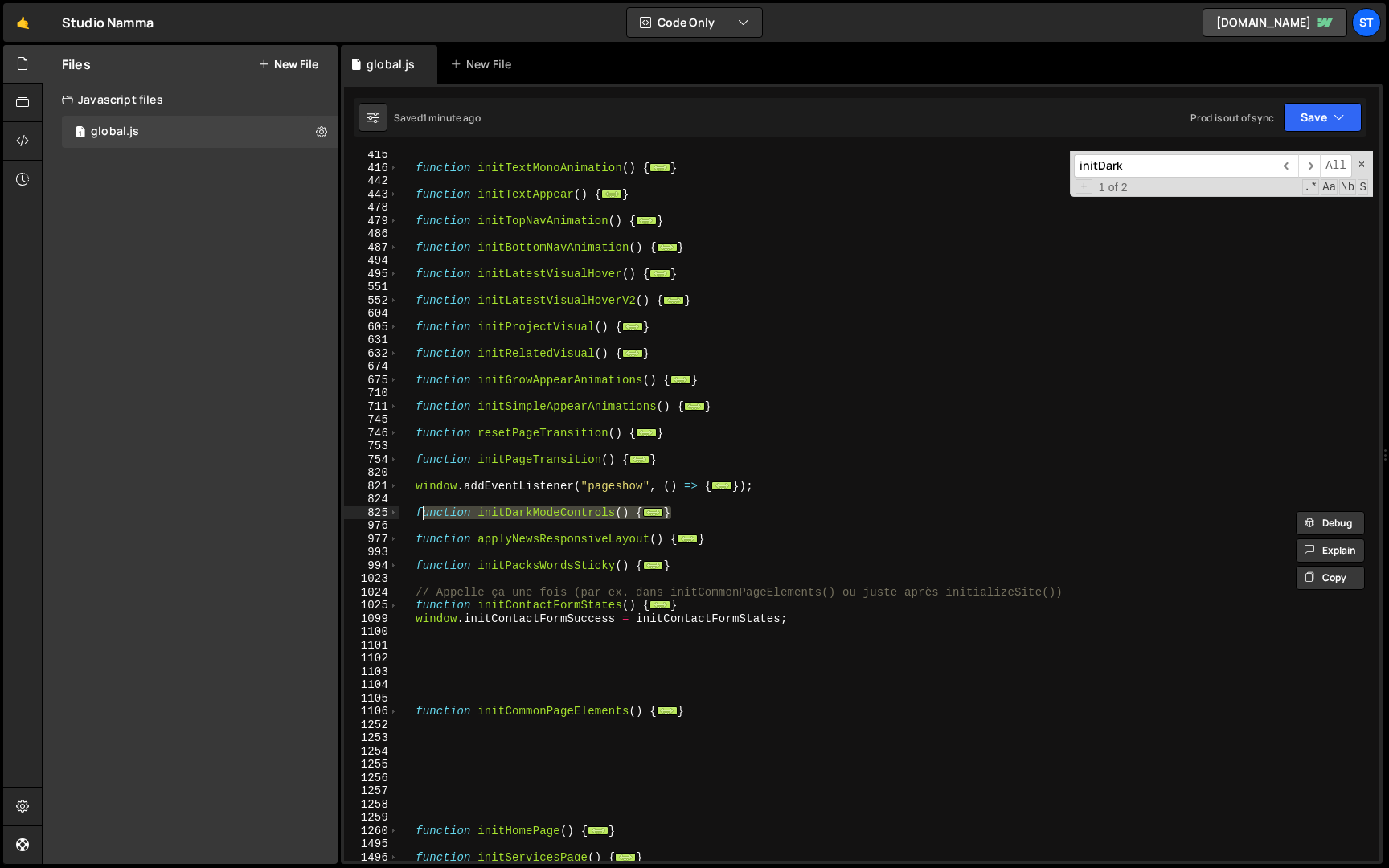
drag, startPoint x: 680, startPoint y: 508, endPoint x: 416, endPoint y: 509, distance: 264.0
click at [416, 509] on div "function initTextMonoAnimation ( ) { ... } function initTextAppear ( ) { ... } …" at bounding box center [886, 515] width 974 height 736
type textarea "function initDarkModeControls() { const body = document.body;"
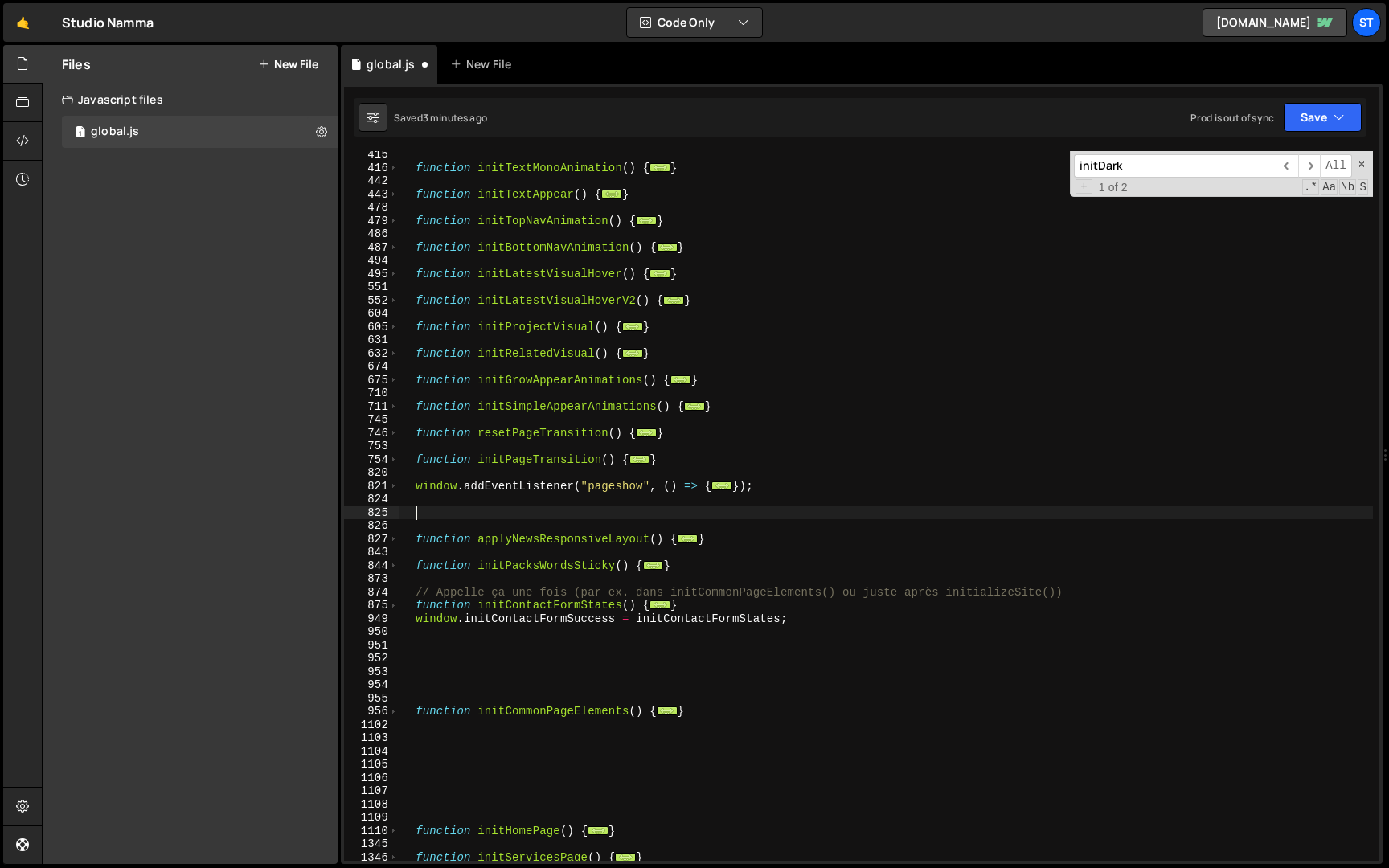
paste textarea "}"
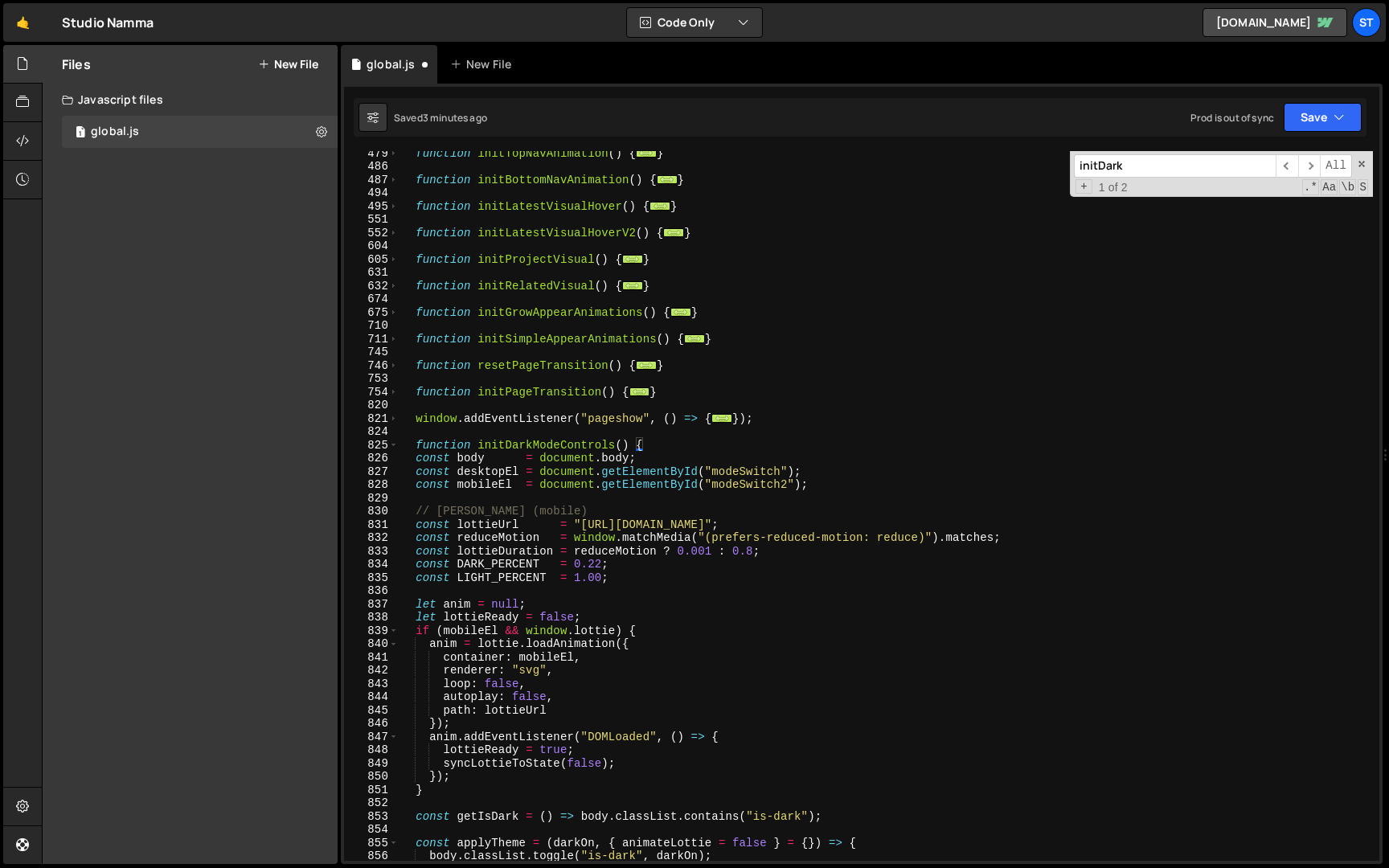
scroll to position [972, 0]
click at [417, 461] on div "function initTopNavAnimation ( ) { ... } function initBottomNavAnimation ( ) { …" at bounding box center [886, 514] width 974 height 736
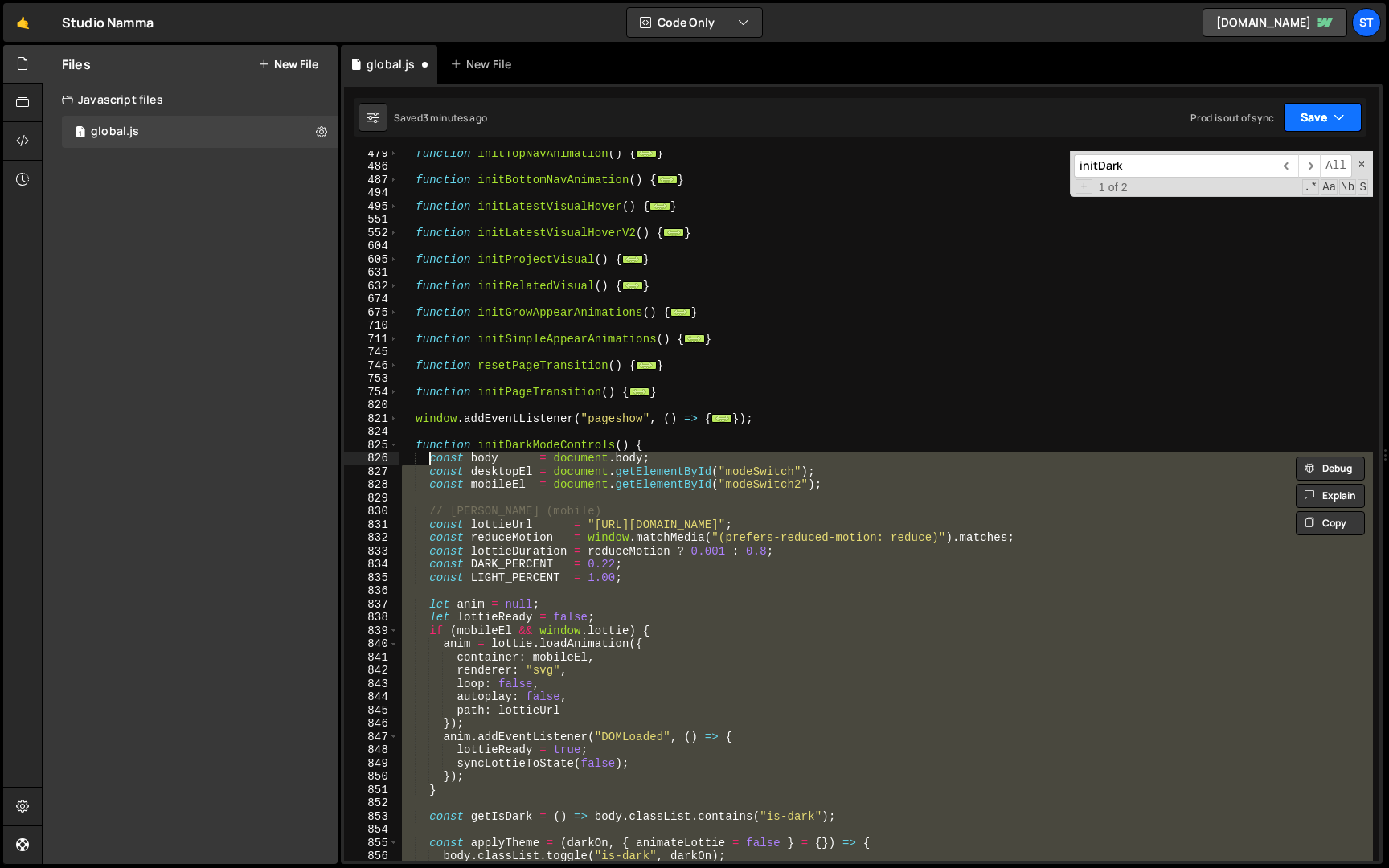
click at [1335, 108] on button "Save" at bounding box center [1323, 116] width 78 height 29
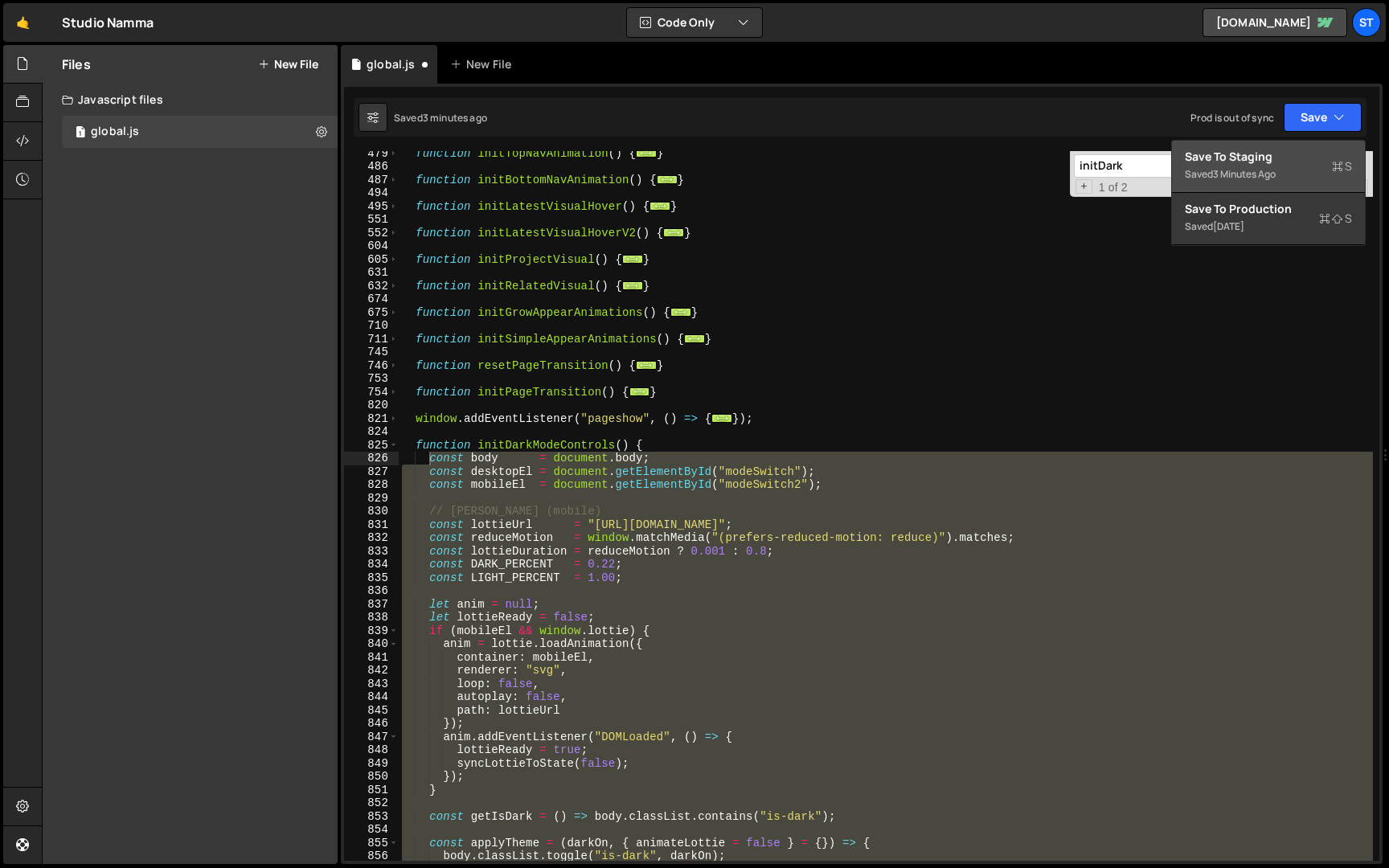
click at [1249, 175] on div "3 minutes ago" at bounding box center [1245, 174] width 63 height 14
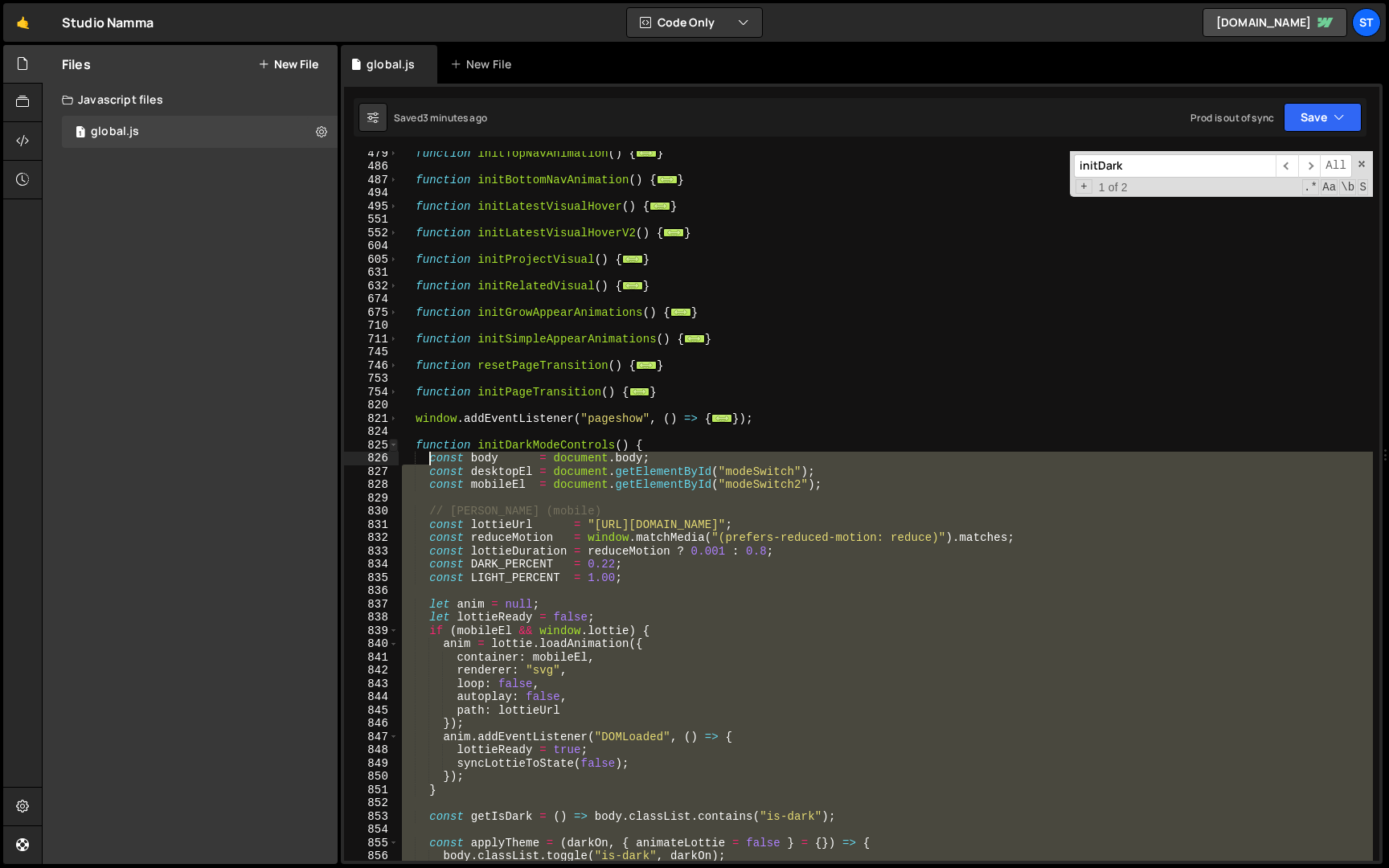
click at [395, 444] on span at bounding box center [394, 446] width 9 height 14
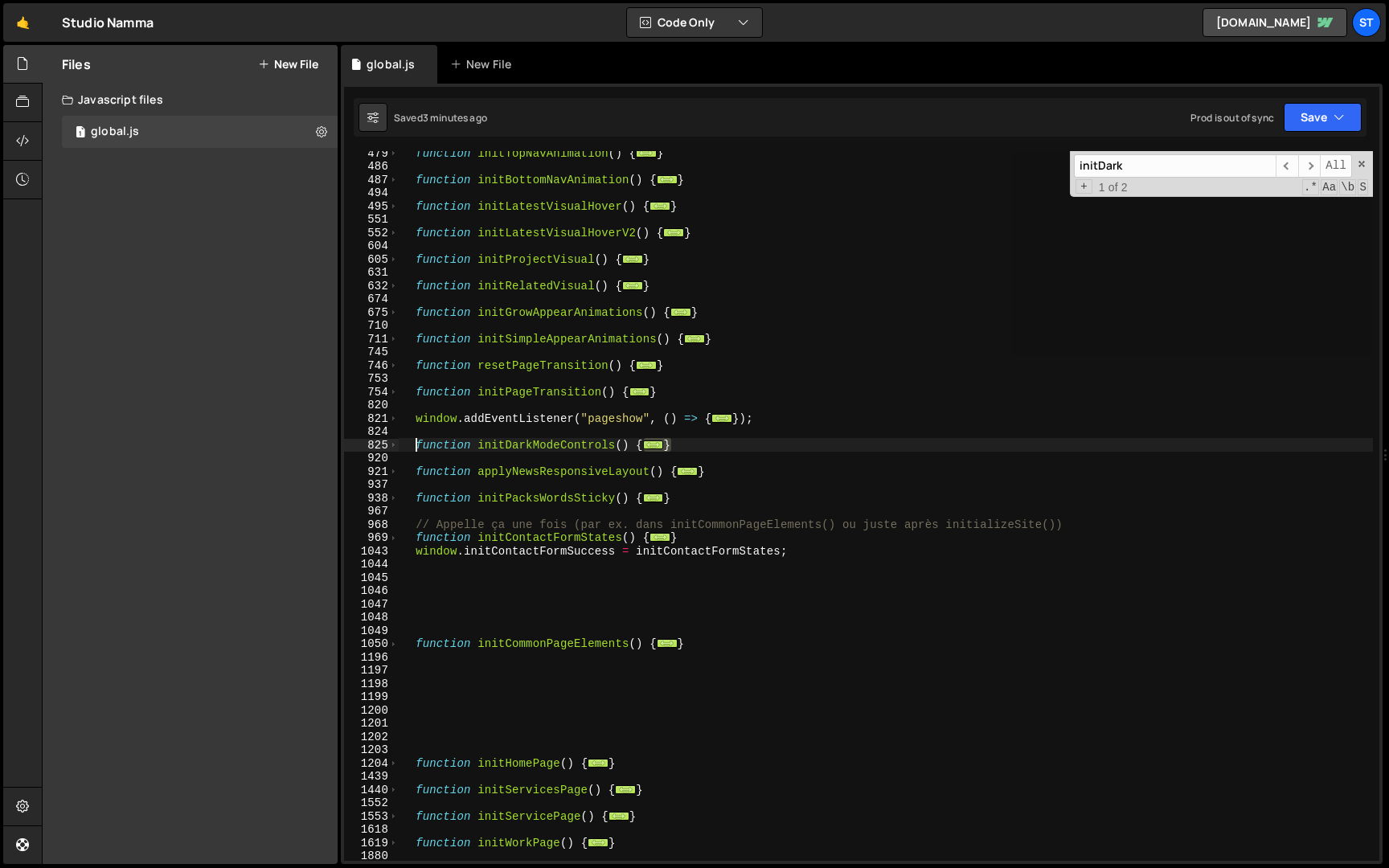
type textarea "mobileEl?.addEventListener("click", toggleBinary); }function initDarkModeContro…"
click at [702, 441] on div "function initTopNavAnimation ( ) { ... } function initBottomNavAnimation ( ) { …" at bounding box center [886, 514] width 974 height 736
click at [692, 445] on div "function initTopNavAnimation ( ) { ... } function initBottomNavAnimation ( ) { …" at bounding box center [886, 514] width 974 height 736
drag, startPoint x: 721, startPoint y: 445, endPoint x: 415, endPoint y: 444, distance: 306.0
click at [415, 444] on div "function initTopNavAnimation ( ) { ... } function initBottomNavAnimation ( ) { …" at bounding box center [886, 514] width 974 height 736
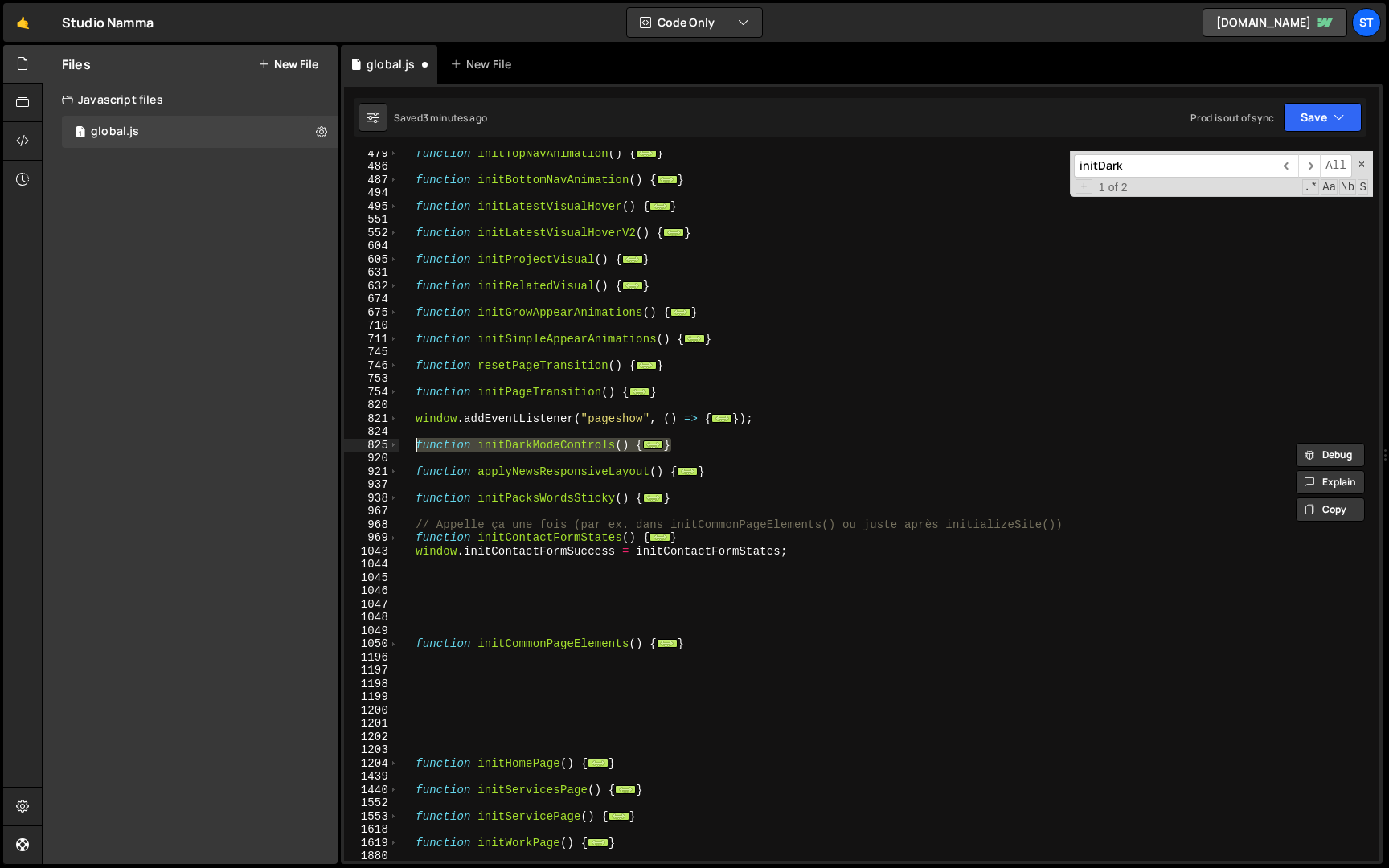
paste textarea "}"
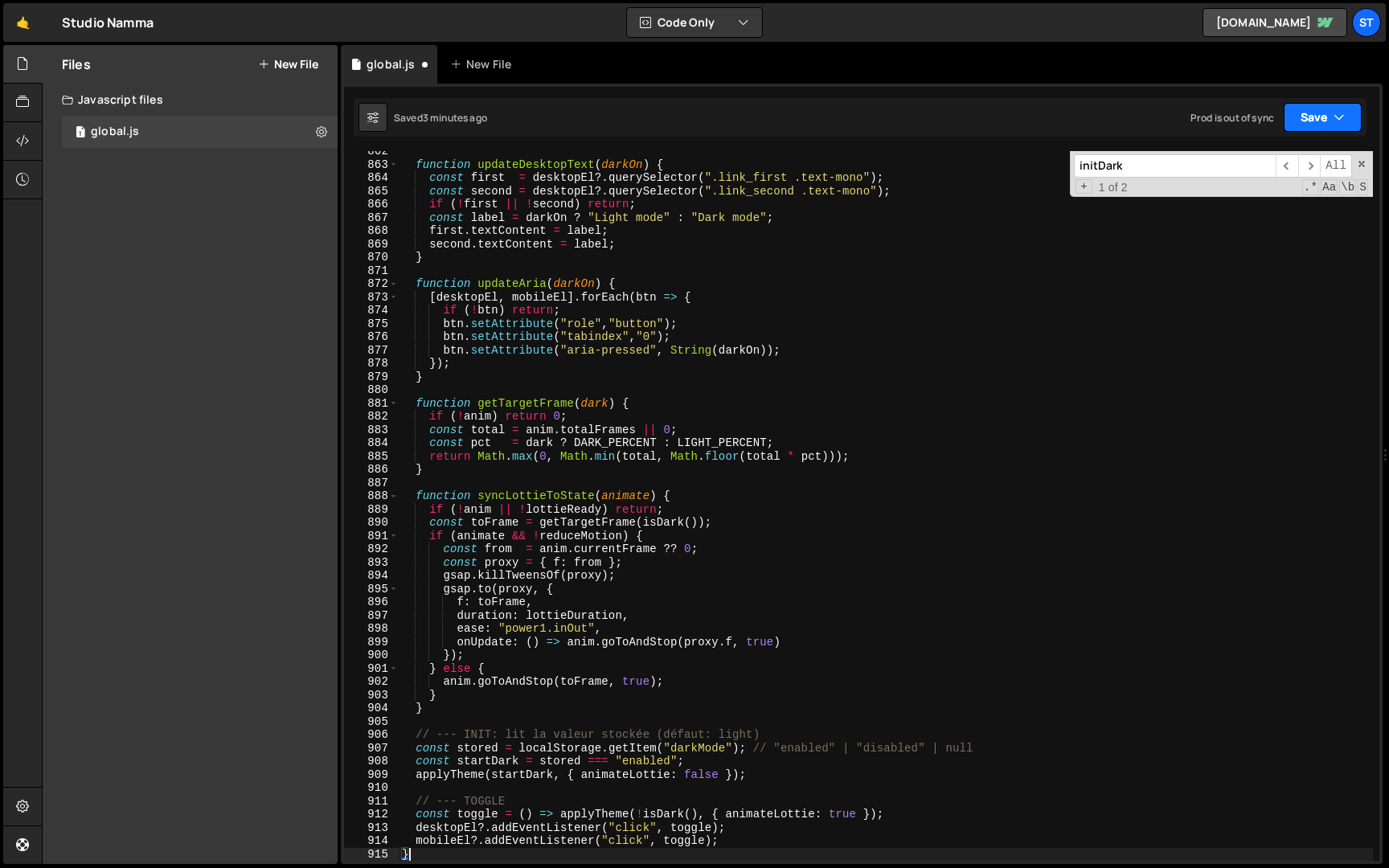
click at [1306, 109] on button "Save" at bounding box center [1323, 116] width 78 height 29
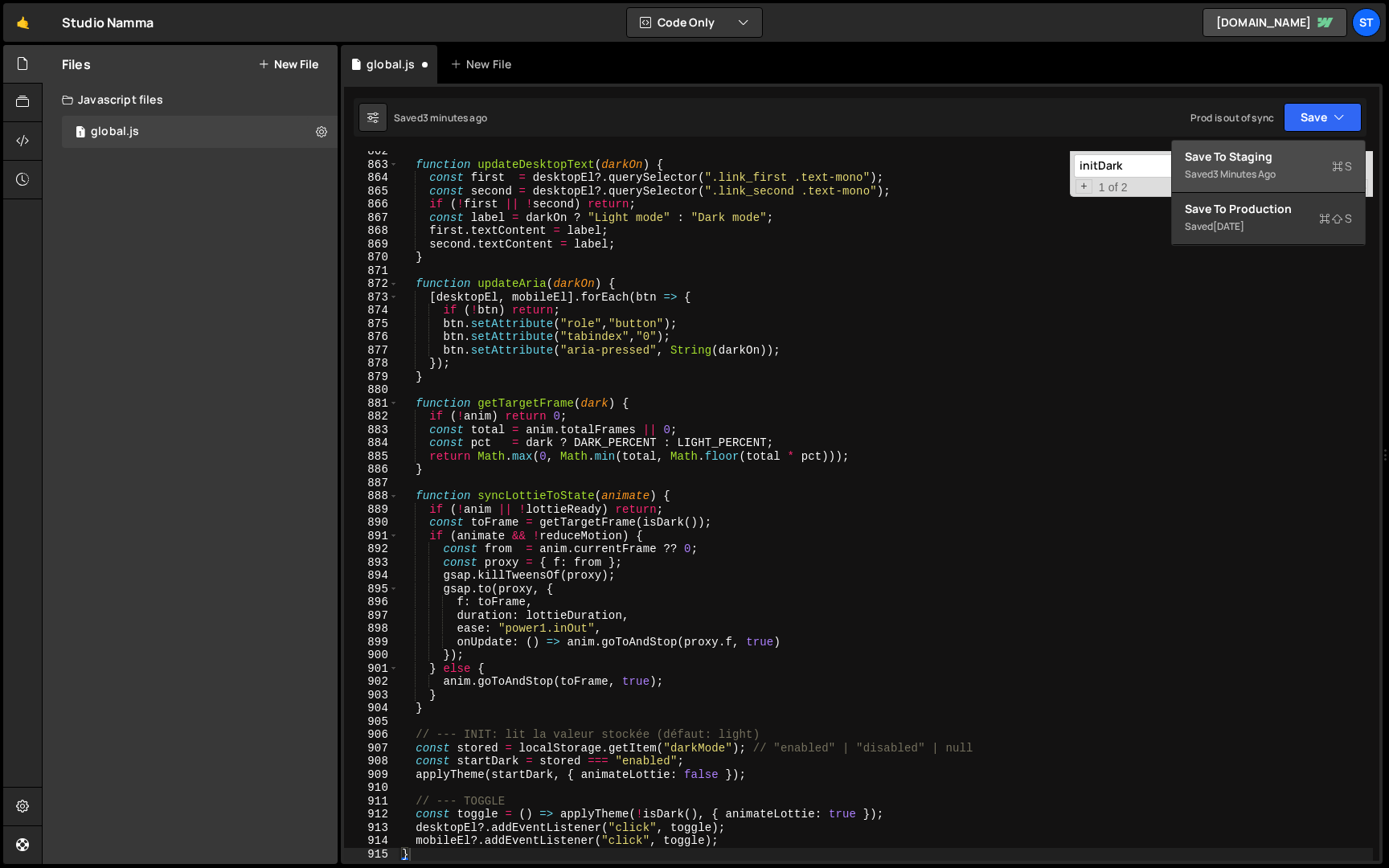
click at [1274, 143] on button "Save to Staging S Saved 3 minutes ago" at bounding box center [1269, 167] width 193 height 52
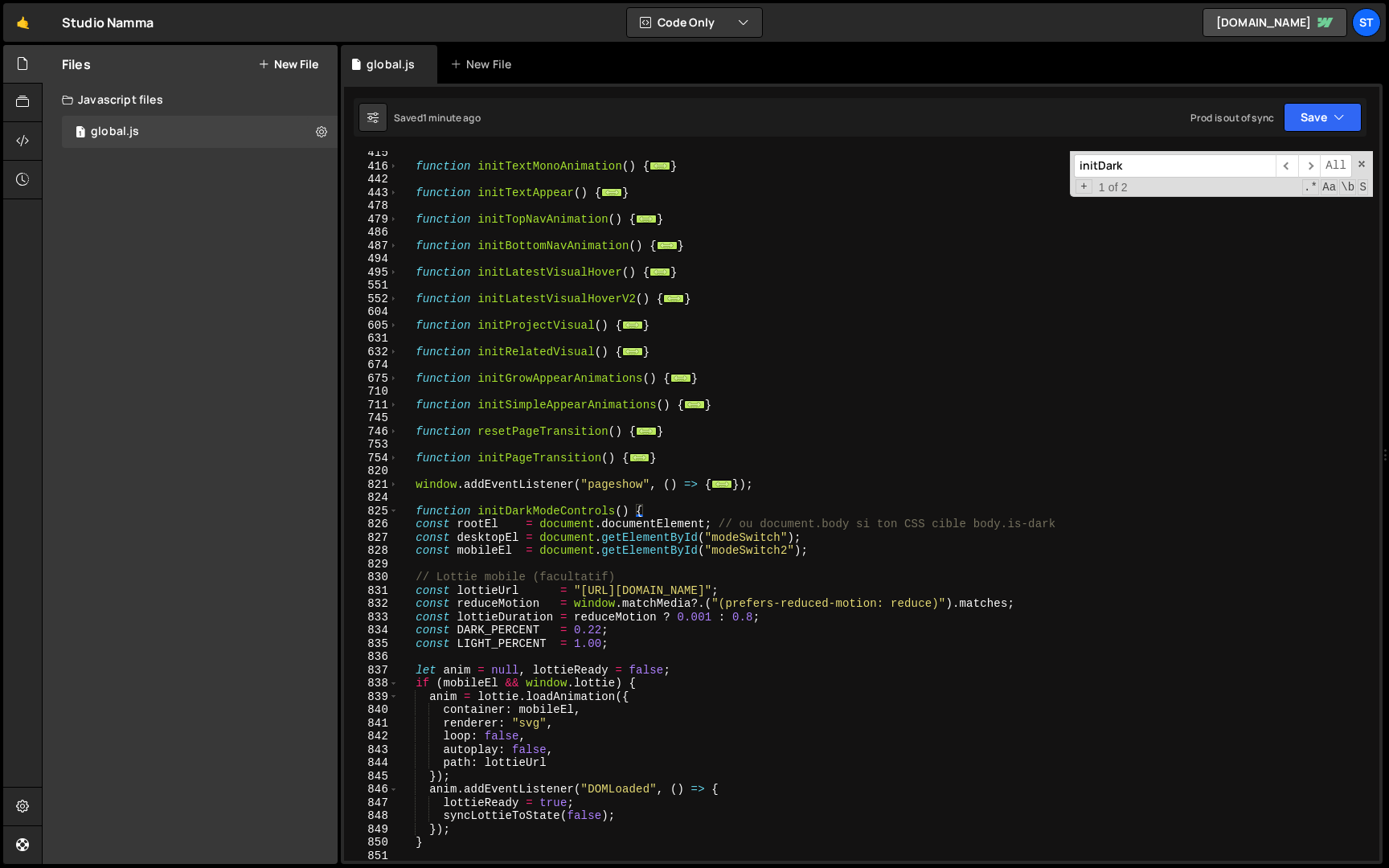
scroll to position [954, 0]
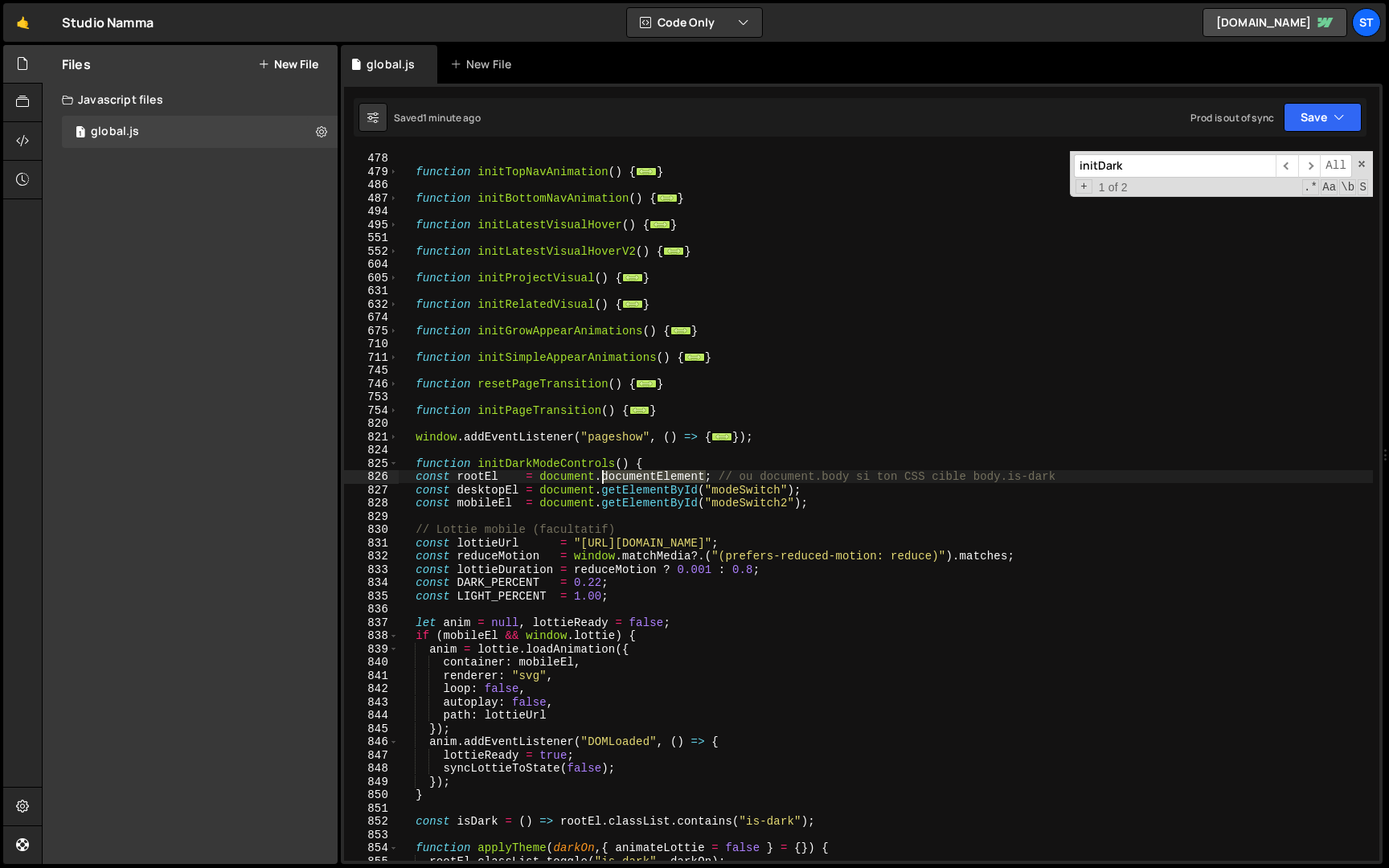
drag, startPoint x: 704, startPoint y: 475, endPoint x: 603, endPoint y: 472, distance: 101.0
click at [603, 472] on div "function initTextAppear ( ) { ... } function initTopNavAnimation ( ) { ... } fu…" at bounding box center [886, 506] width 974 height 736
type textarea "const rootEl = document.body; // ou document.body si ton CSS cible body.is-dark"
click at [1341, 100] on div "Saved 1 minute ago Prod is out of sync Upgrade to Edit Save Save to Staging S S…" at bounding box center [861, 117] width 1014 height 38
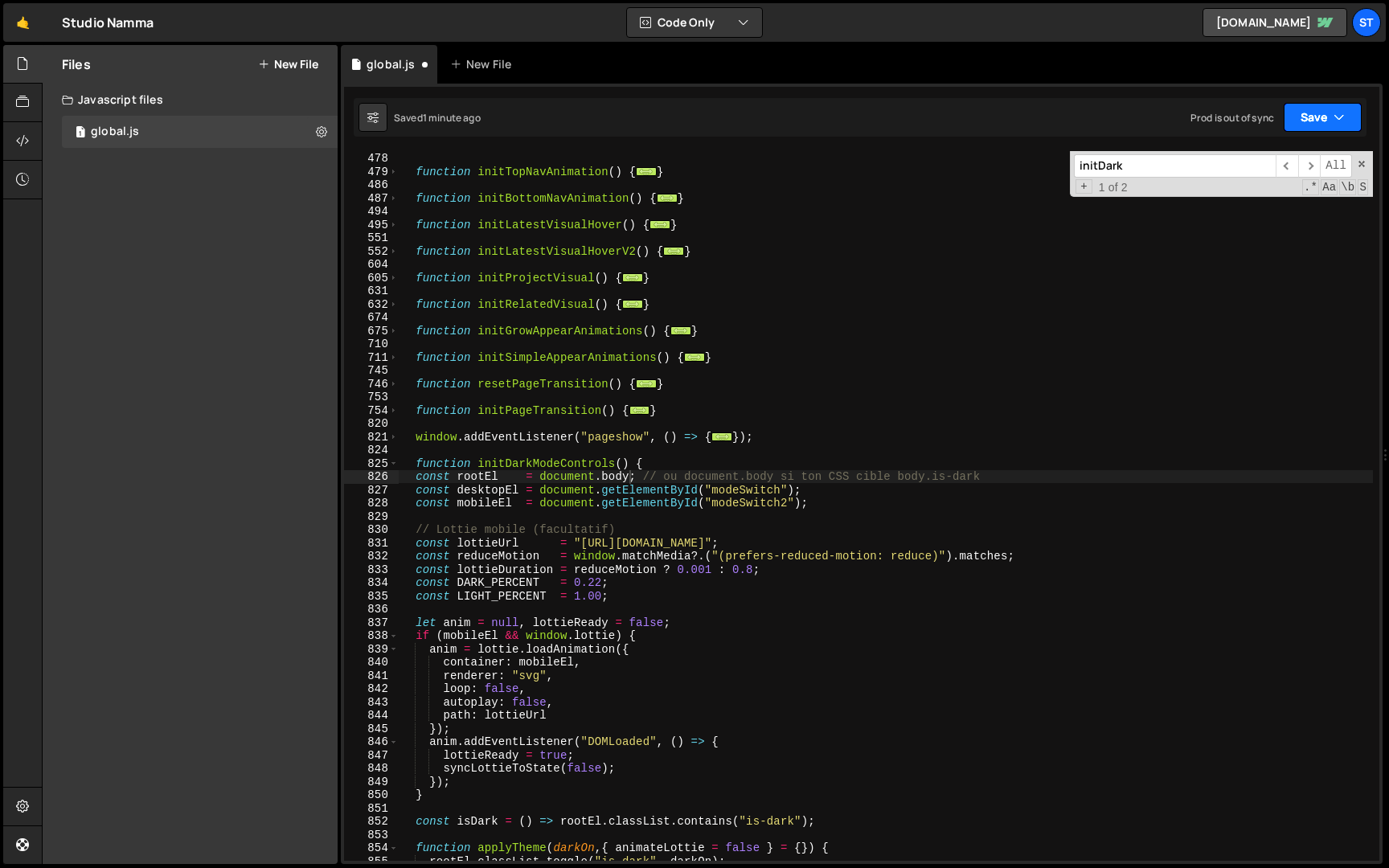
click at [1334, 109] on icon "button" at bounding box center [1339, 117] width 11 height 17
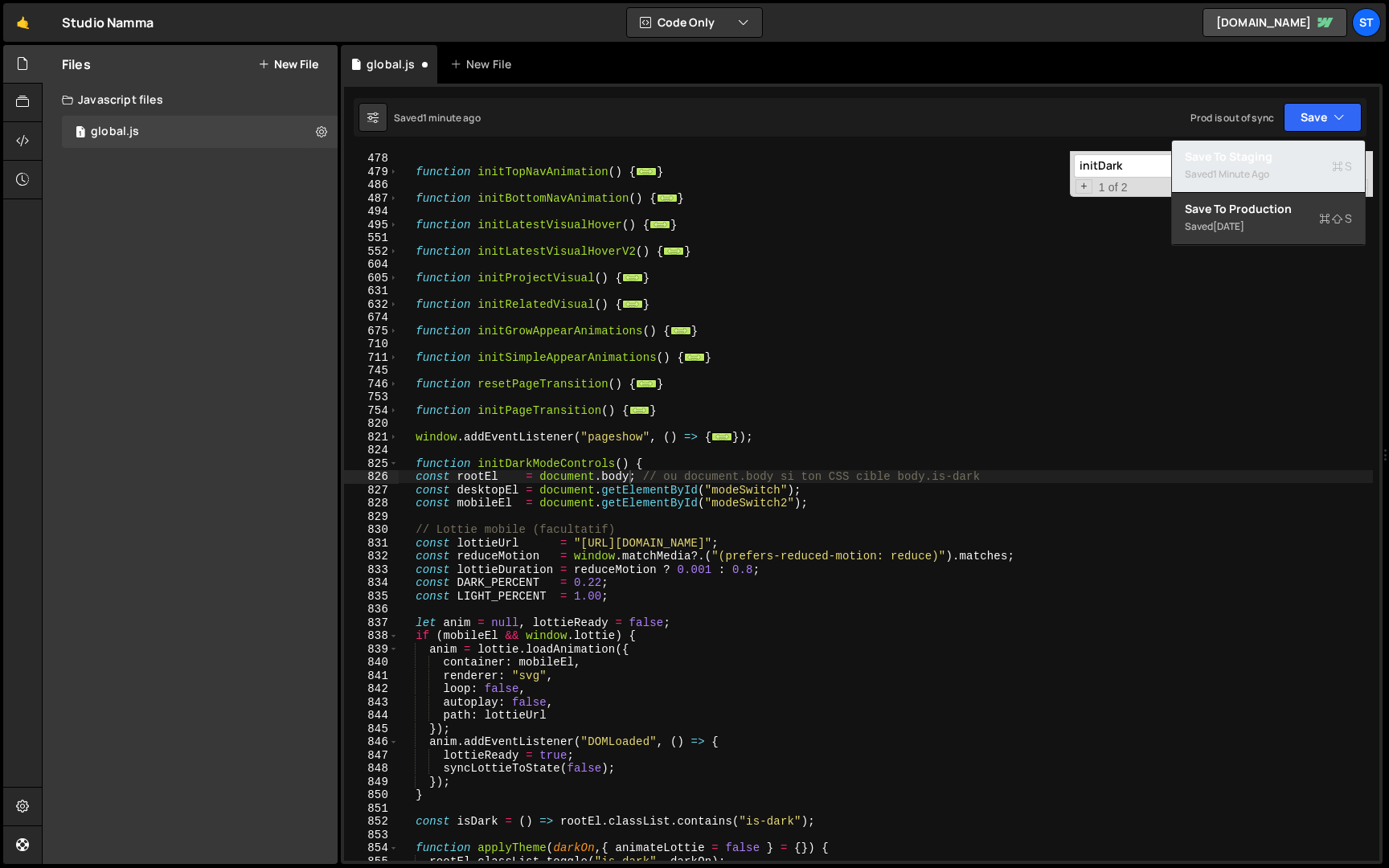
click at [1279, 165] on div "Saved 1 minute ago" at bounding box center [1268, 175] width 167 height 19
